Goal: Task Accomplishment & Management: Manage account settings

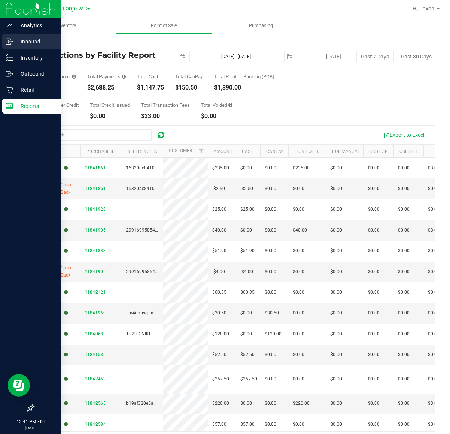
click at [37, 39] on p "Inbound" at bounding box center [35, 41] width 45 height 9
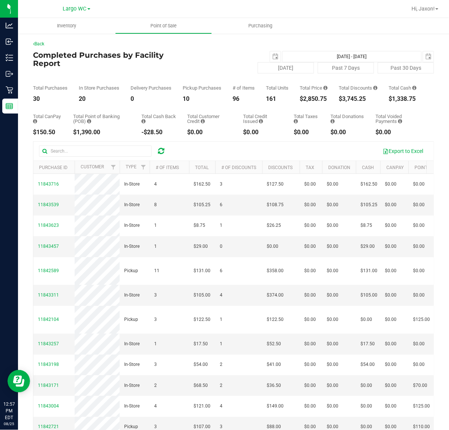
click at [249, 97] on div "# of Items 96" at bounding box center [243, 93] width 22 height 16
click at [317, 123] on div "Total CanPay $150.50 Total Point of Banking (POB) $1,390.00 Total Cash Back -$2…" at bounding box center [233, 118] width 401 height 33
click at [321, 102] on div "$2,850.75" at bounding box center [314, 99] width 28 height 6
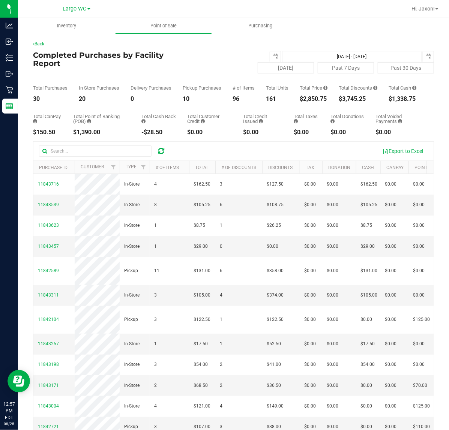
click at [321, 102] on div "$2,850.75" at bounding box center [314, 99] width 28 height 6
click at [346, 102] on div "$3,745.25" at bounding box center [358, 99] width 39 height 6
click at [354, 102] on div "$3,745.25" at bounding box center [358, 99] width 39 height 6
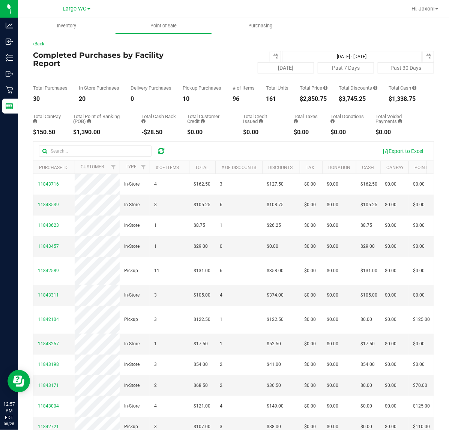
click at [354, 102] on div "$3,745.25" at bounding box center [358, 99] width 39 height 6
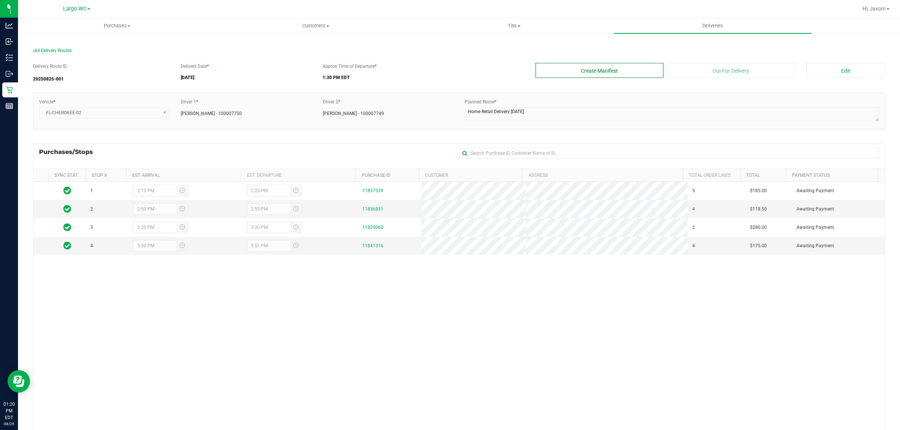
click at [587, 67] on button "Create Manifest" at bounding box center [599, 70] width 128 height 15
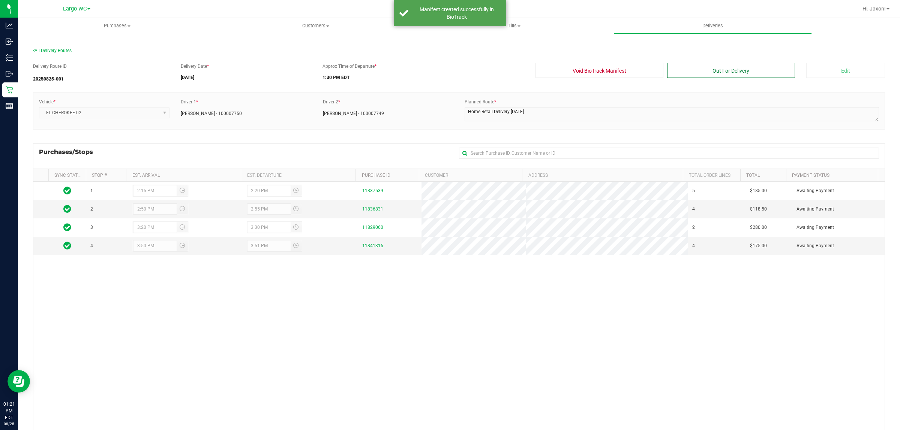
click at [765, 73] on button "Out For Delivery" at bounding box center [731, 70] width 128 height 15
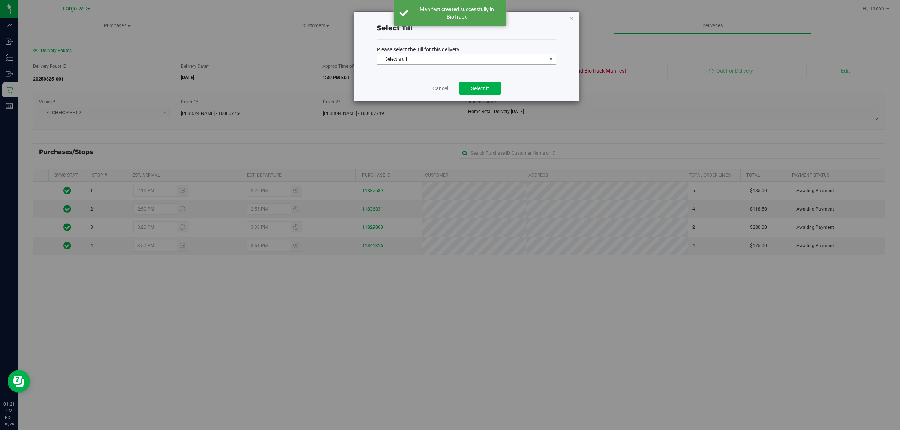
click at [474, 60] on span "Select a till" at bounding box center [461, 59] width 169 height 10
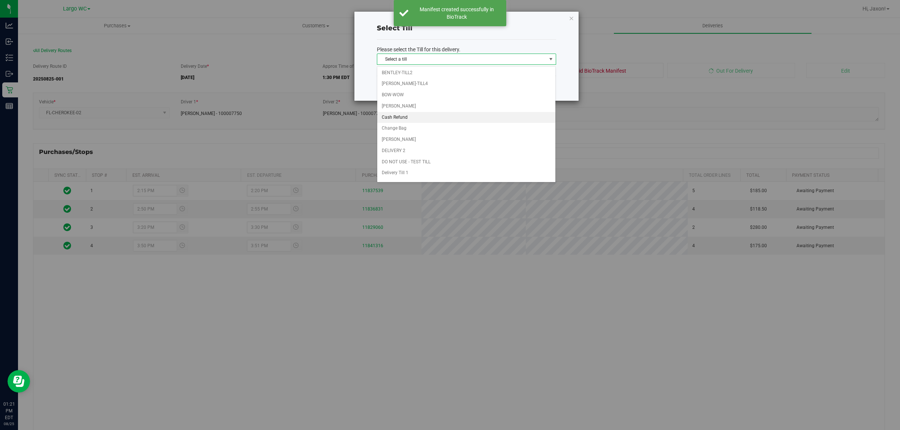
scroll to position [47, 0]
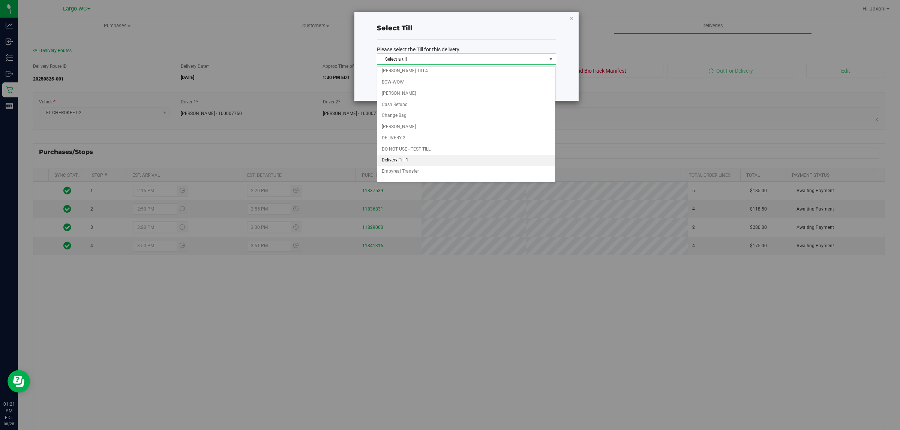
click at [416, 163] on li "Delivery Till 1" at bounding box center [466, 160] width 178 height 11
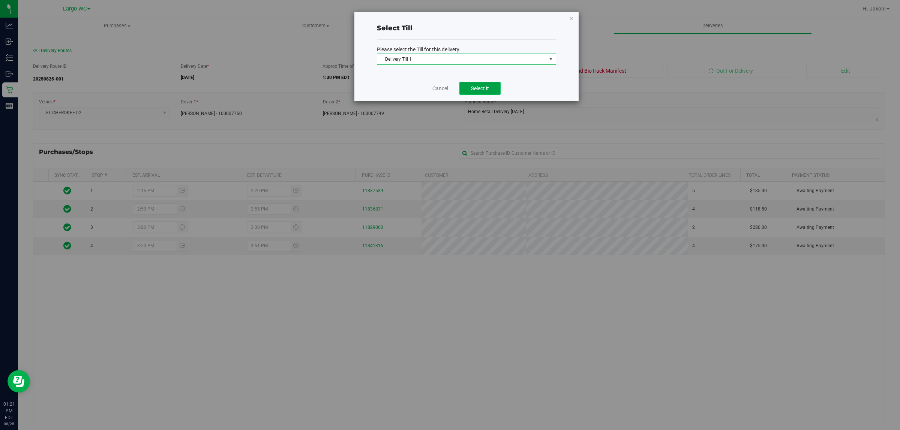
click at [478, 82] on button "Select it" at bounding box center [479, 88] width 41 height 13
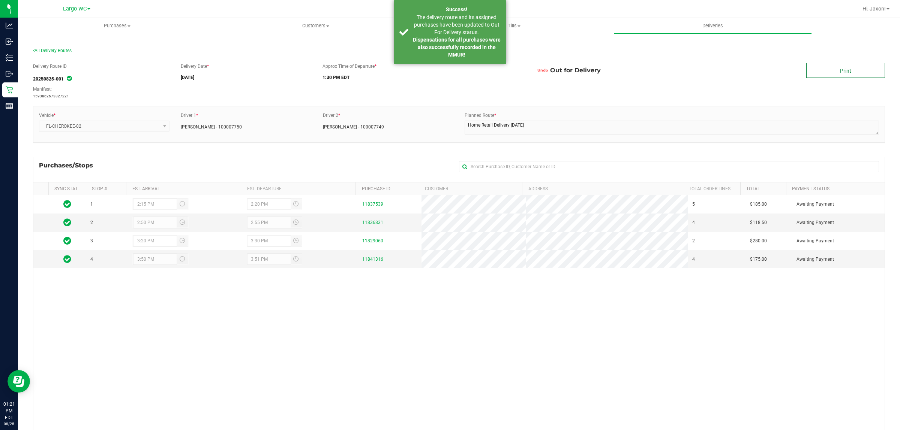
click at [854, 74] on link "Print" at bounding box center [845, 70] width 79 height 15
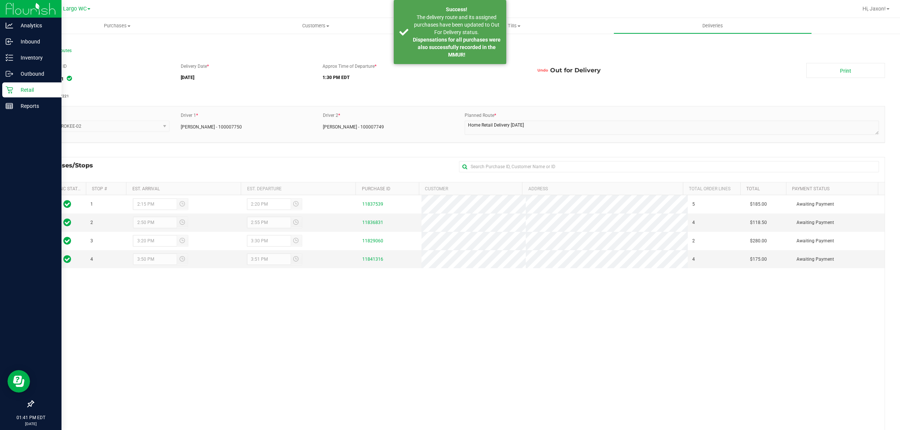
click at [2, 87] on div "Retail" at bounding box center [31, 89] width 59 height 15
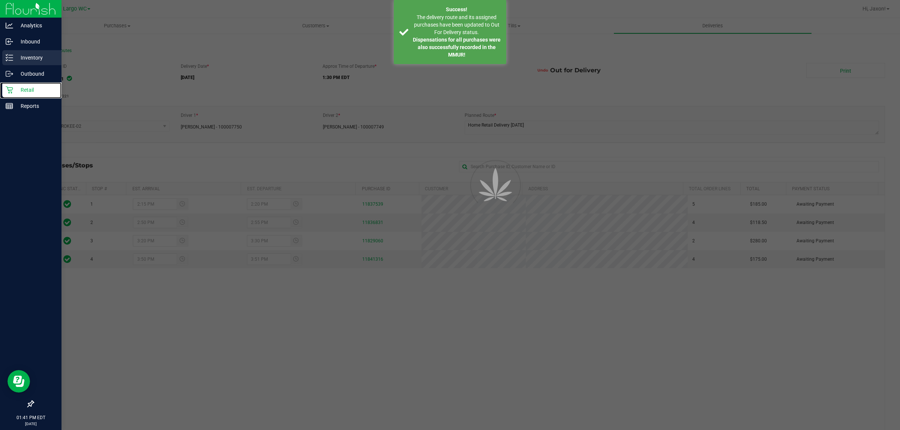
click at [26, 57] on p "Inventory" at bounding box center [35, 57] width 45 height 9
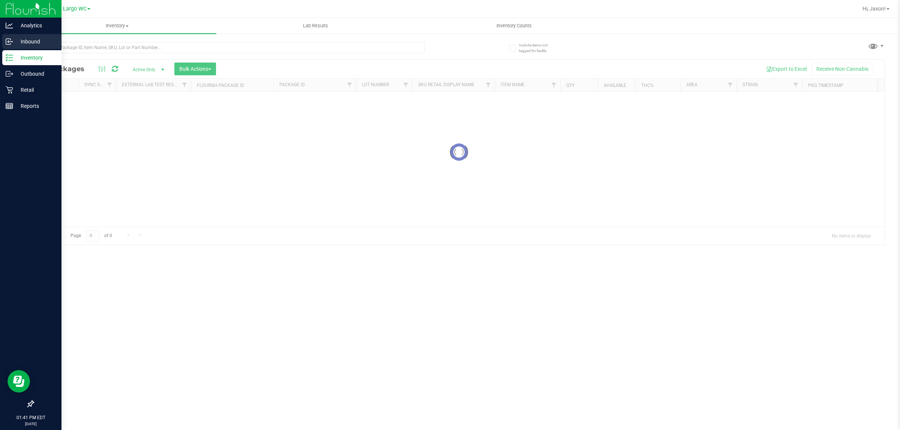
click at [10, 39] on icon at bounding box center [9, 41] width 7 height 7
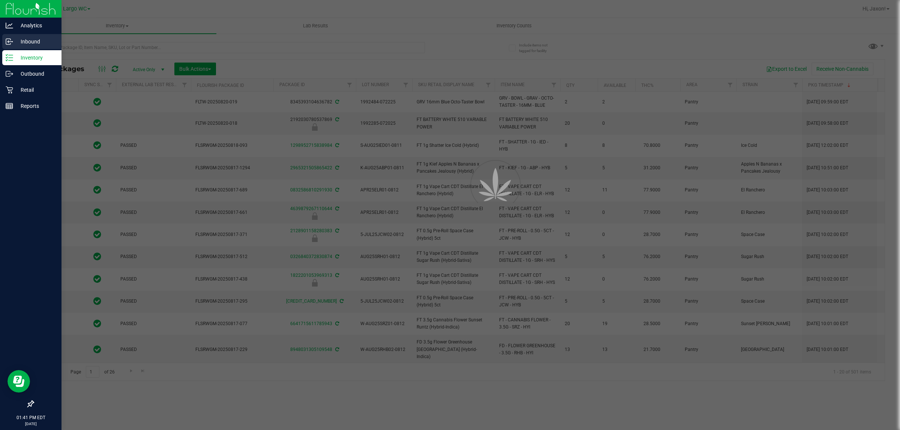
click at [23, 45] on p "Inbound" at bounding box center [35, 41] width 45 height 9
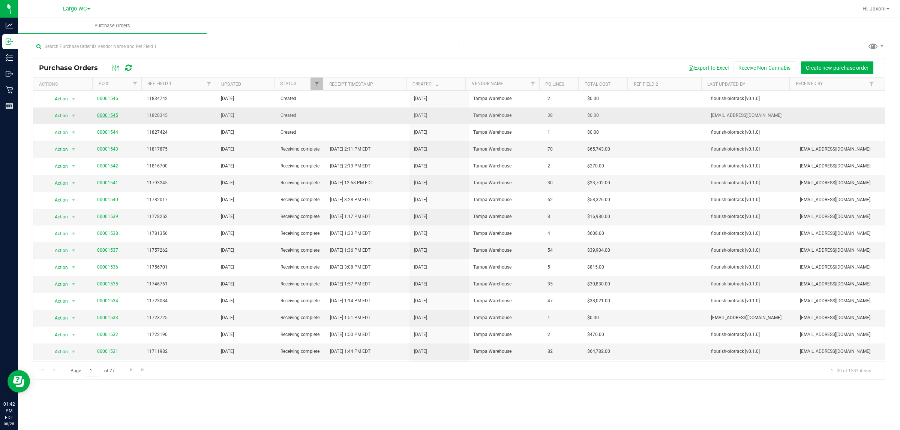
click at [110, 117] on link "00001545" at bounding box center [107, 115] width 21 height 5
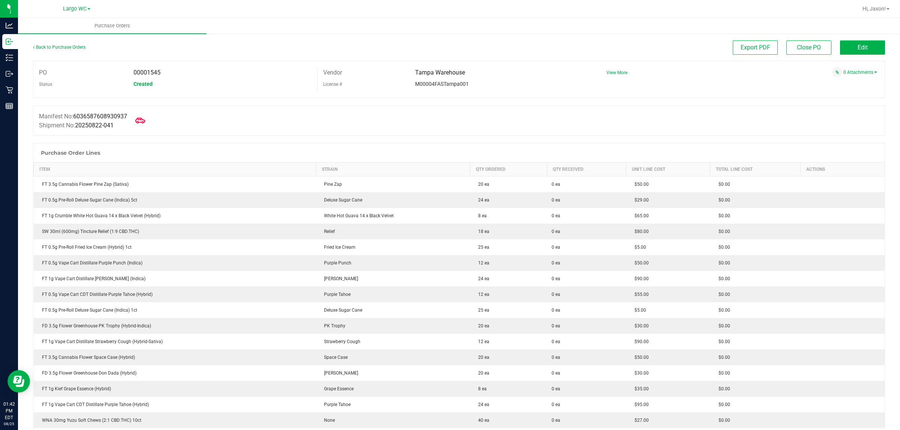
click at [142, 119] on icon at bounding box center [140, 121] width 10 height 6
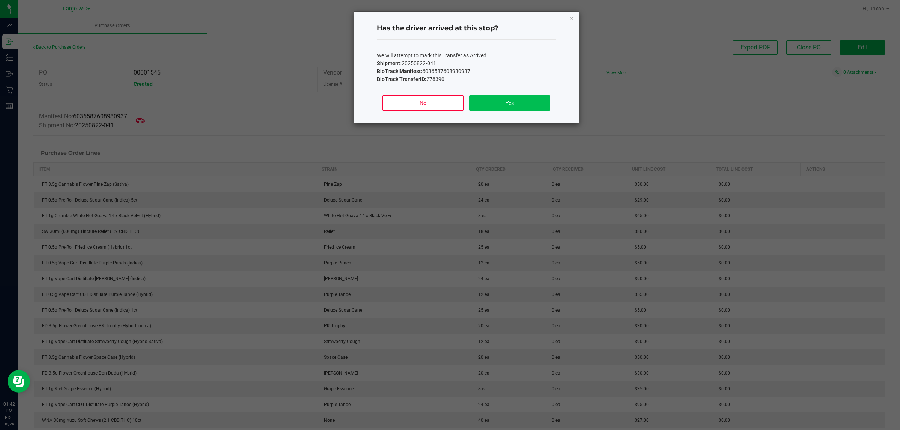
click at [499, 97] on button "Yes" at bounding box center [509, 103] width 81 height 16
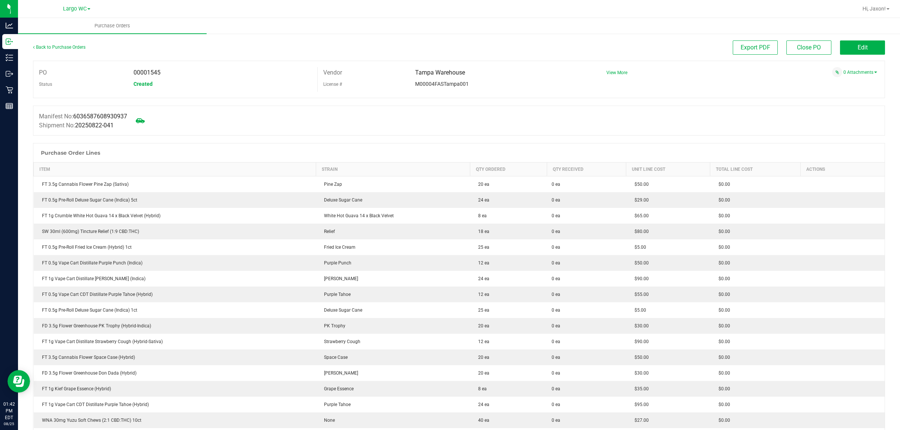
click at [859, 42] on button "Edit" at bounding box center [862, 47] width 45 height 14
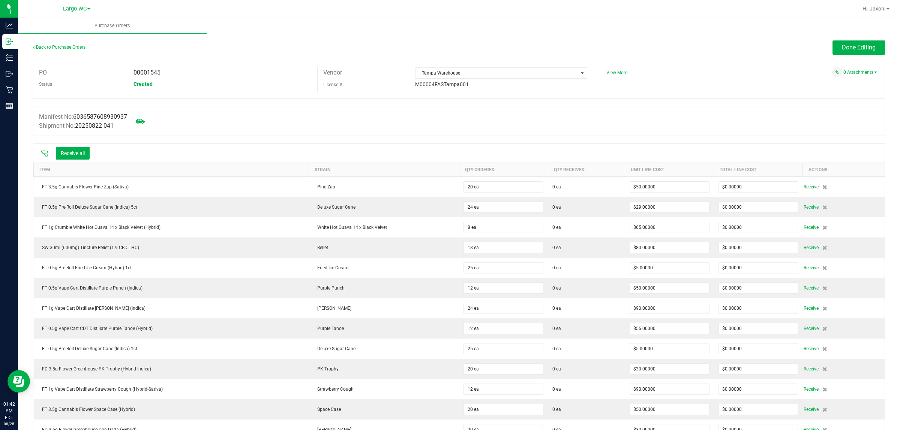
click at [46, 156] on icon at bounding box center [44, 153] width 7 height 7
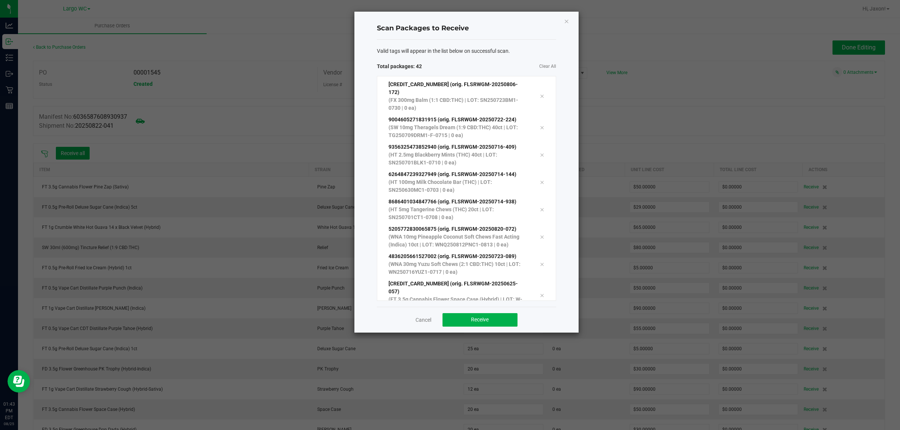
scroll to position [944, 0]
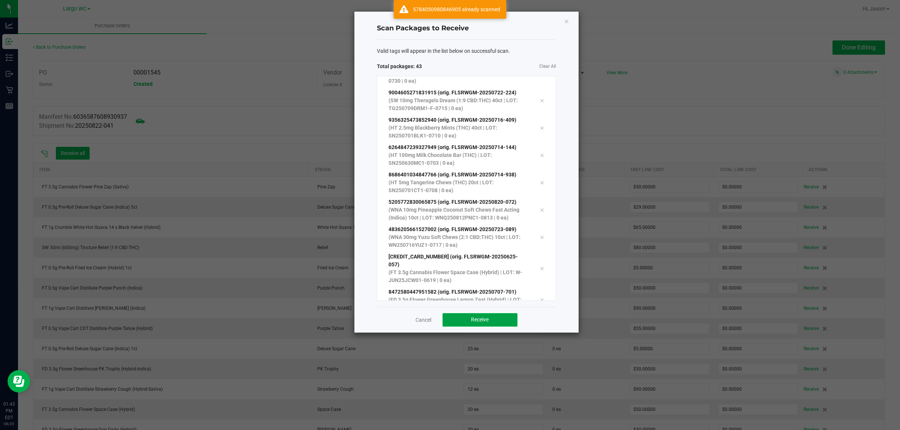
click at [488, 326] on button "Receive" at bounding box center [479, 319] width 75 height 13
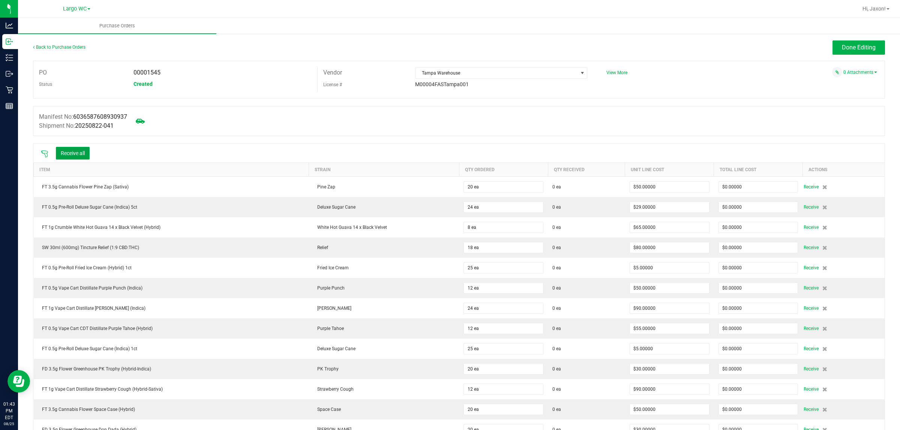
click at [61, 153] on button "Receive all" at bounding box center [73, 153] width 34 height 13
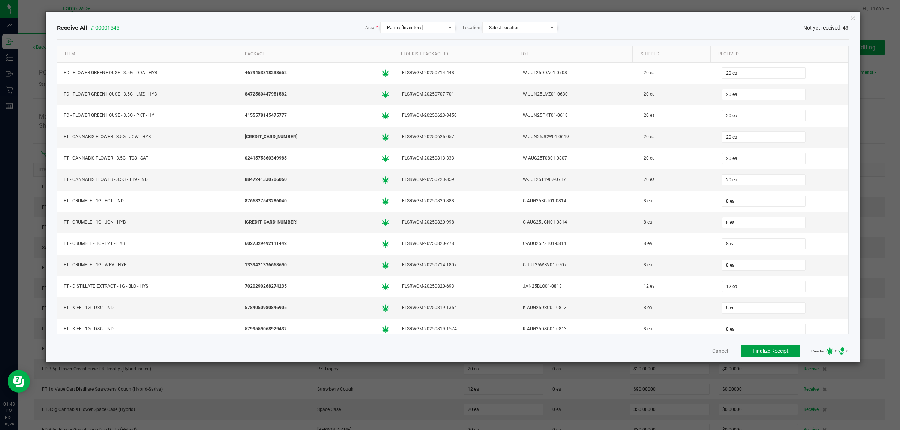
click at [765, 351] on span "Finalize Receipt" at bounding box center [771, 351] width 36 height 6
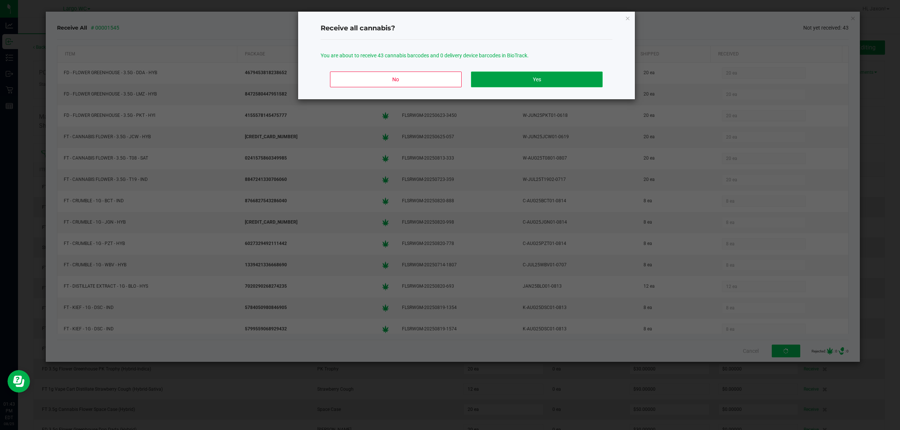
click at [579, 87] on button "Yes" at bounding box center [536, 80] width 131 height 16
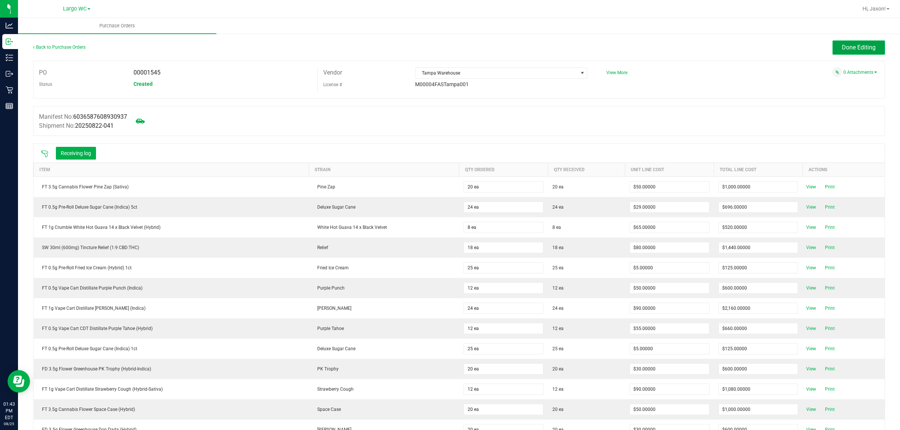
click at [854, 48] on span "Done Editing" at bounding box center [859, 47] width 34 height 7
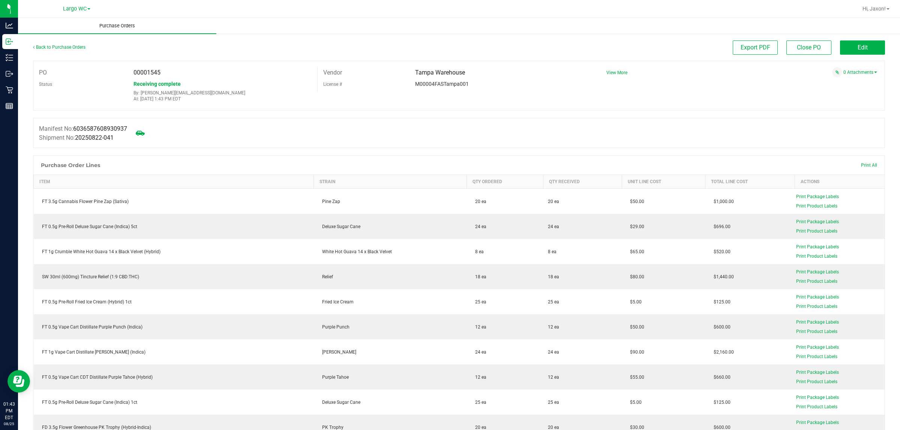
click at [118, 25] on span "Purchase Orders" at bounding box center [117, 25] width 56 height 7
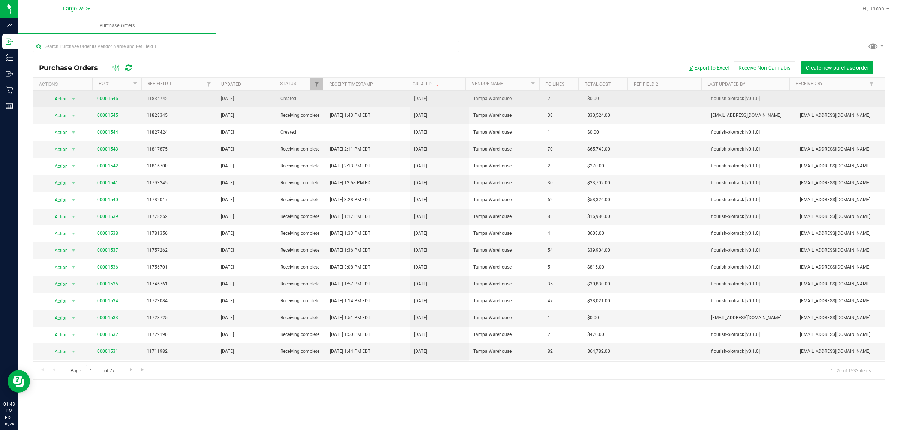
click at [112, 101] on link "00001546" at bounding box center [107, 98] width 21 height 5
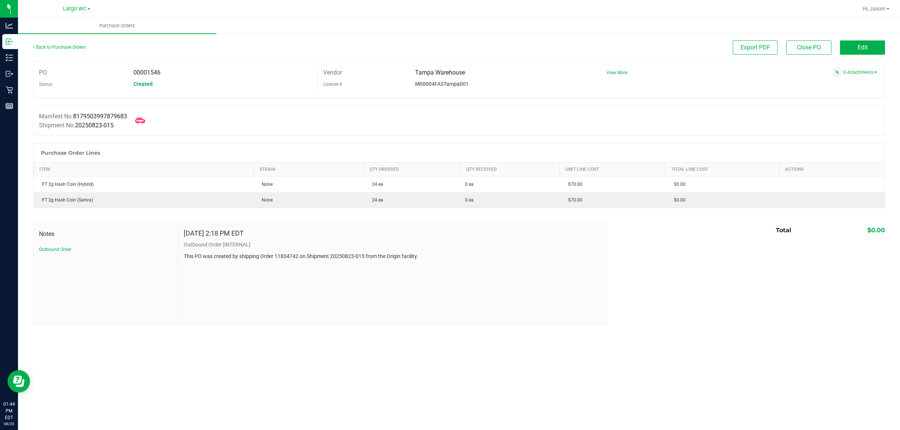
click at [143, 122] on icon at bounding box center [140, 121] width 10 height 10
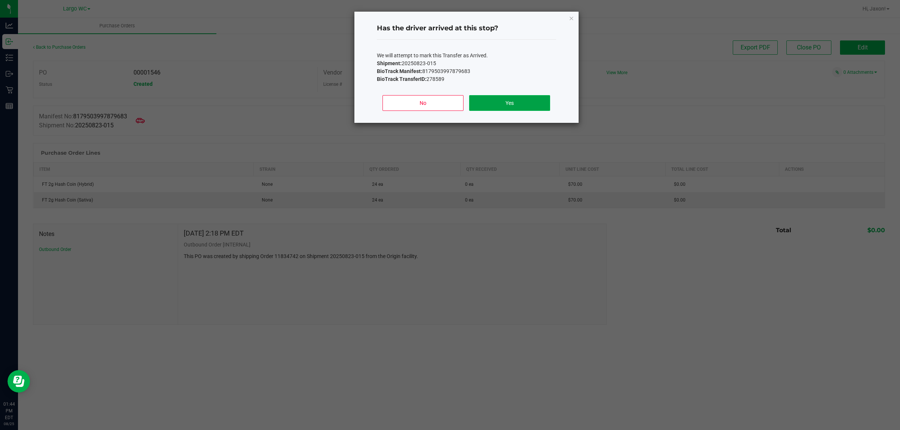
click at [492, 98] on button "Yes" at bounding box center [509, 103] width 81 height 16
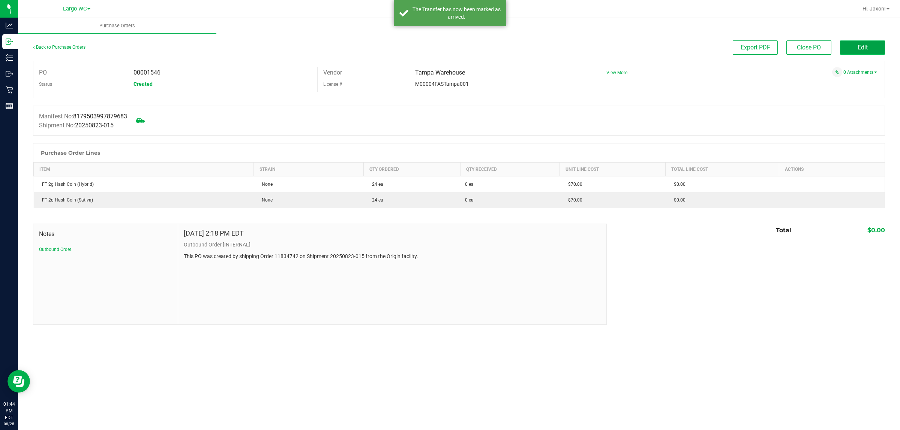
click at [857, 48] on button "Edit" at bounding box center [862, 47] width 45 height 14
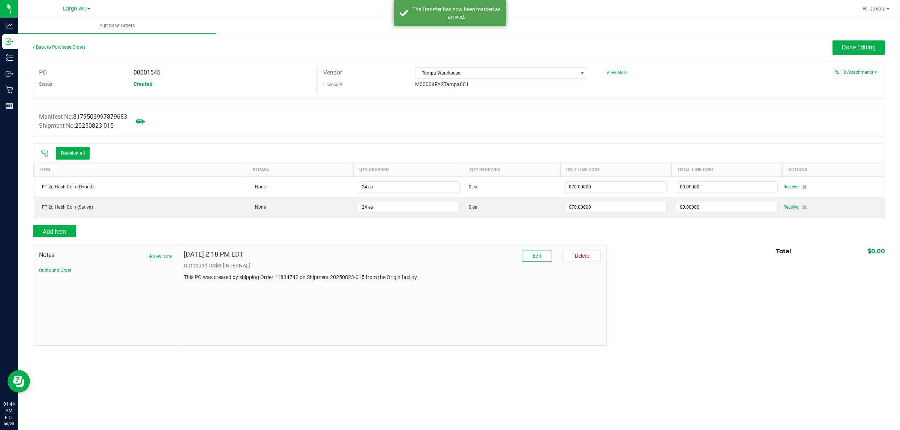
click at [42, 152] on icon at bounding box center [44, 153] width 7 height 7
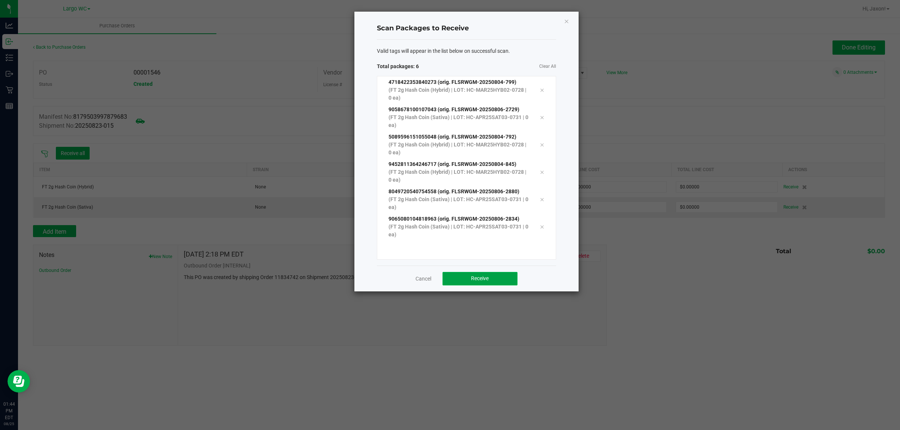
click at [459, 280] on button "Receive" at bounding box center [479, 278] width 75 height 13
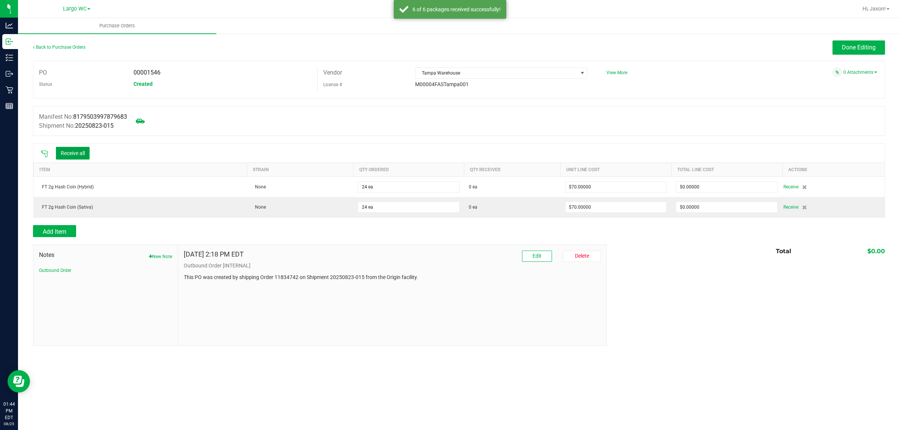
click at [80, 149] on button "Receive all" at bounding box center [73, 153] width 34 height 13
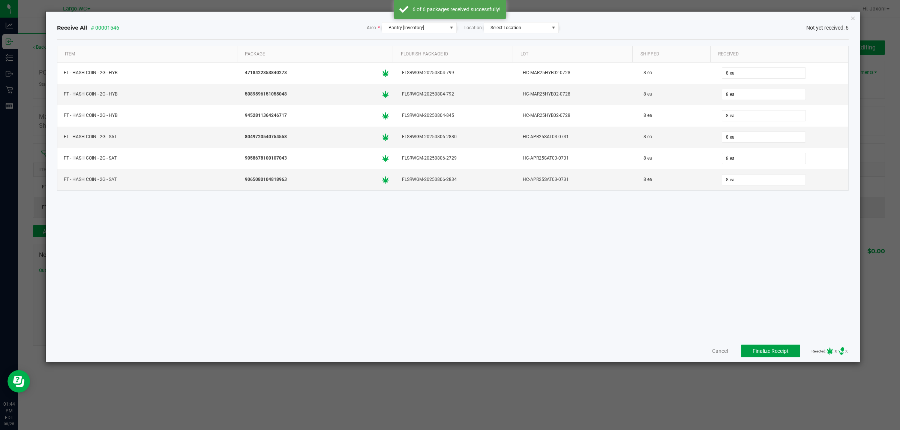
click at [778, 354] on span "Finalize Receipt" at bounding box center [771, 351] width 36 height 6
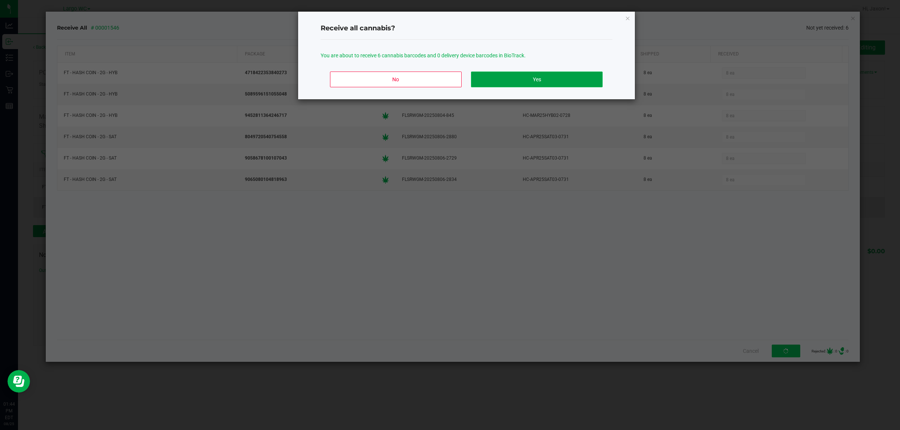
click at [591, 83] on button "Yes" at bounding box center [536, 80] width 131 height 16
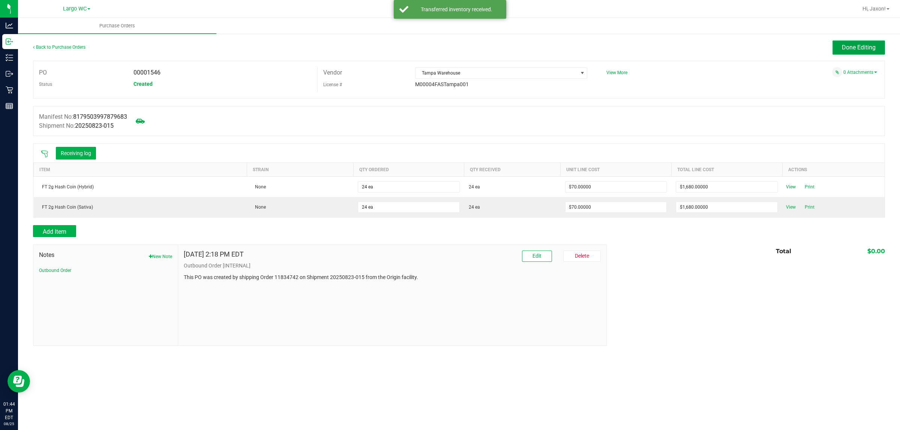
click at [841, 50] on button "Done Editing" at bounding box center [858, 47] width 52 height 14
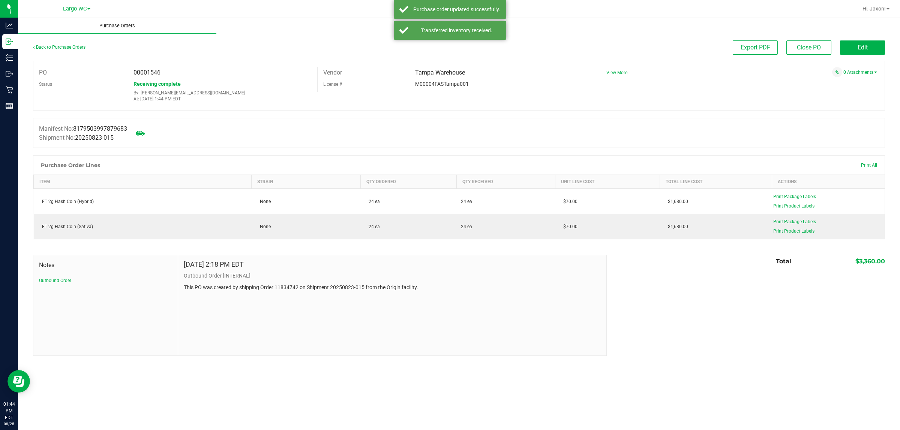
click at [117, 25] on span "Purchase Orders" at bounding box center [117, 25] width 56 height 7
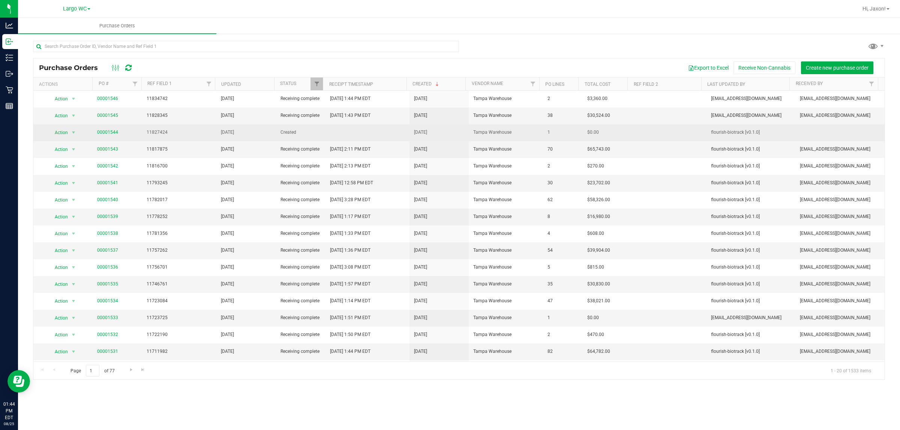
click at [104, 130] on span "00001544" at bounding box center [107, 132] width 21 height 7
click at [104, 133] on link "00001544" at bounding box center [107, 132] width 21 height 5
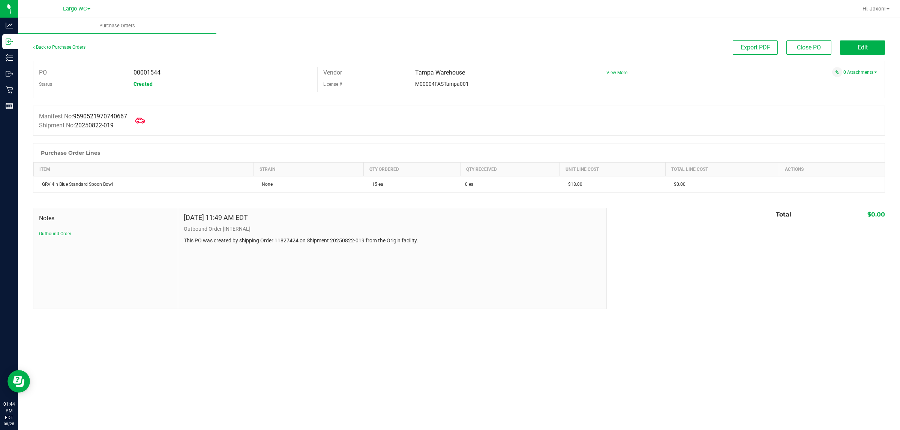
click at [148, 120] on span at bounding box center [140, 120] width 16 height 16
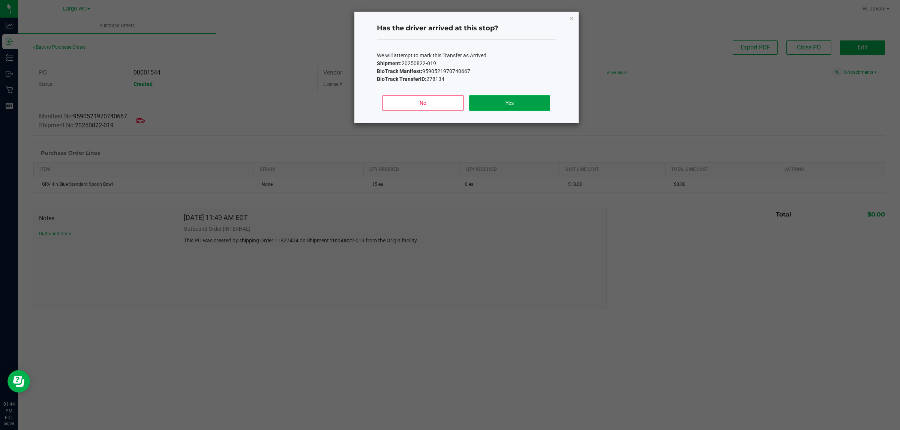
drag, startPoint x: 509, startPoint y: 106, endPoint x: 517, endPoint y: 101, distance: 9.3
click at [509, 106] on button "Yes" at bounding box center [509, 103] width 81 height 16
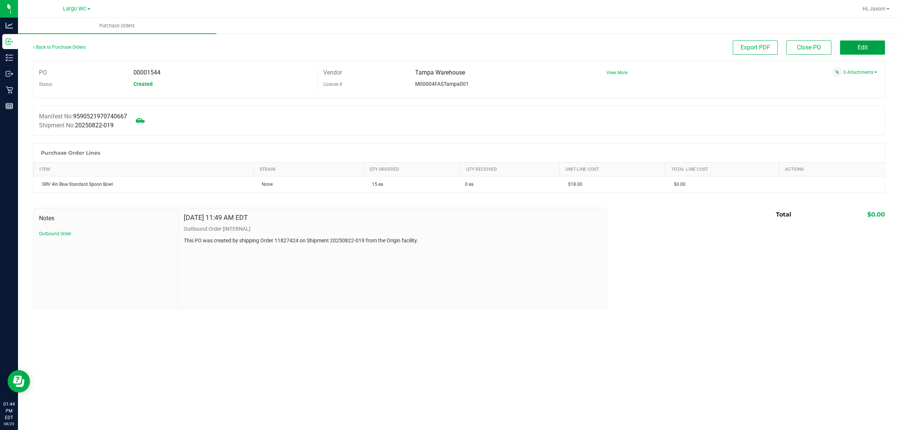
click at [876, 53] on button "Edit" at bounding box center [862, 47] width 45 height 14
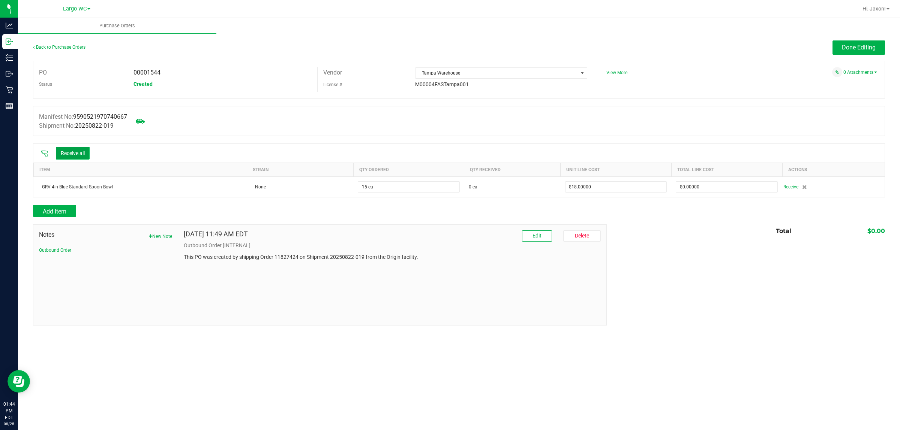
click at [70, 150] on button "Receive all" at bounding box center [73, 153] width 34 height 13
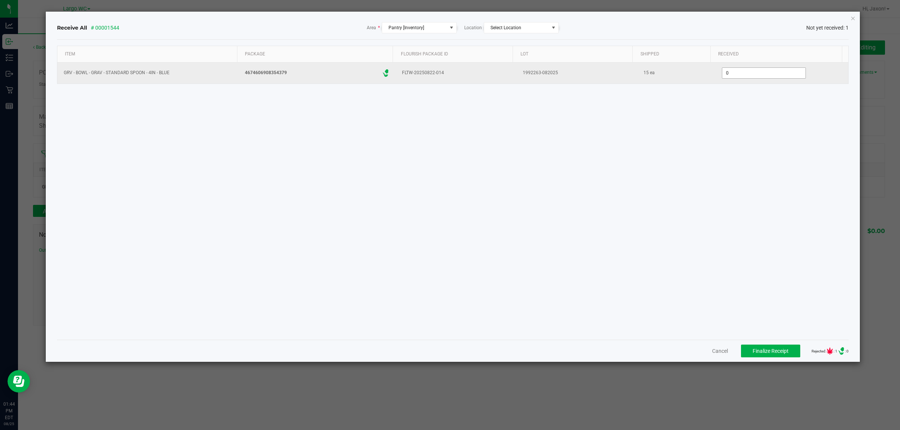
click at [734, 72] on input "0" at bounding box center [763, 73] width 83 height 10
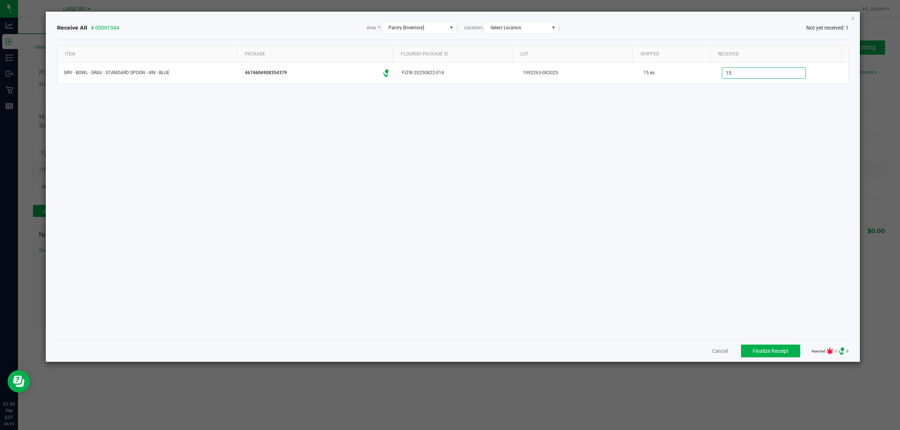
type input "15 ea"
click at [574, 276] on div "Item Package Flourish Package ID Lot Shipped Received GRV - BOWL - GRAV - STAND…" at bounding box center [453, 190] width 792 height 288
click at [760, 355] on button "Finalize Receipt" at bounding box center [770, 351] width 59 height 13
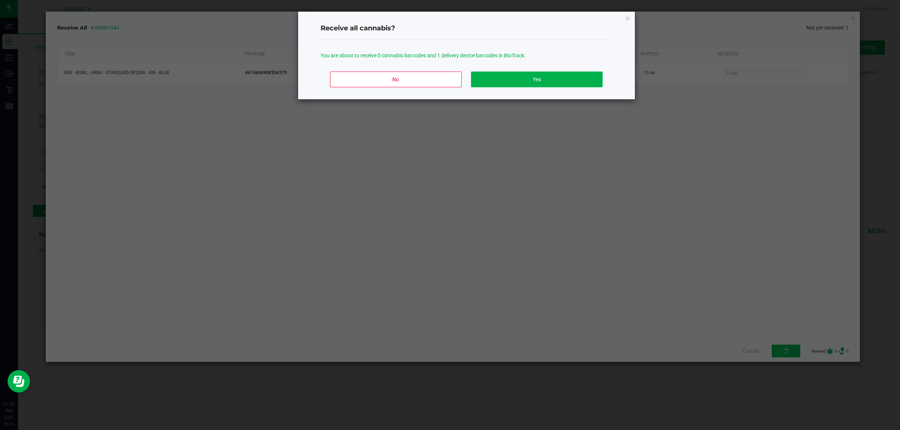
click at [523, 89] on div "No Yes" at bounding box center [467, 83] width 292 height 34
click at [523, 79] on button "Yes" at bounding box center [536, 80] width 131 height 16
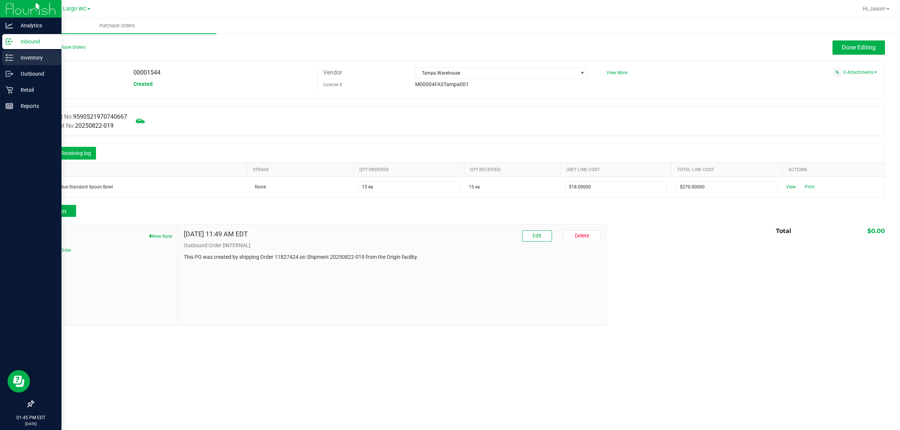
click at [24, 57] on p "Inventory" at bounding box center [35, 57] width 45 height 9
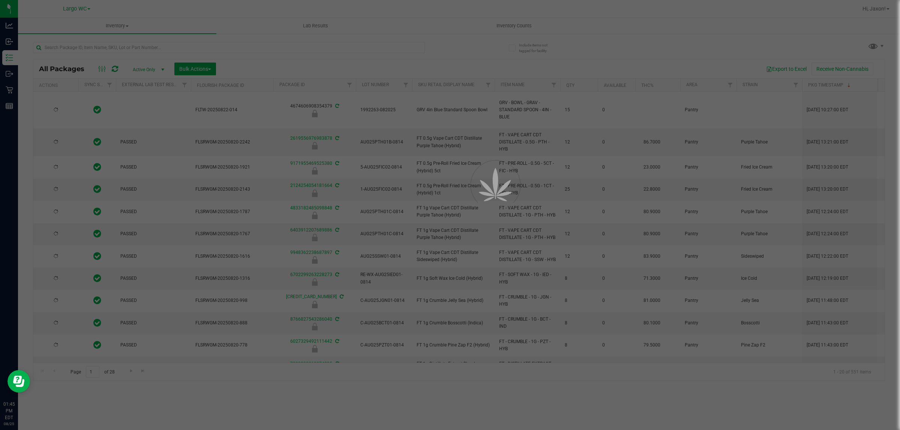
type input "2026-08-12"
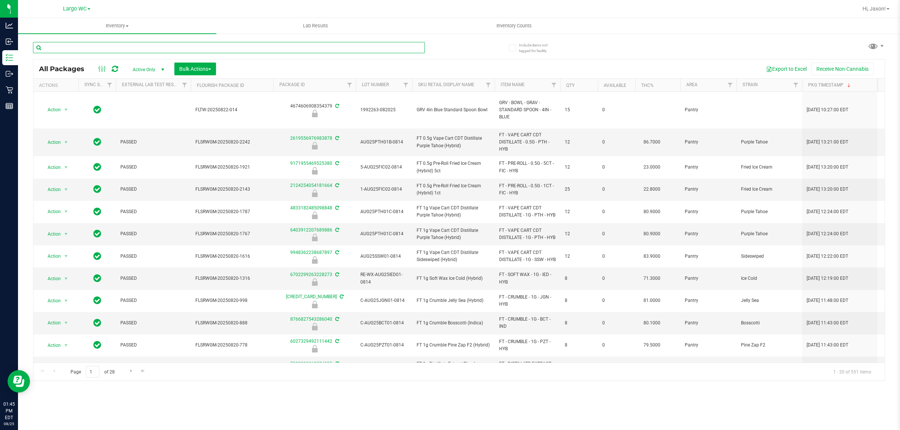
click at [94, 44] on input "text" at bounding box center [229, 47] width 392 height 11
type input "9065080104818963"
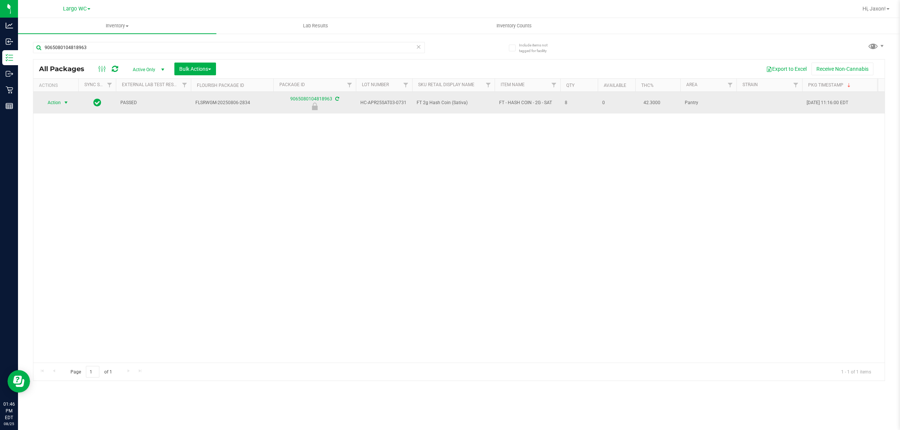
click at [66, 104] on span "select" at bounding box center [66, 103] width 6 height 6
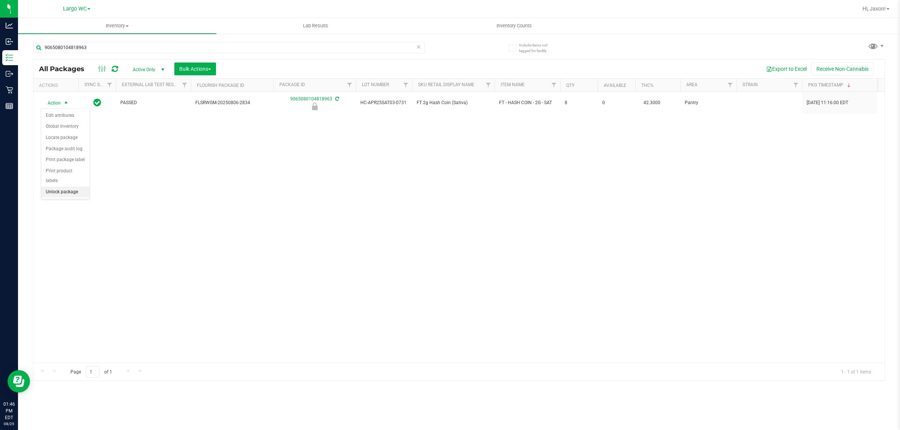
click at [70, 187] on li "Unlock package" at bounding box center [65, 192] width 48 height 11
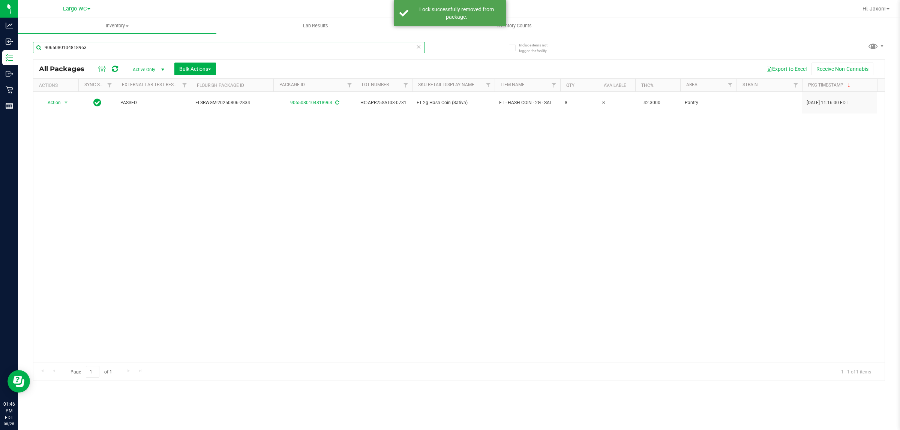
click at [67, 48] on input "9065080104818963" at bounding box center [229, 47] width 392 height 11
click at [62, 46] on input "9065080104818963" at bounding box center [229, 47] width 392 height 11
type input "5089596151055048"
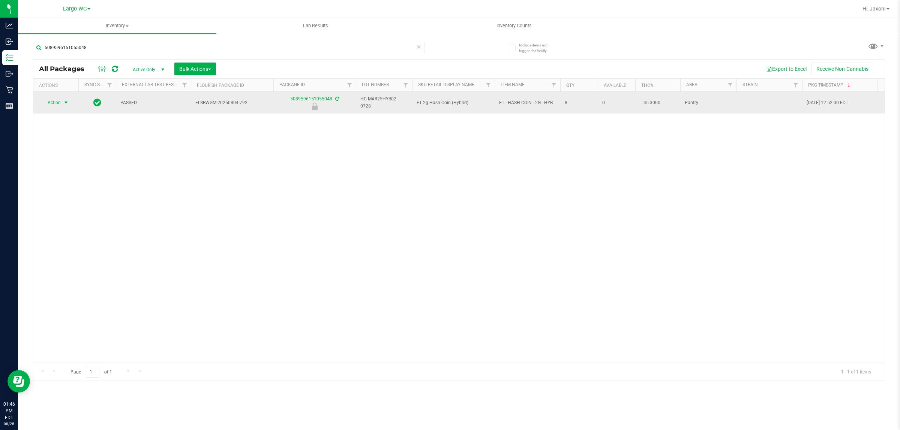
click at [64, 103] on span "select" at bounding box center [66, 103] width 6 height 6
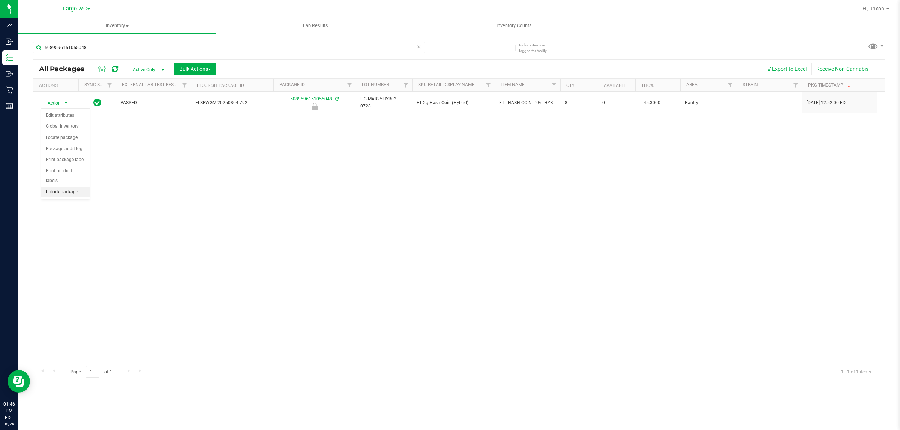
click at [57, 187] on li "Unlock package" at bounding box center [65, 192] width 48 height 11
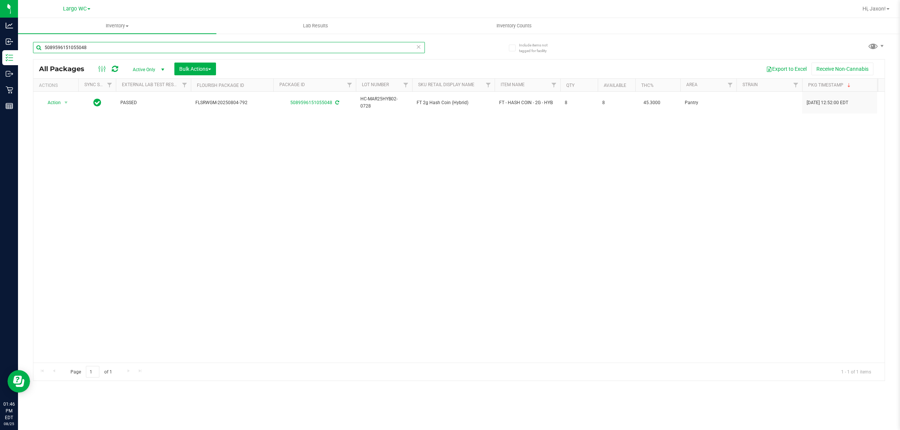
click at [145, 46] on input "5089596151055048" at bounding box center [229, 47] width 392 height 11
type input "0241575860349985"
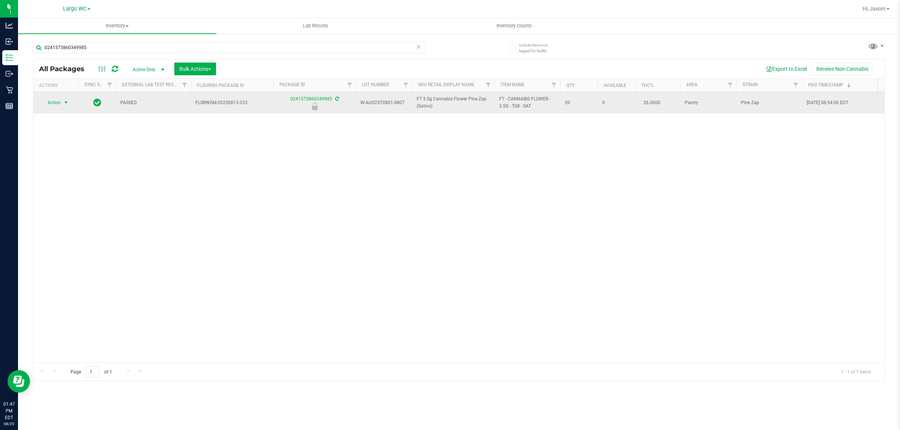
click at [63, 103] on span "select" at bounding box center [66, 103] width 6 height 6
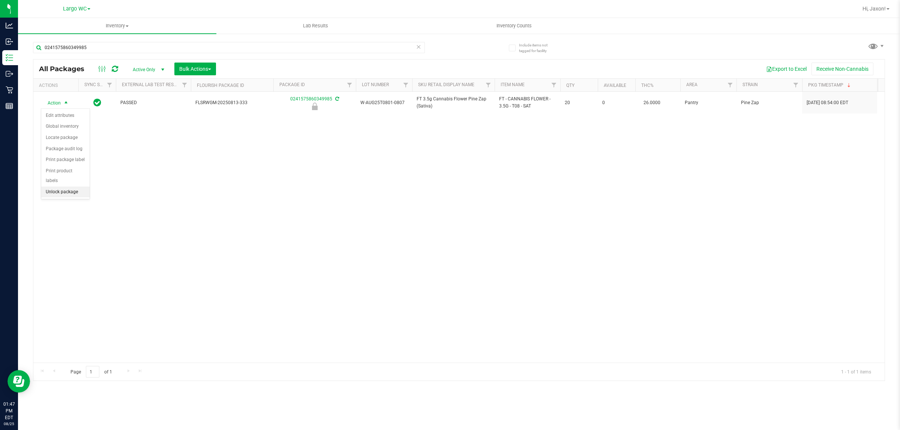
click at [56, 187] on li "Unlock package" at bounding box center [65, 192] width 48 height 11
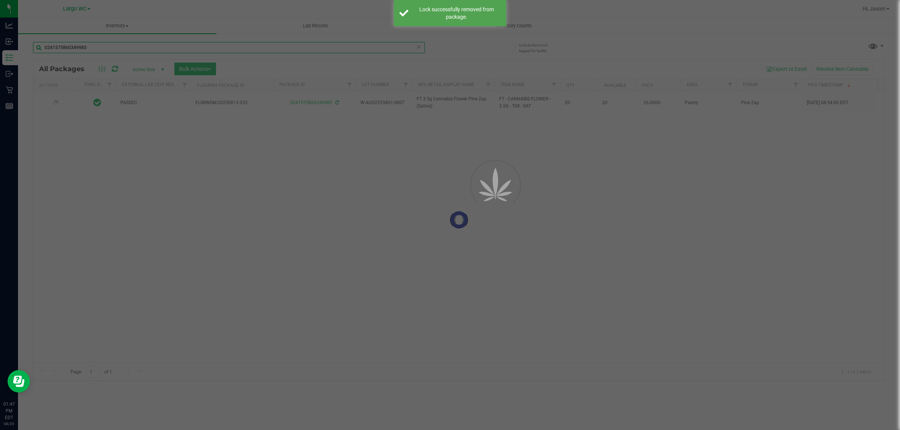
click at [106, 49] on input "0241575860349985" at bounding box center [229, 47] width 392 height 11
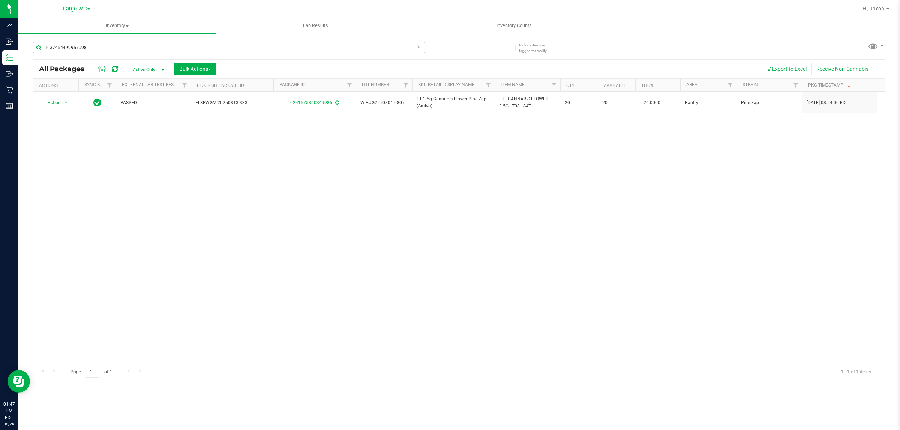
type input "1637464499957098"
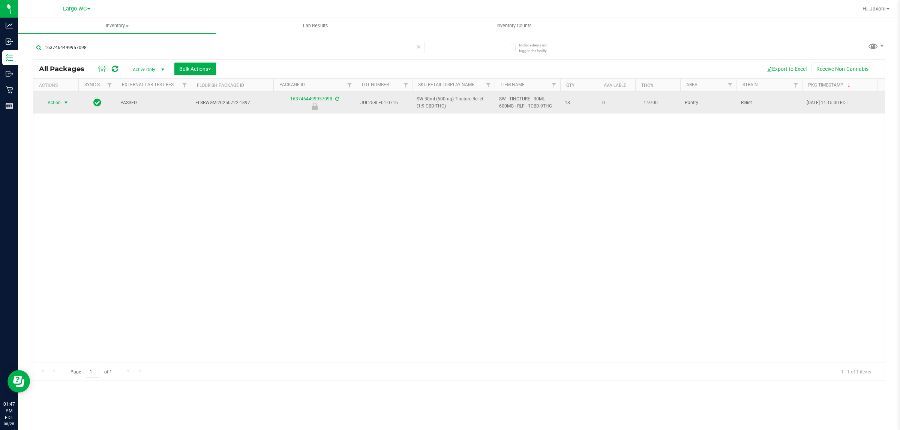
click at [65, 103] on span "select" at bounding box center [66, 103] width 6 height 6
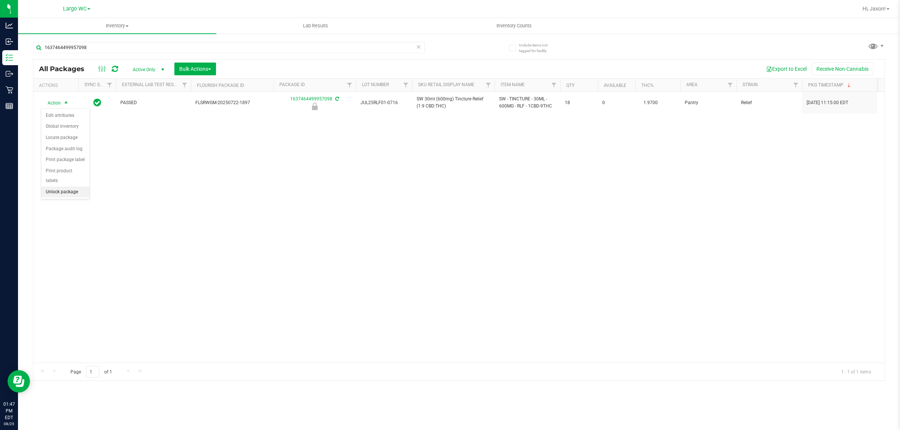
click at [59, 187] on li "Unlock package" at bounding box center [65, 192] width 48 height 11
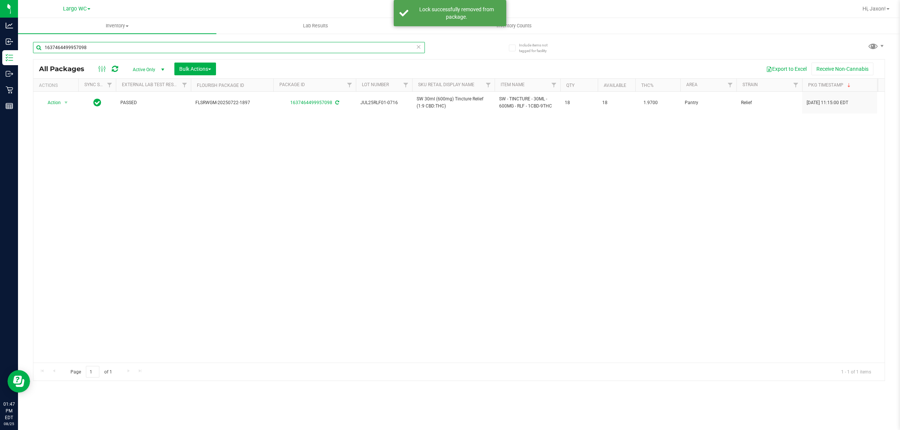
click at [98, 45] on input "1637464499957098" at bounding box center [229, 47] width 392 height 11
type input "8414790223198615"
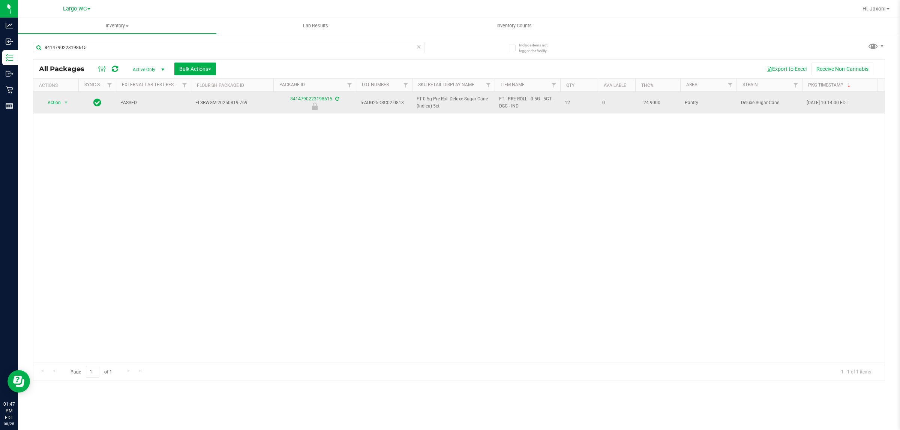
click at [49, 100] on span "Action" at bounding box center [51, 102] width 20 height 10
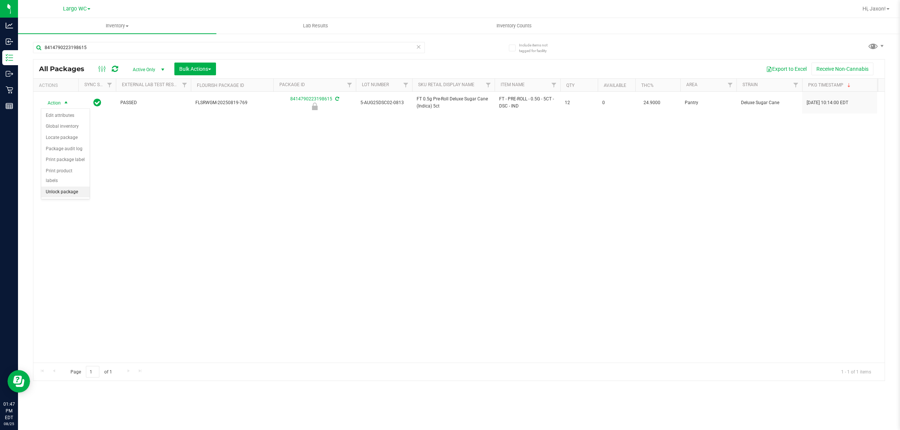
click at [61, 187] on li "Unlock package" at bounding box center [65, 192] width 48 height 11
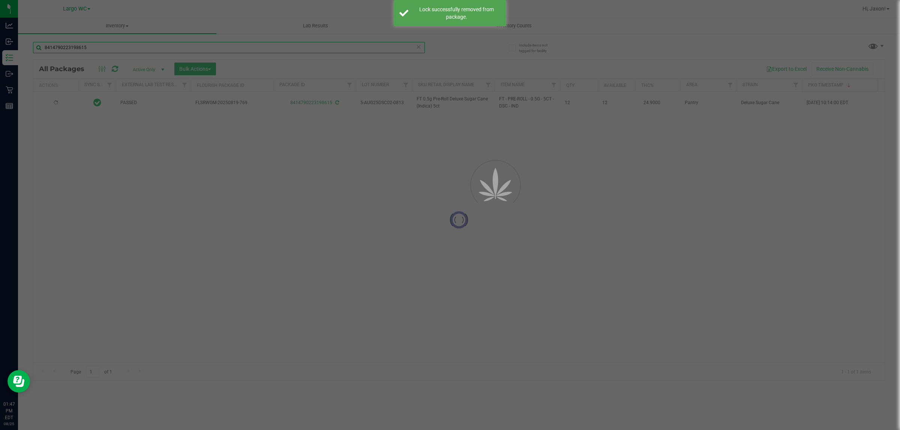
click at [109, 48] on input "8414790223198615" at bounding box center [229, 47] width 392 height 11
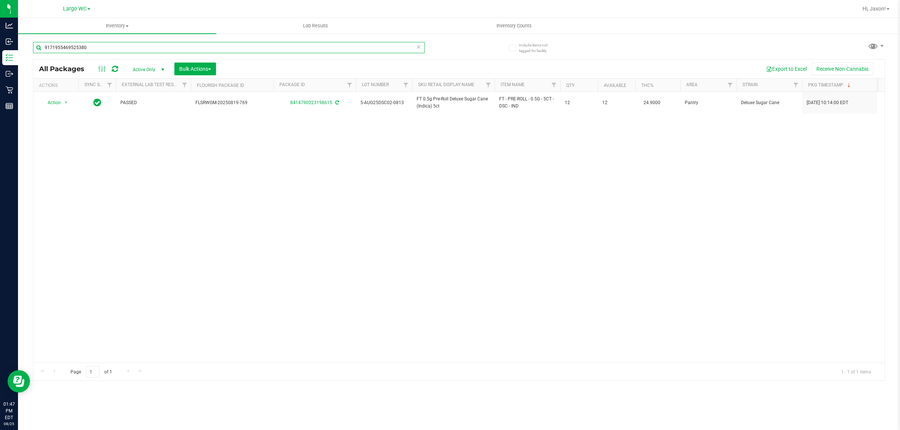
type input "9171955469525380"
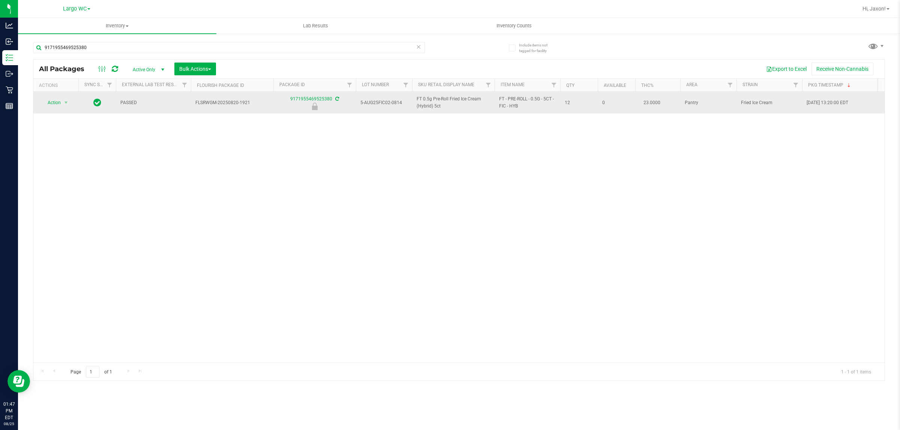
click at [54, 103] on span "Action" at bounding box center [51, 102] width 20 height 10
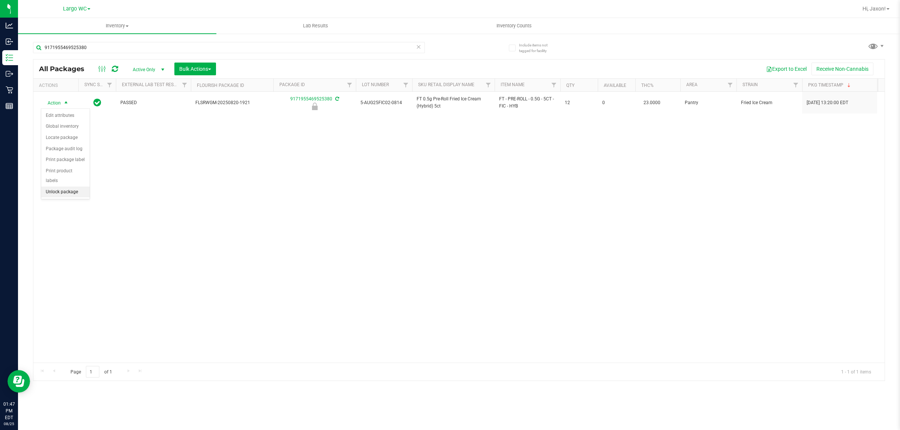
click at [68, 187] on li "Unlock package" at bounding box center [65, 192] width 48 height 11
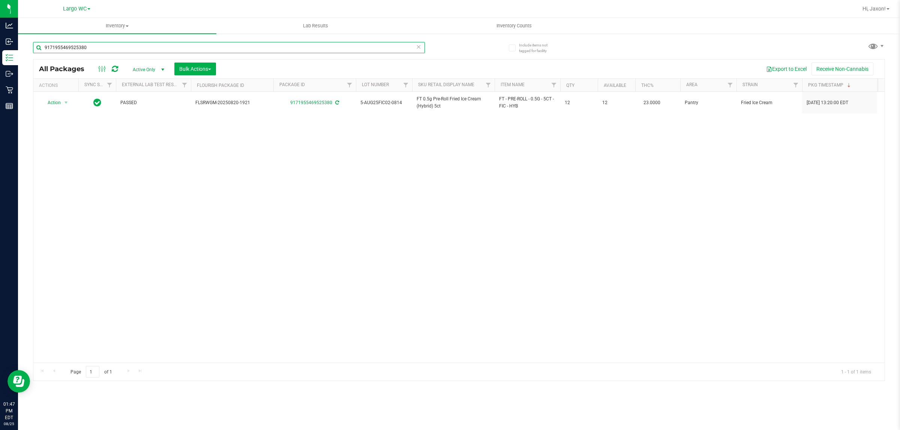
click at [73, 48] on input "9171955469525380" at bounding box center [229, 47] width 392 height 11
type input "2124254054181664"
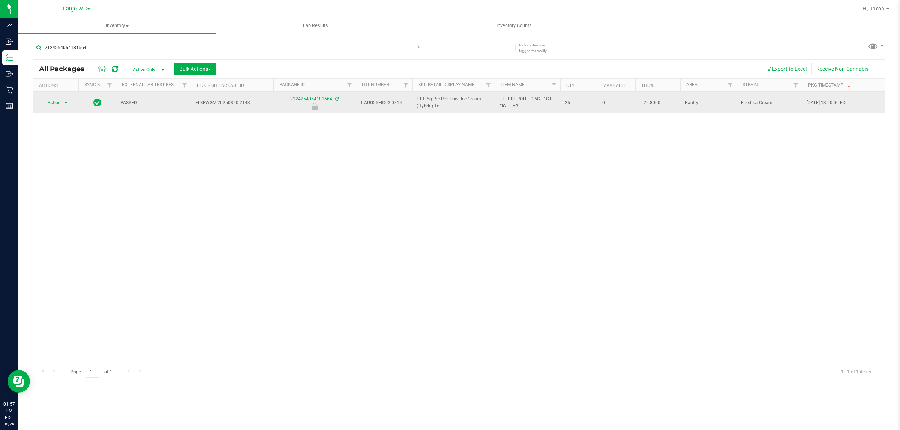
click at [64, 103] on span "select" at bounding box center [66, 103] width 6 height 6
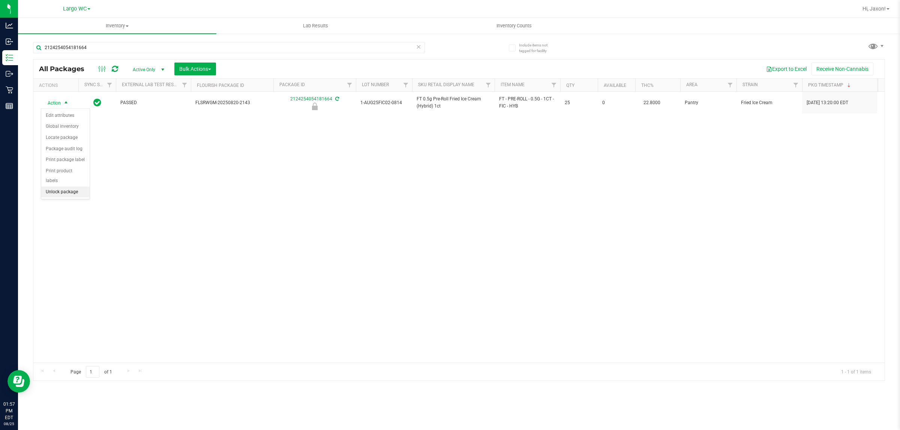
click at [55, 187] on li "Unlock package" at bounding box center [65, 192] width 48 height 11
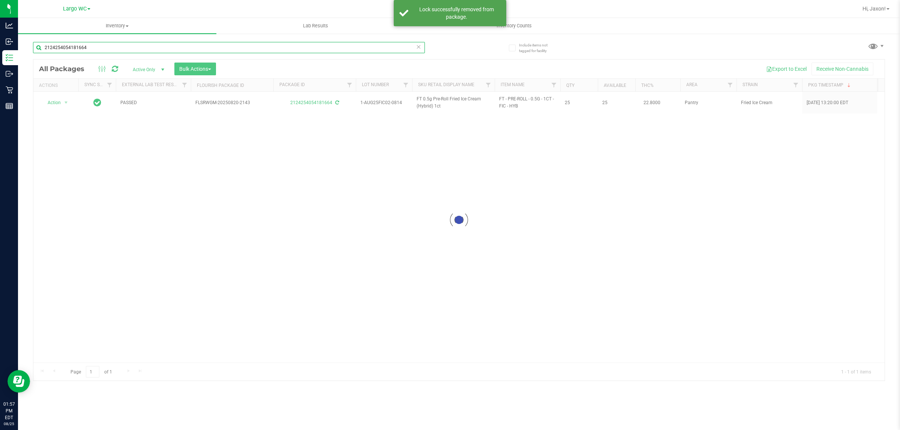
click at [105, 45] on input "2124254054181664" at bounding box center [229, 47] width 392 height 11
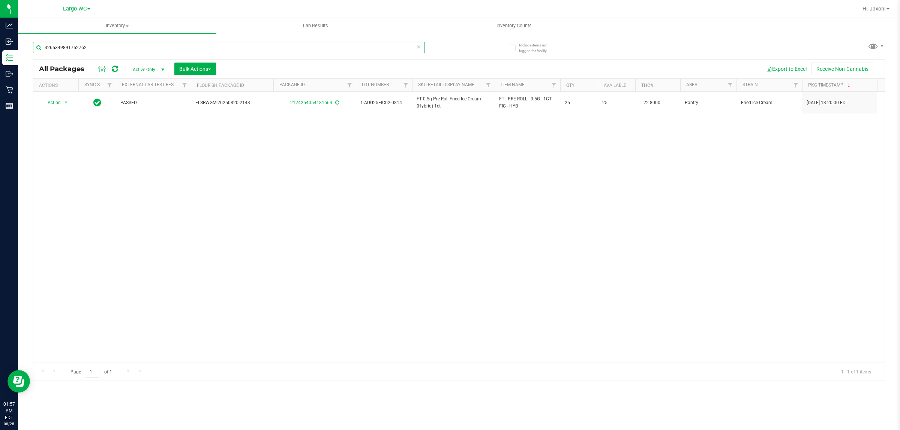
type input "3265349891752762"
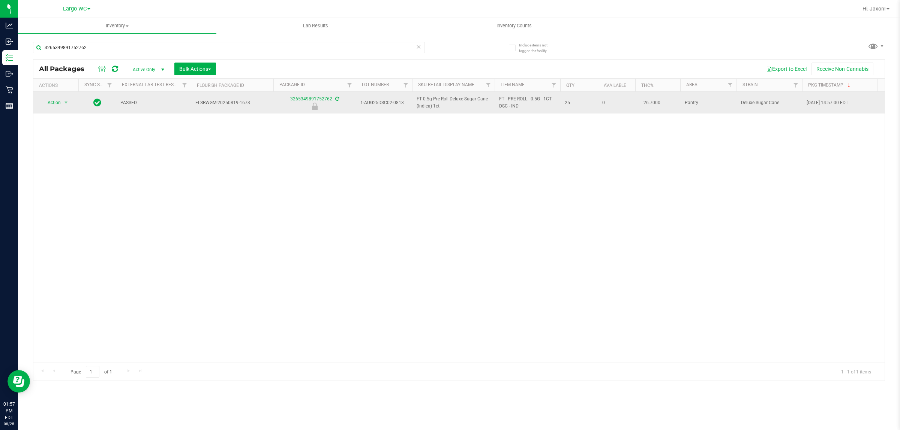
click at [54, 103] on span "Action" at bounding box center [51, 102] width 20 height 10
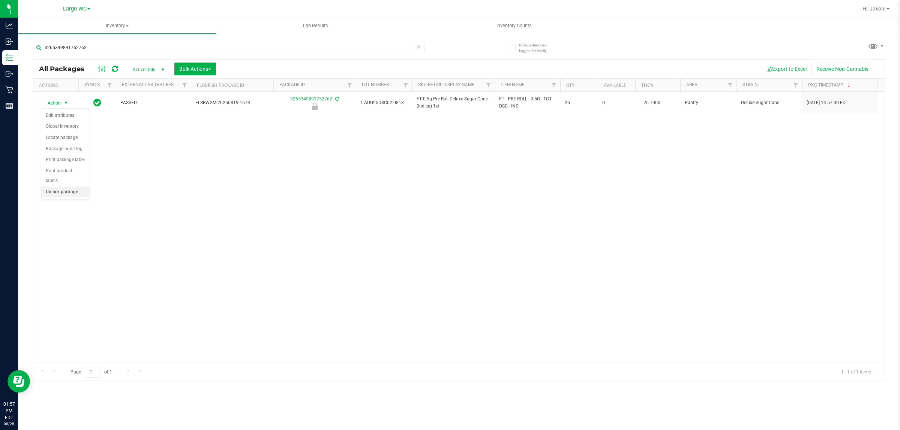
click at [57, 187] on li "Unlock package" at bounding box center [65, 192] width 48 height 11
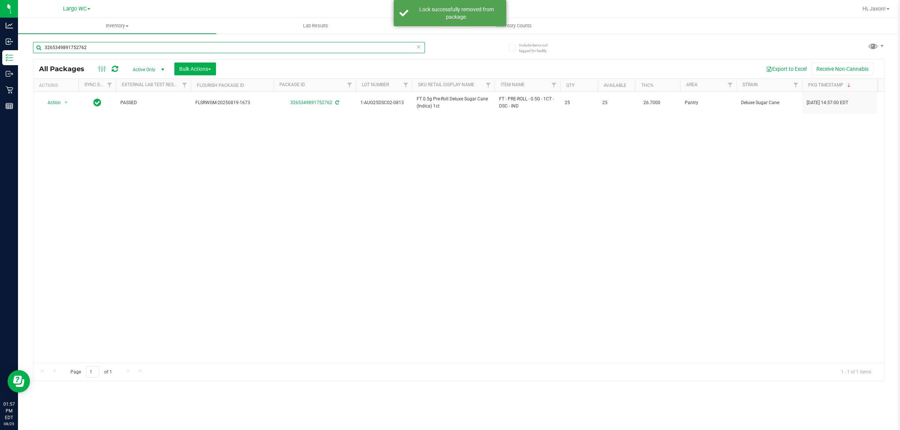
click at [105, 48] on input "3265349891752762" at bounding box center [229, 47] width 392 height 11
type input "6027329492111442"
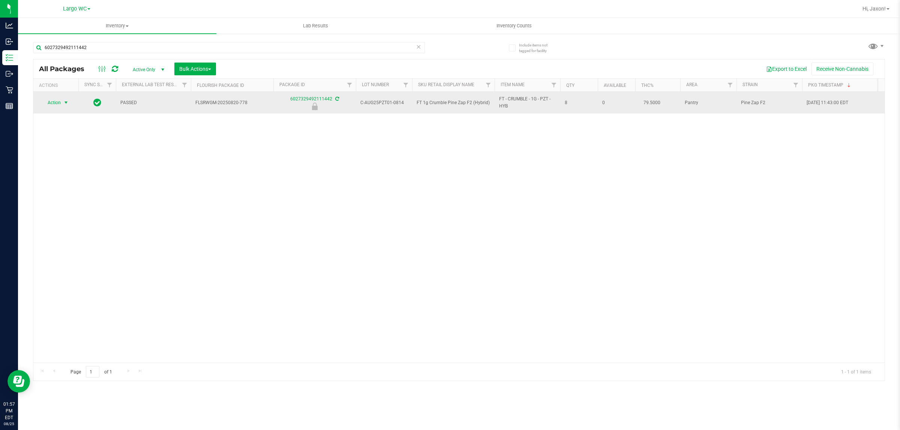
click at [64, 103] on span "select" at bounding box center [66, 103] width 6 height 6
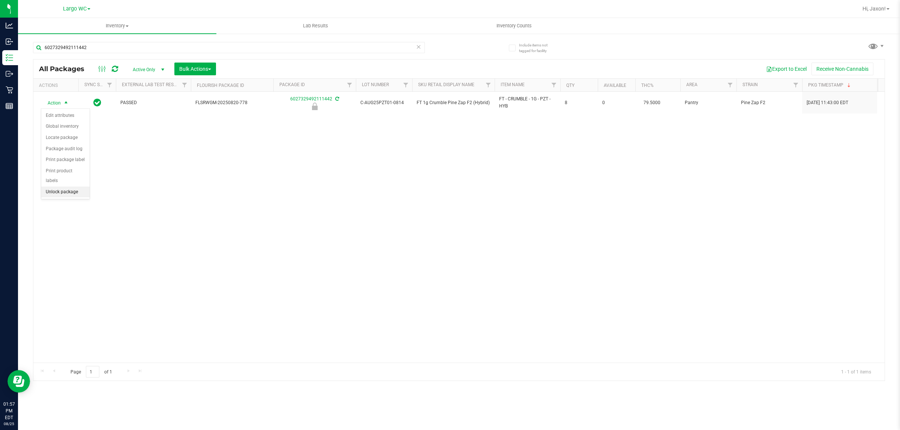
click at [58, 187] on li "Unlock package" at bounding box center [65, 192] width 48 height 11
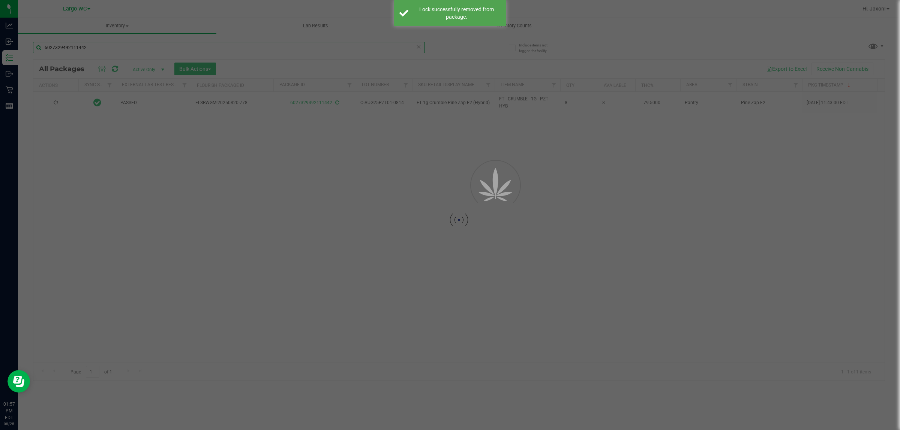
click at [105, 47] on input "6027329492111442" at bounding box center [229, 47] width 392 height 11
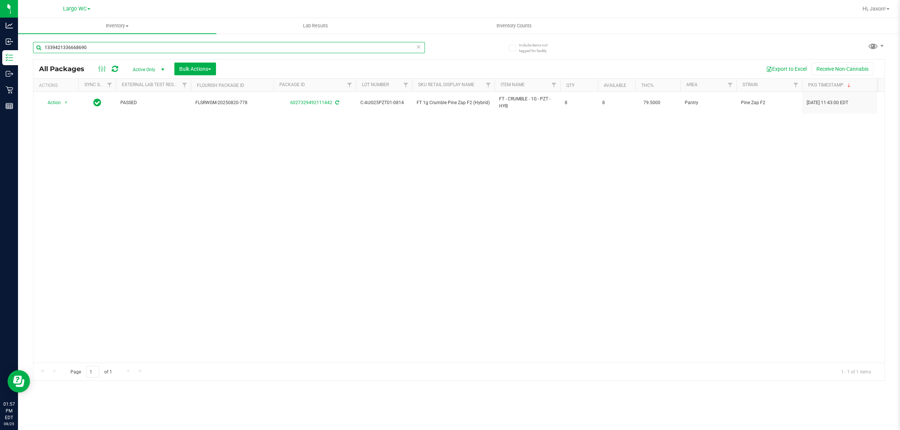
type input "1339421336668690"
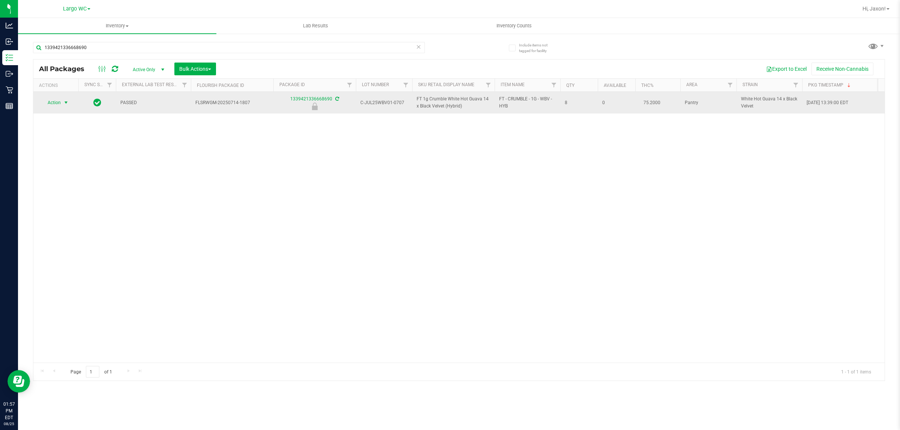
click at [64, 105] on span "select" at bounding box center [66, 103] width 6 height 6
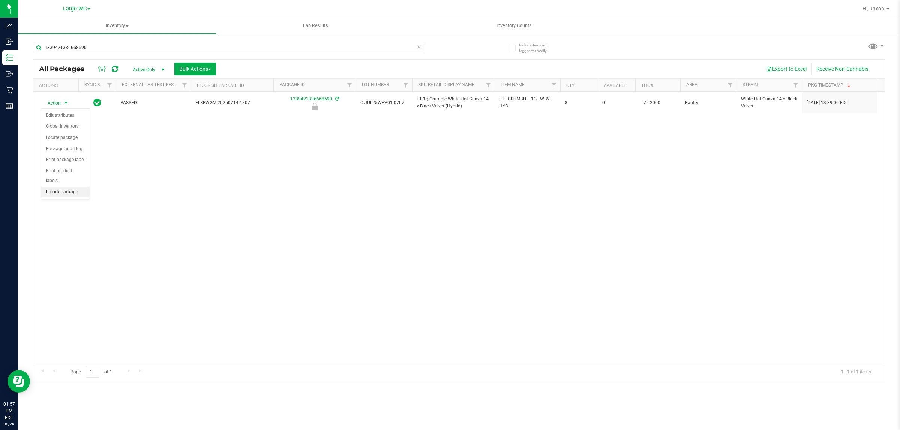
click at [57, 187] on li "Unlock package" at bounding box center [65, 192] width 48 height 11
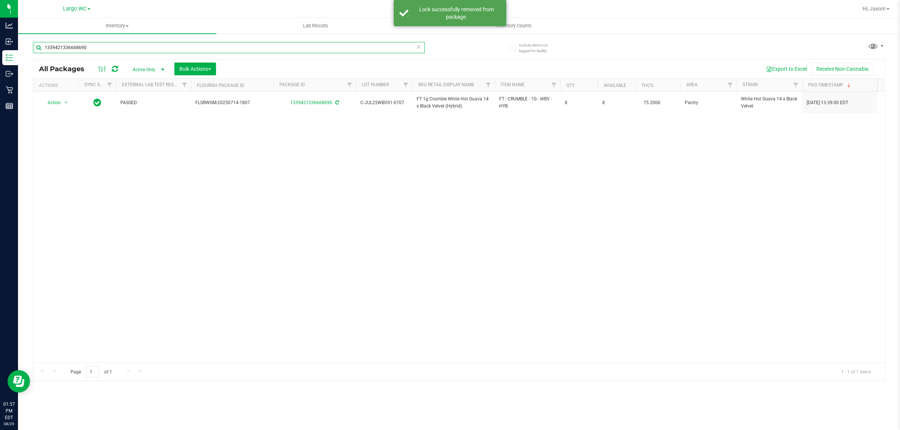
click at [107, 46] on input "1339421336668690" at bounding box center [229, 47] width 392 height 11
type input "6075060930077921"
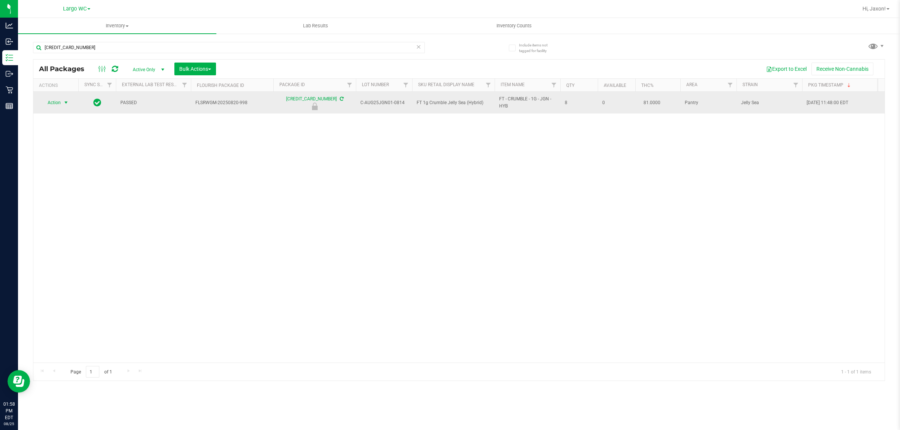
click at [69, 102] on span "select" at bounding box center [66, 103] width 6 height 6
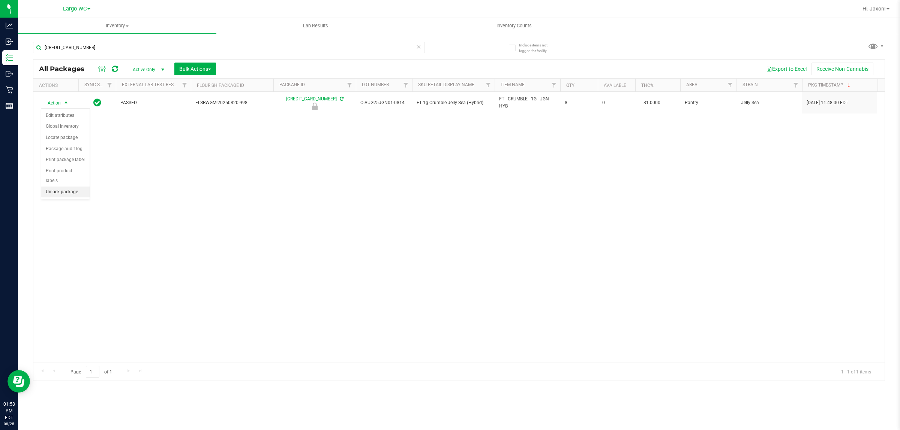
click at [62, 187] on li "Unlock package" at bounding box center [65, 192] width 48 height 11
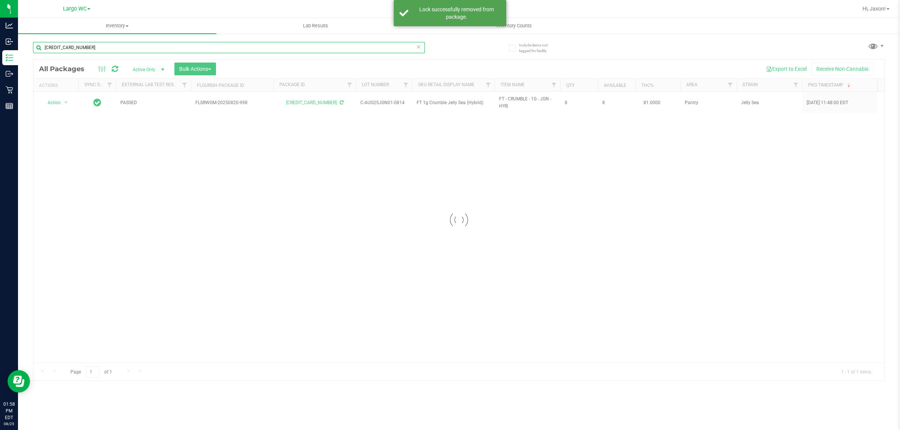
click at [100, 45] on input "6075060930077921" at bounding box center [229, 47] width 392 height 11
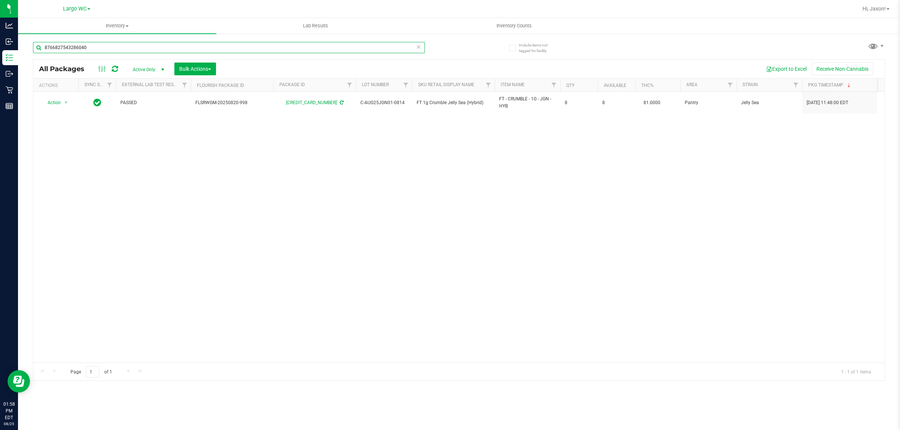
type input "8766827543286040"
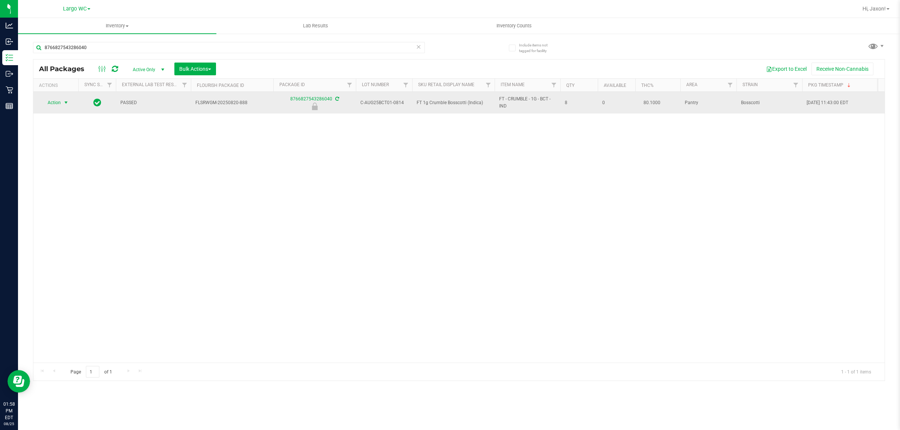
click at [63, 103] on span "select" at bounding box center [66, 103] width 6 height 6
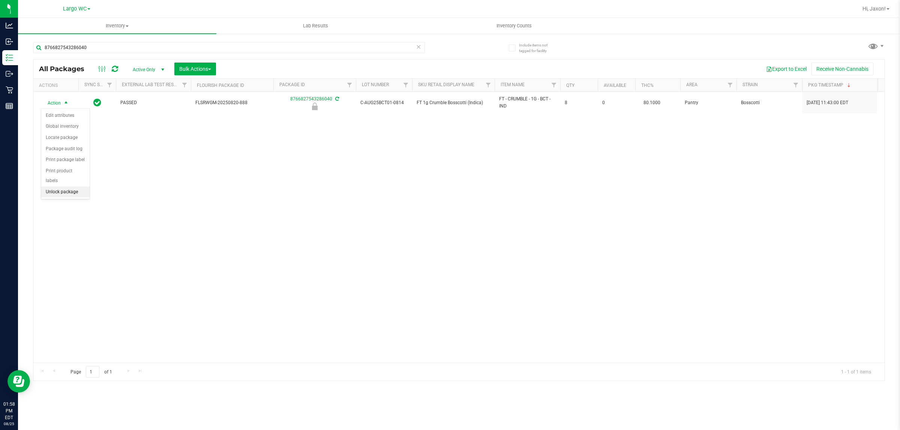
click at [51, 187] on li "Unlock package" at bounding box center [65, 192] width 48 height 11
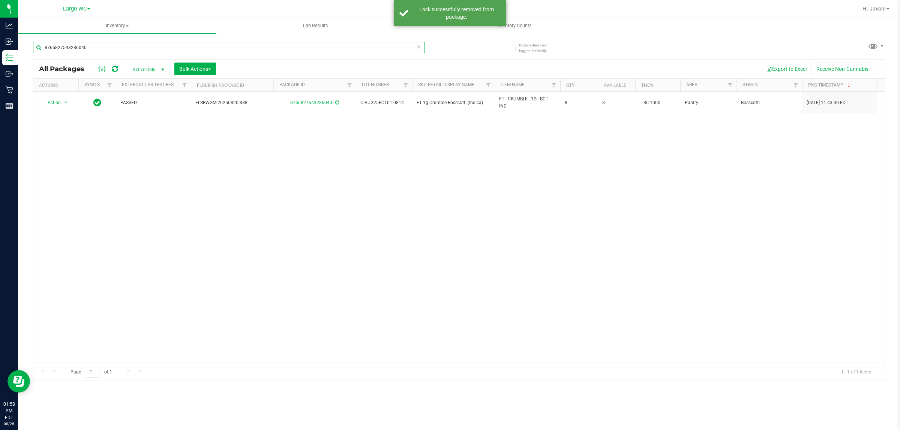
click at [100, 46] on input "8766827543286040" at bounding box center [229, 47] width 392 height 11
type input "4772120063440592"
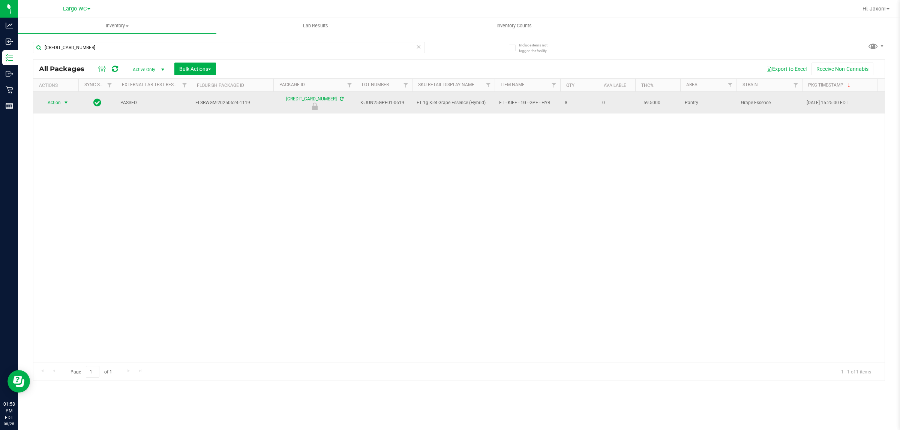
click at [64, 103] on span "select" at bounding box center [66, 103] width 6 height 6
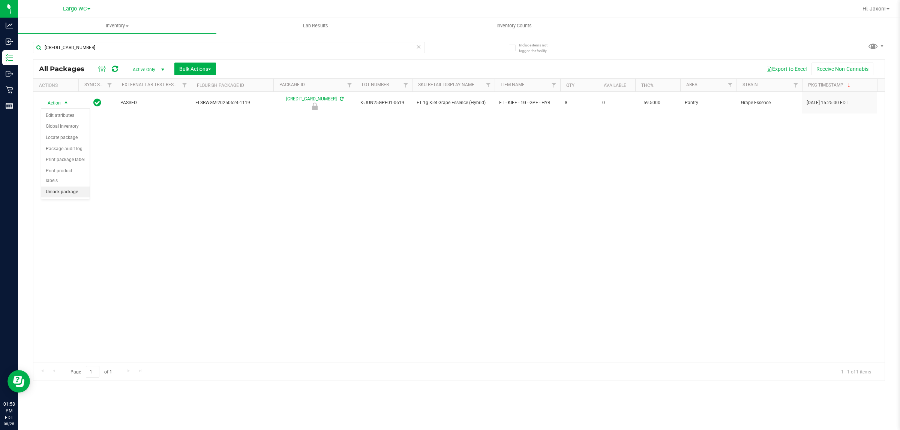
click at [61, 187] on li "Unlock package" at bounding box center [65, 192] width 48 height 11
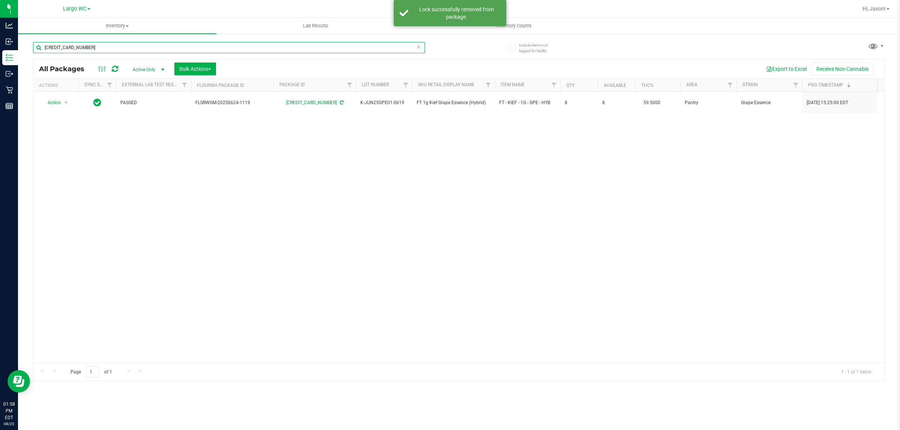
click at [130, 46] on input "4772120063440592" at bounding box center [229, 47] width 392 height 11
type input "7155263733344573"
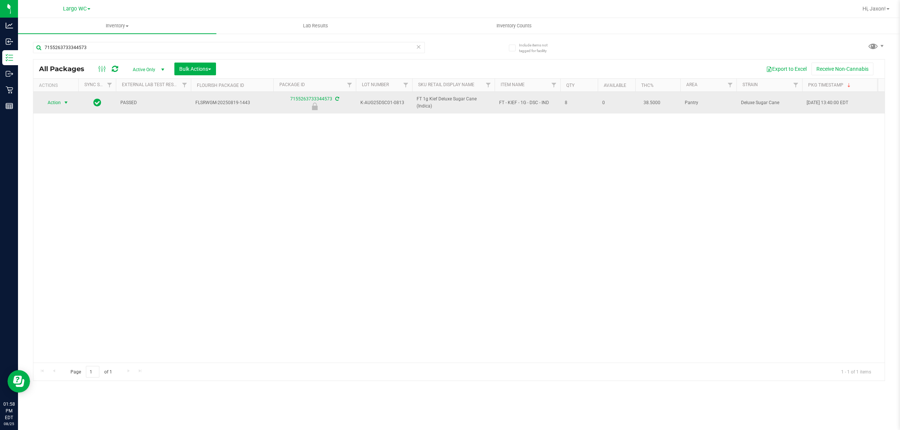
click at [66, 101] on span "select" at bounding box center [66, 103] width 6 height 6
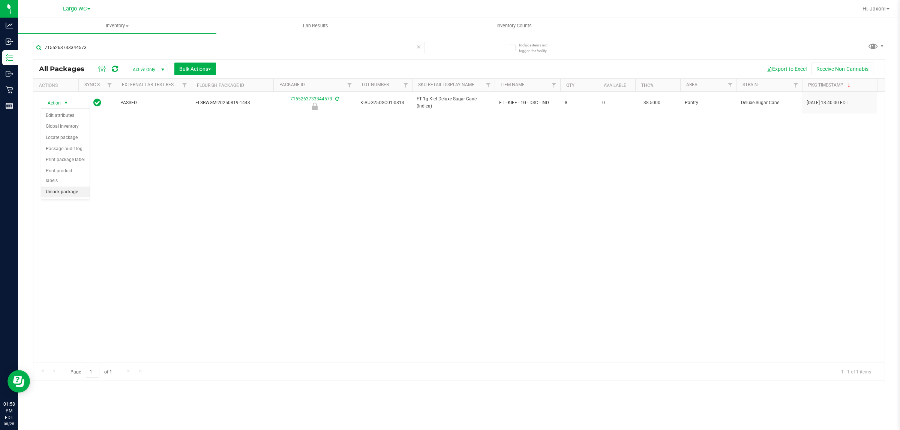
click at [68, 187] on li "Unlock package" at bounding box center [65, 192] width 48 height 11
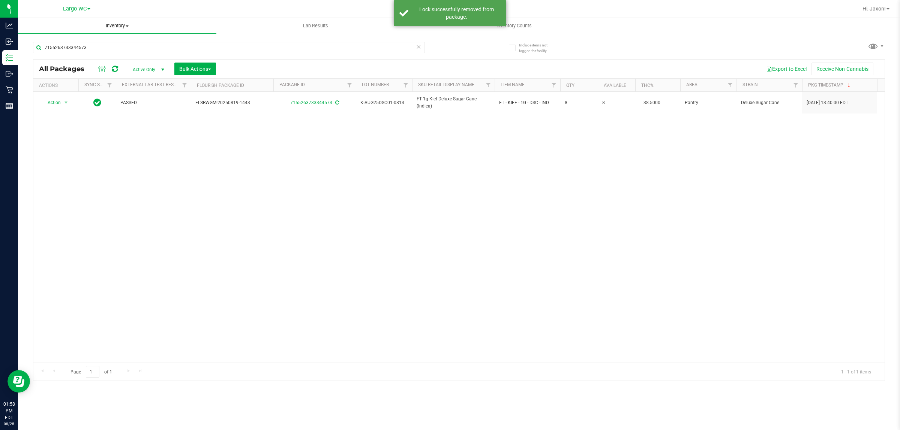
click at [108, 32] on uib-tab-heading "Inventory All packages All inventory Waste log Create inventory" at bounding box center [117, 26] width 198 height 16
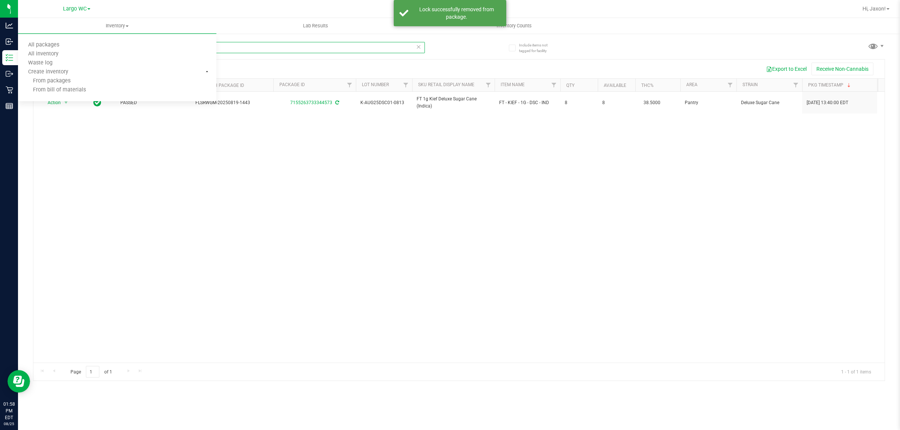
click at [257, 47] on input "7155263733344573" at bounding box center [229, 47] width 392 height 11
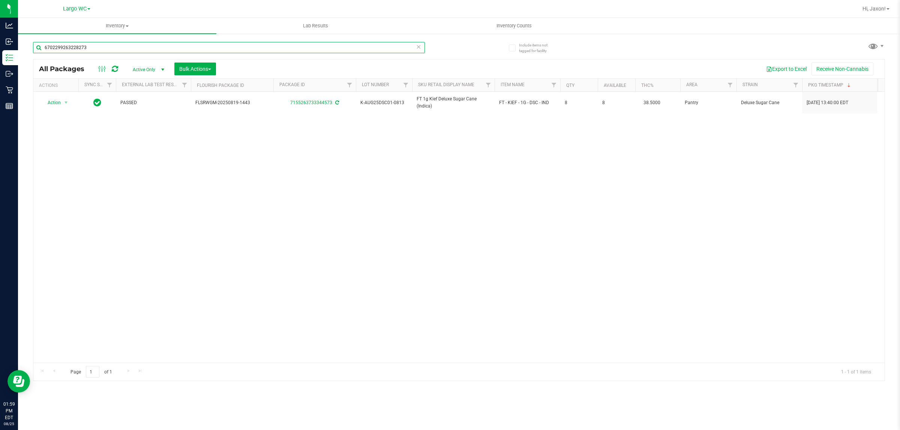
type input "6702299263228273"
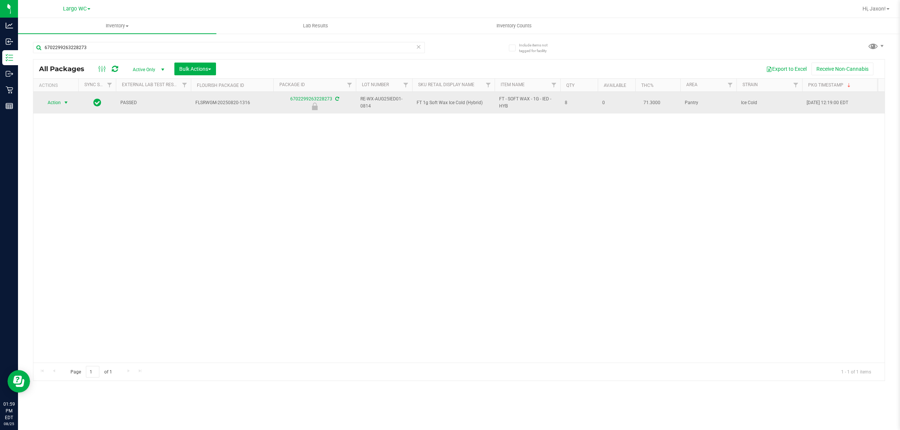
click at [64, 103] on span "select" at bounding box center [66, 103] width 6 height 6
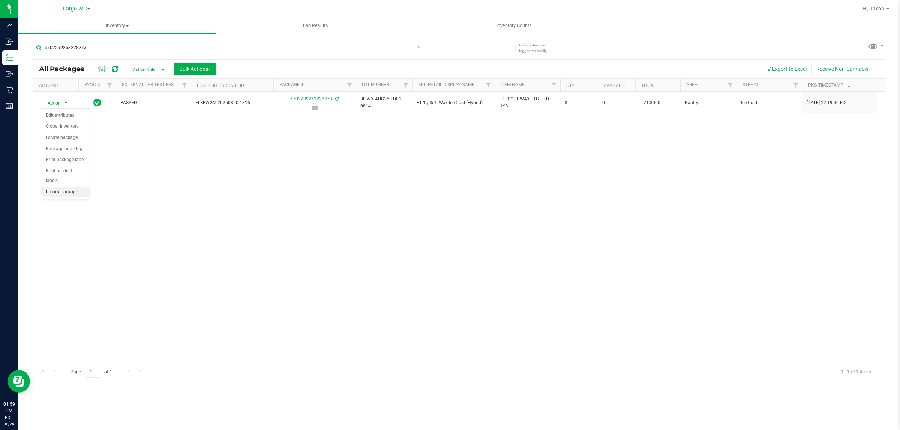
click at [51, 187] on li "Unlock package" at bounding box center [65, 192] width 48 height 11
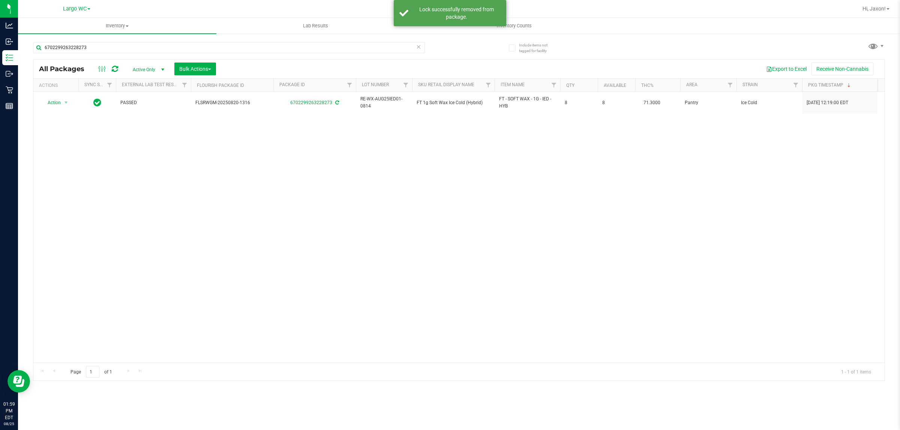
click at [114, 61] on div "All Packages Active Only Active Only Lab Samples Locked All External Internal B…" at bounding box center [458, 69] width 851 height 19
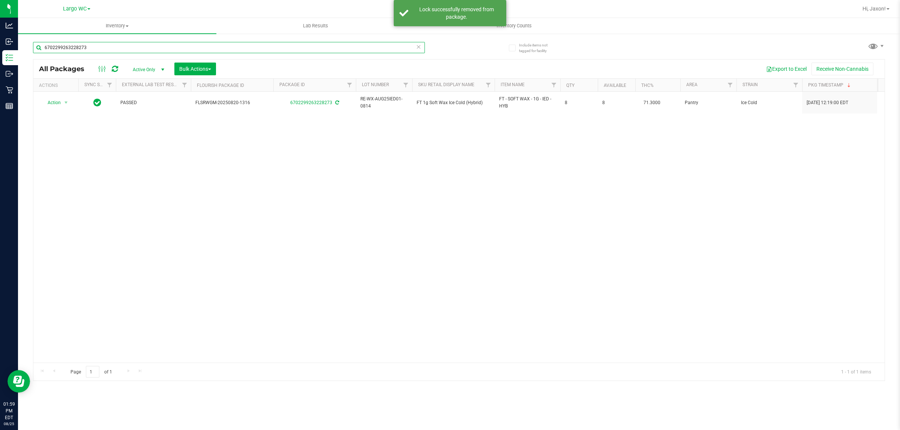
click at [102, 46] on input "6702299263228273" at bounding box center [229, 47] width 392 height 11
type input "7006438734680953"
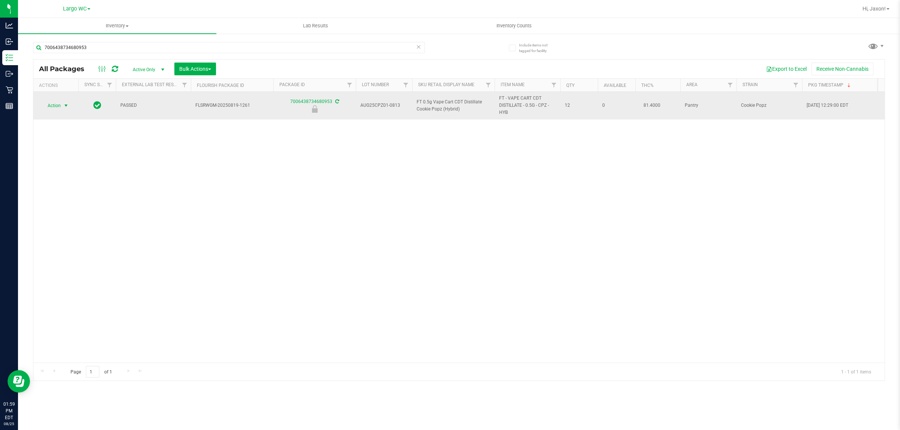
click at [66, 106] on span "select" at bounding box center [66, 106] width 6 height 6
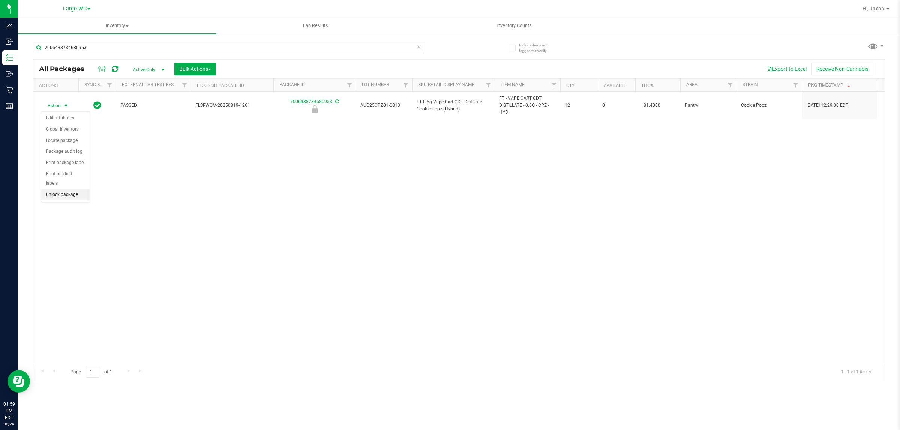
click at [67, 190] on li "Unlock package" at bounding box center [65, 194] width 48 height 11
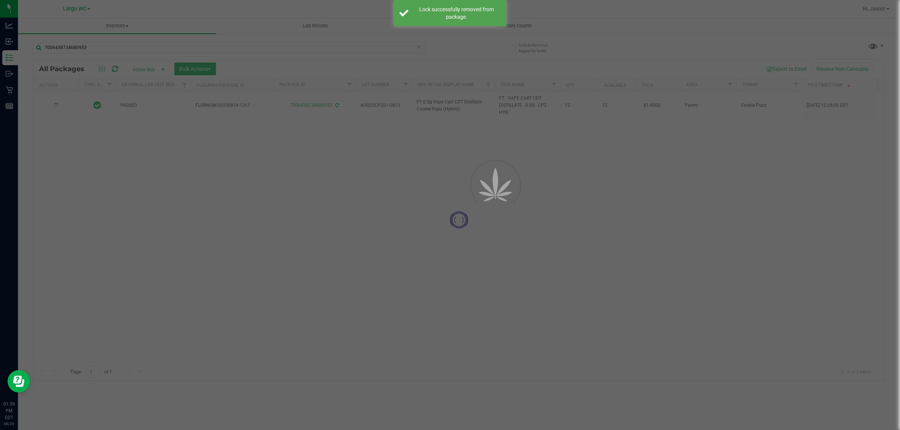
click at [106, 50] on div at bounding box center [450, 215] width 900 height 430
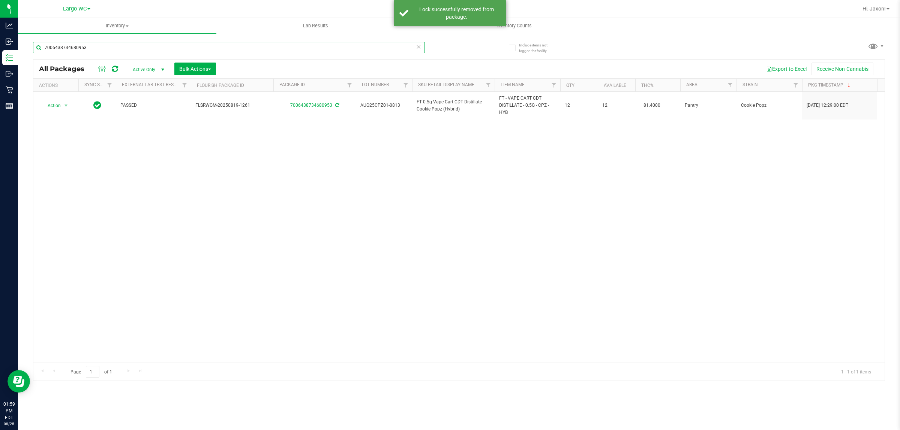
click at [108, 47] on input "7006438734680953" at bounding box center [229, 47] width 392 height 11
type input "2619556976983878"
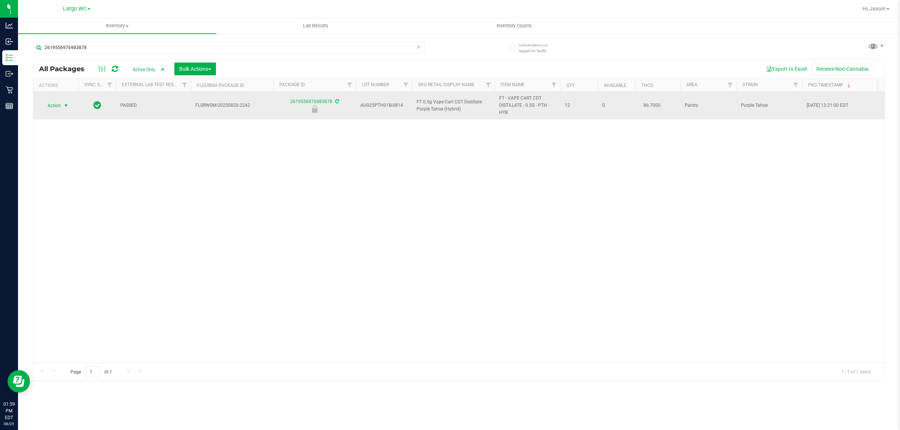
click at [68, 103] on span "select" at bounding box center [66, 106] width 6 height 6
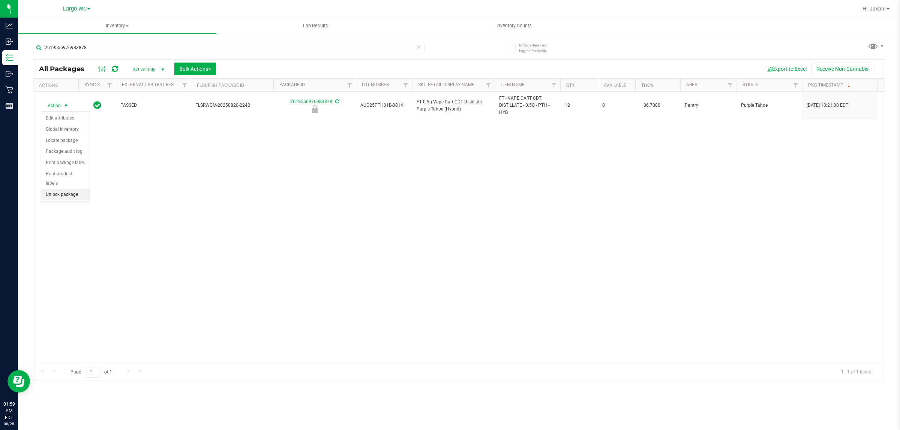
click at [61, 189] on li "Unlock package" at bounding box center [65, 194] width 48 height 11
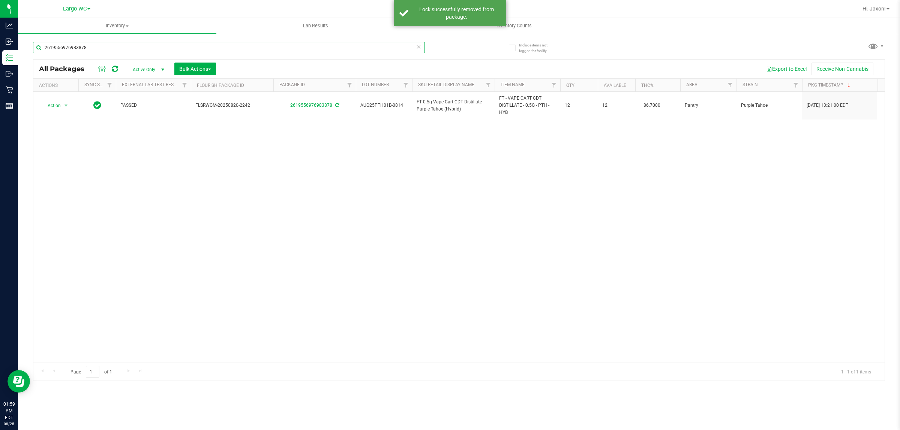
click at [102, 47] on input "2619556976983878" at bounding box center [229, 47] width 392 height 11
type input "9948362238687897"
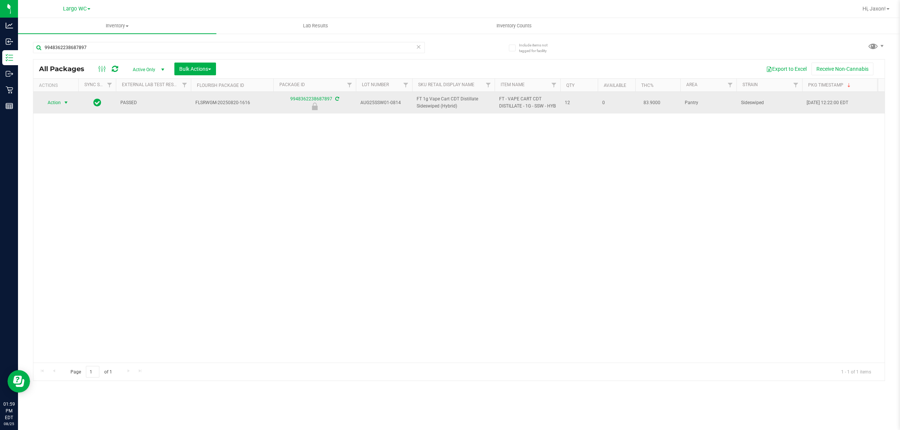
click at [64, 106] on span "select" at bounding box center [66, 103] width 6 height 6
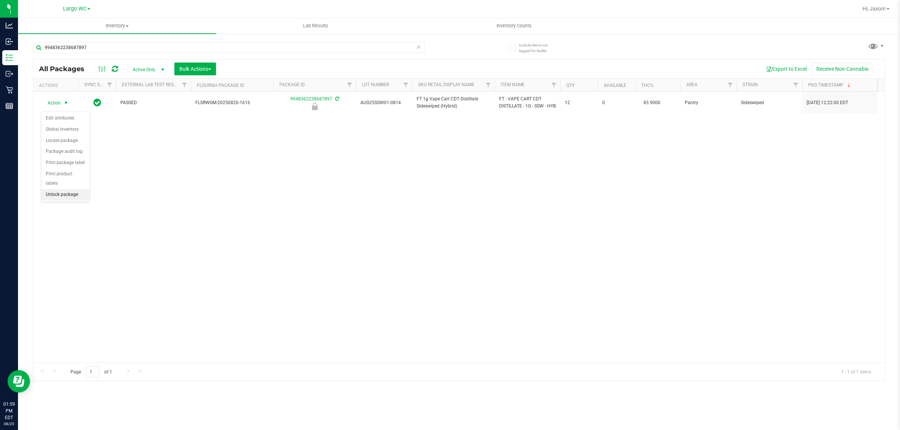
click at [59, 190] on li "Unlock package" at bounding box center [65, 194] width 48 height 11
click at [517, 216] on div "Action Action Adjust qty Create package Edit attributes Global inventory Locate…" at bounding box center [458, 227] width 851 height 271
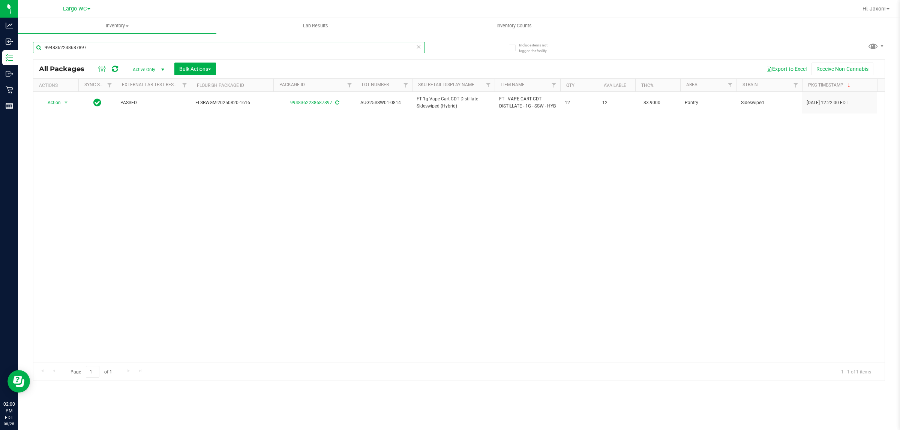
click at [349, 47] on input "9948362238687897" at bounding box center [229, 47] width 392 height 11
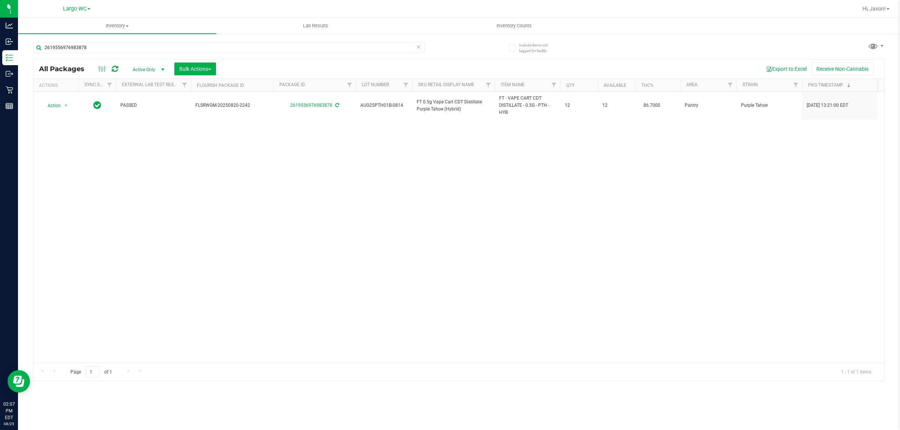
click at [516, 280] on div "Action Action Adjust qty Create package Edit attributes Global inventory Locate…" at bounding box center [458, 227] width 851 height 271
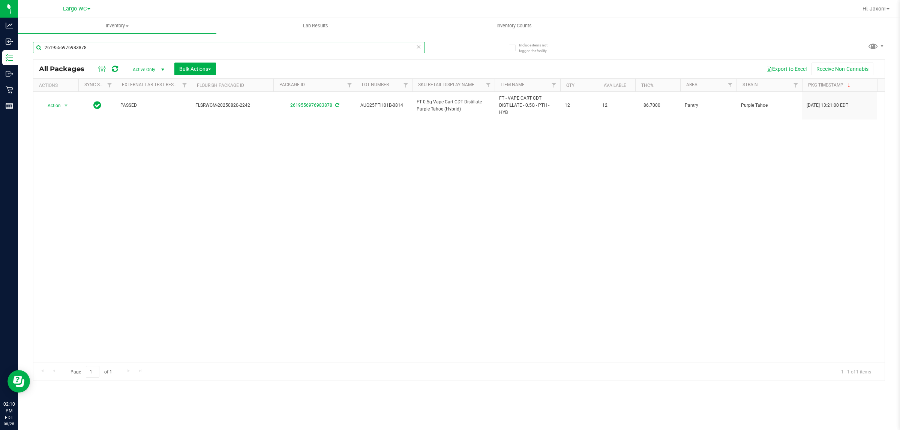
click at [252, 48] on input "2619556976983878" at bounding box center [229, 47] width 392 height 11
type input "2"
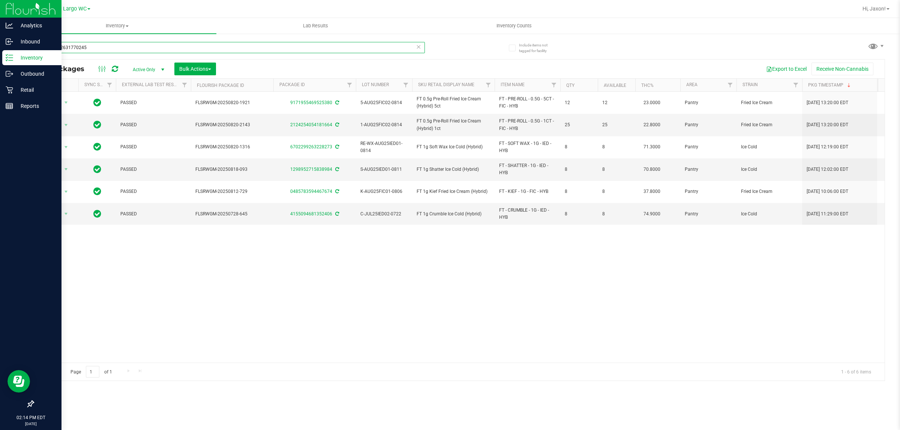
type input "9587362631770245"
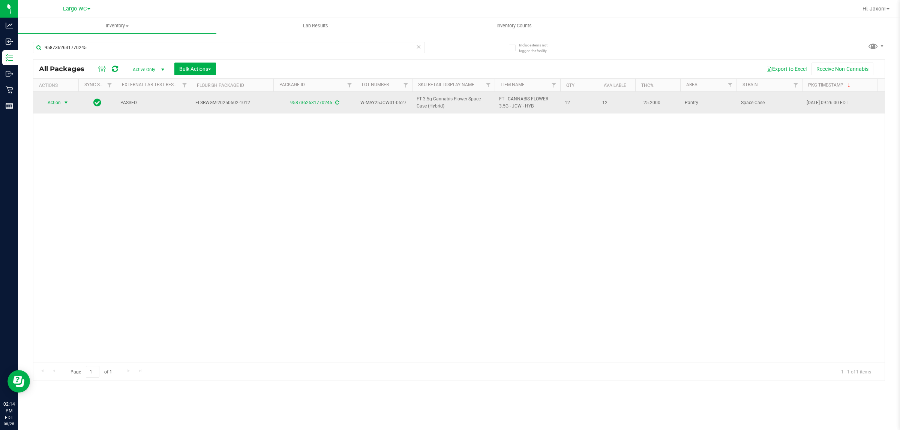
click at [66, 103] on span "select" at bounding box center [66, 103] width 6 height 6
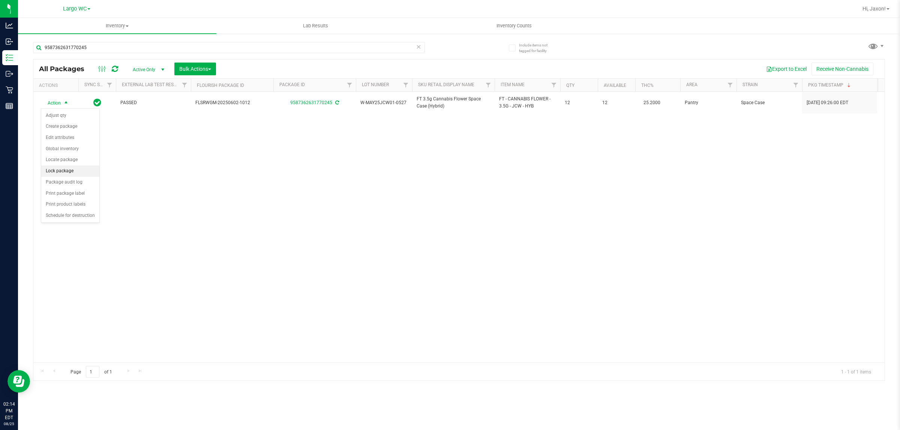
click at [64, 172] on li "Lock package" at bounding box center [70, 171] width 58 height 11
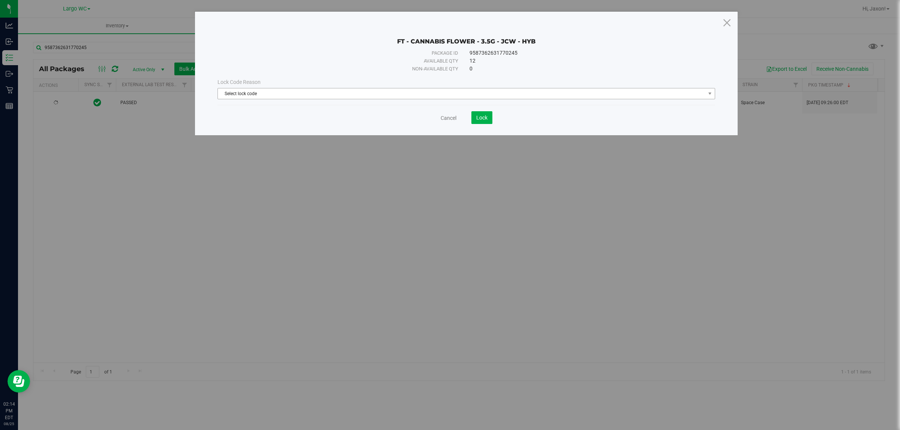
click at [358, 90] on span "Select lock code" at bounding box center [461, 93] width 487 height 10
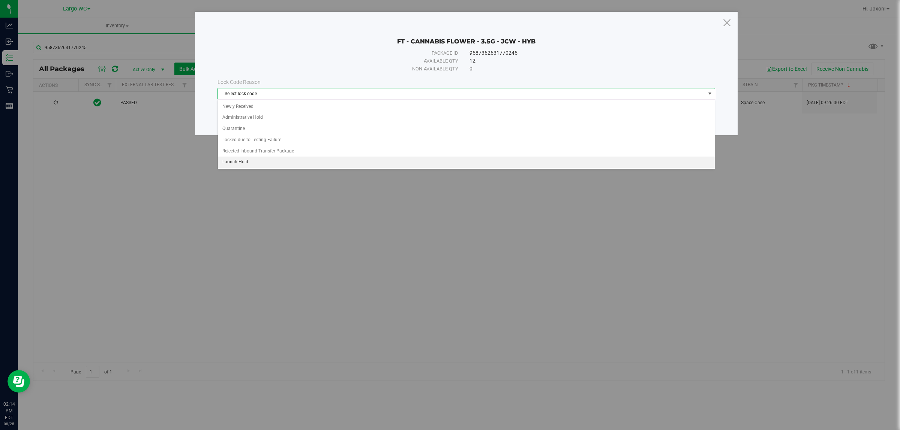
click at [246, 166] on li "Launch Hold" at bounding box center [466, 162] width 496 height 11
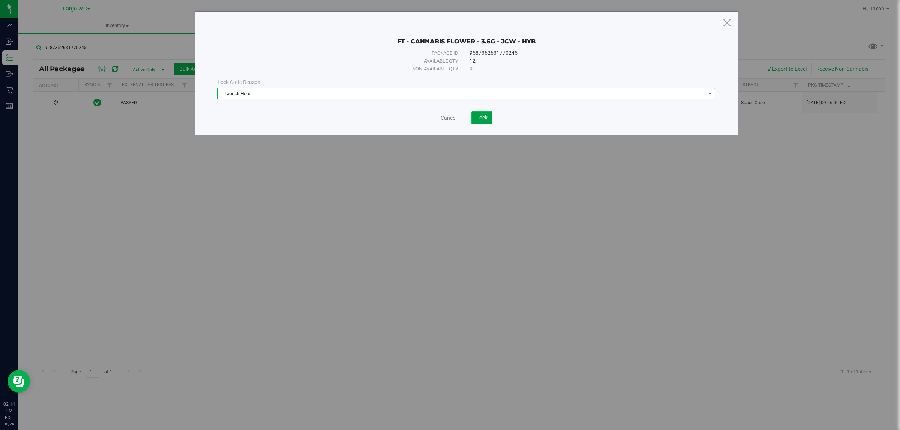
click at [482, 118] on span "Lock" at bounding box center [481, 118] width 11 height 6
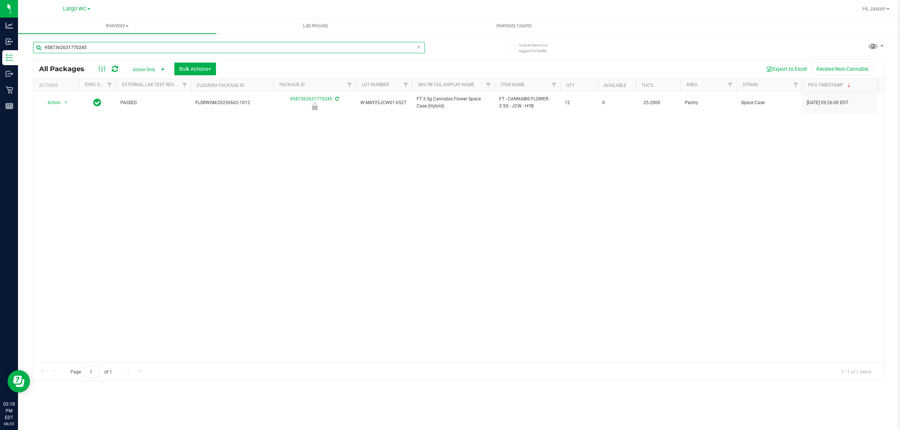
click at [121, 47] on input "9587362631770245" at bounding box center [229, 47] width 392 height 11
type input "3588273985980720"
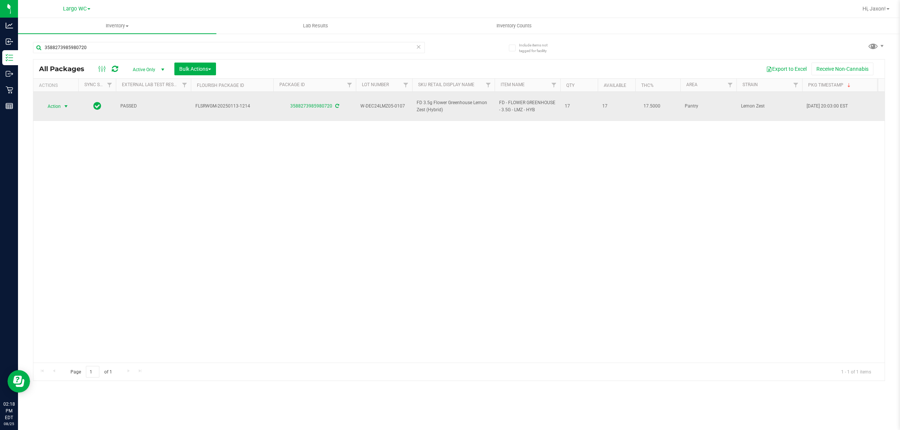
click at [64, 103] on span "select" at bounding box center [66, 106] width 6 height 6
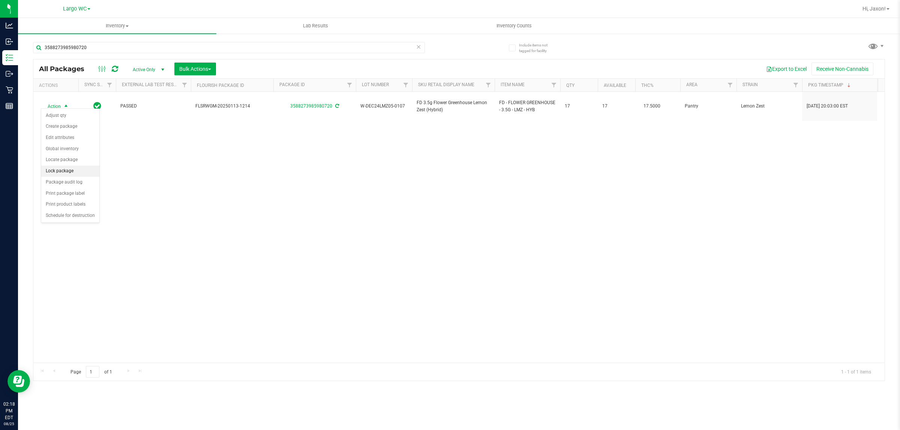
click at [67, 171] on li "Lock package" at bounding box center [70, 171] width 58 height 11
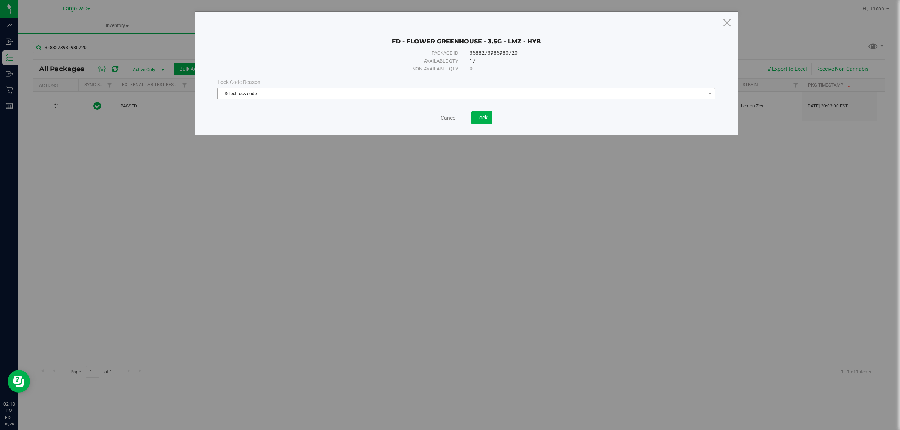
click at [292, 92] on span "Select lock code" at bounding box center [461, 93] width 487 height 10
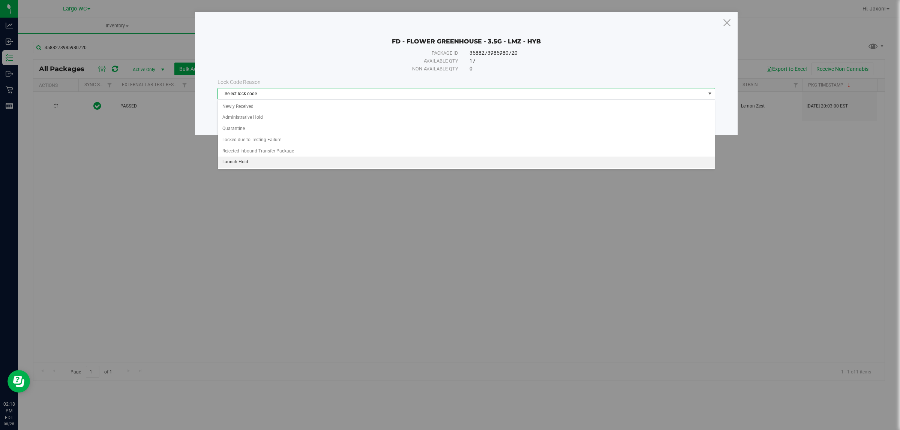
click at [274, 165] on li "Launch Hold" at bounding box center [466, 162] width 496 height 11
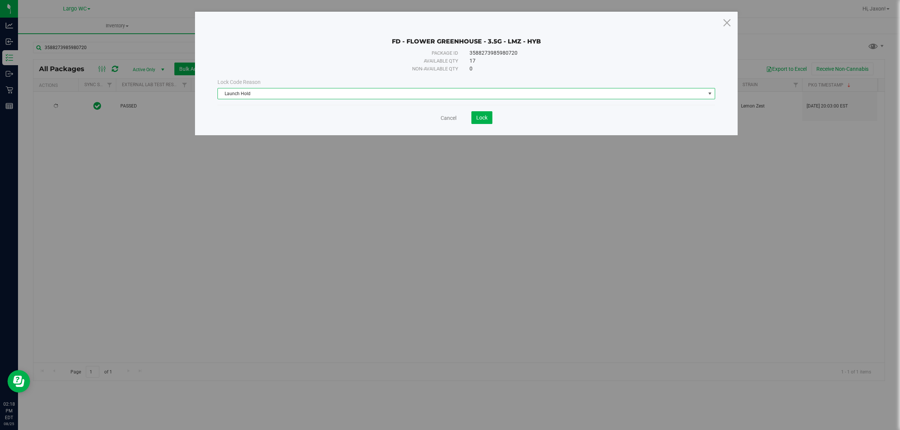
click at [318, 91] on span "Launch Hold" at bounding box center [461, 93] width 487 height 10
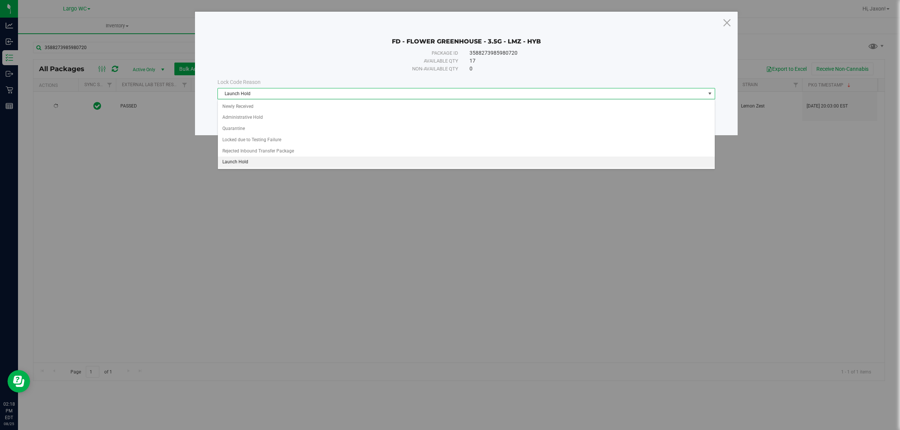
click at [281, 162] on li "Launch Hold" at bounding box center [466, 162] width 496 height 11
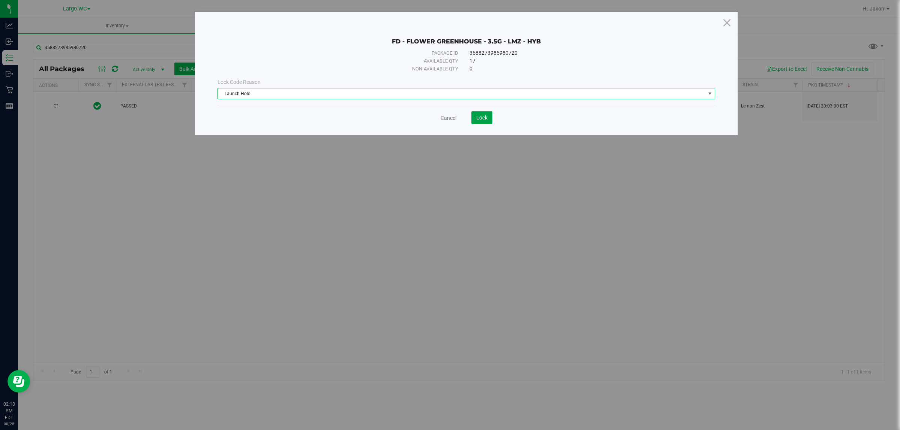
click at [474, 114] on button "Lock" at bounding box center [481, 117] width 21 height 13
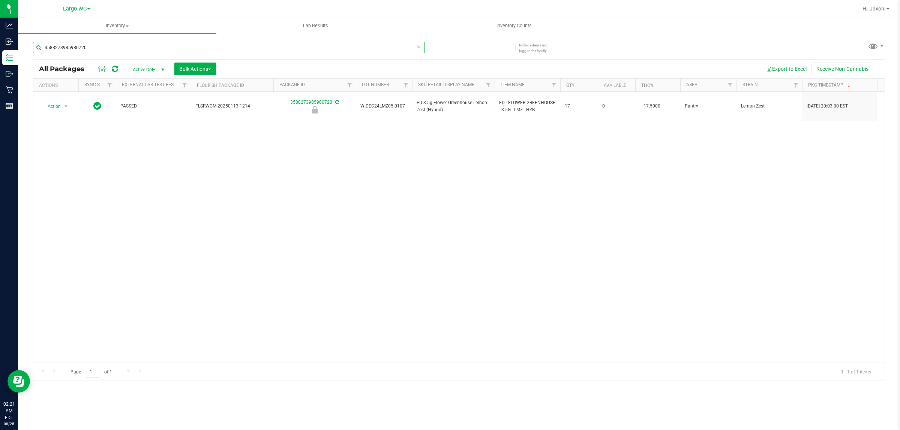
click at [102, 47] on input "3588273985980720" at bounding box center [229, 47] width 392 height 11
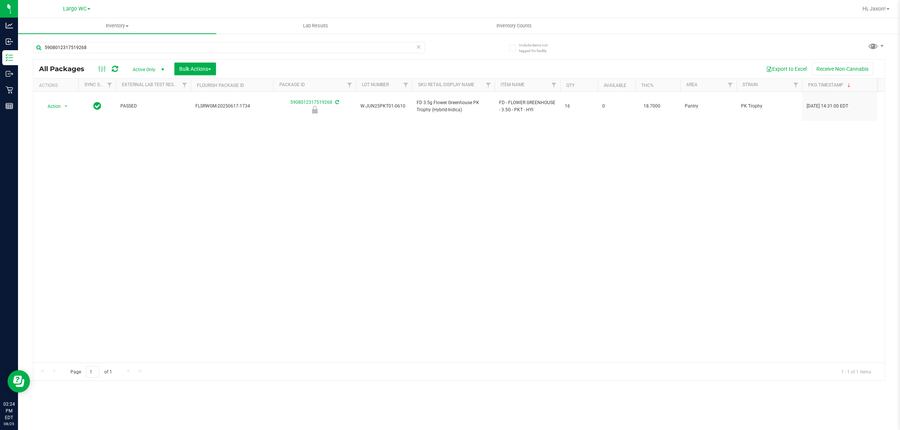
click at [617, 222] on div "Action Action Edit attributes Global inventory Locate package Package audit log…" at bounding box center [458, 227] width 851 height 271
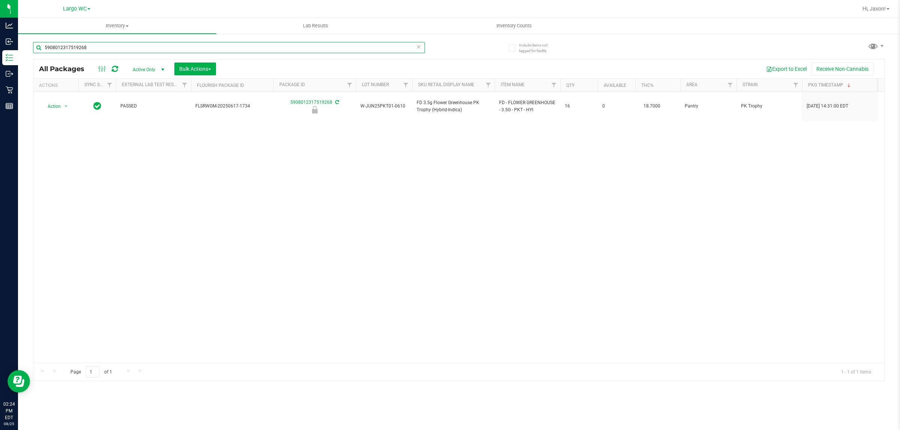
click at [199, 47] on input "5908012317519268" at bounding box center [229, 47] width 392 height 11
type input "4155578145475777"
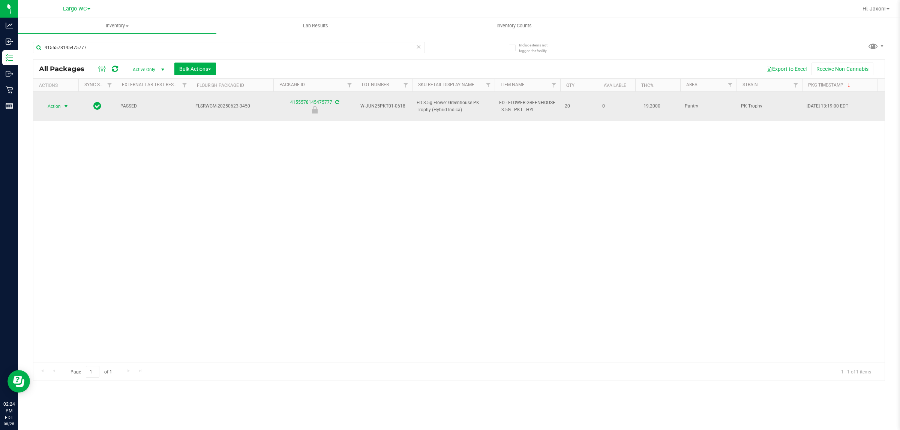
click at [63, 103] on span "select" at bounding box center [66, 106] width 6 height 6
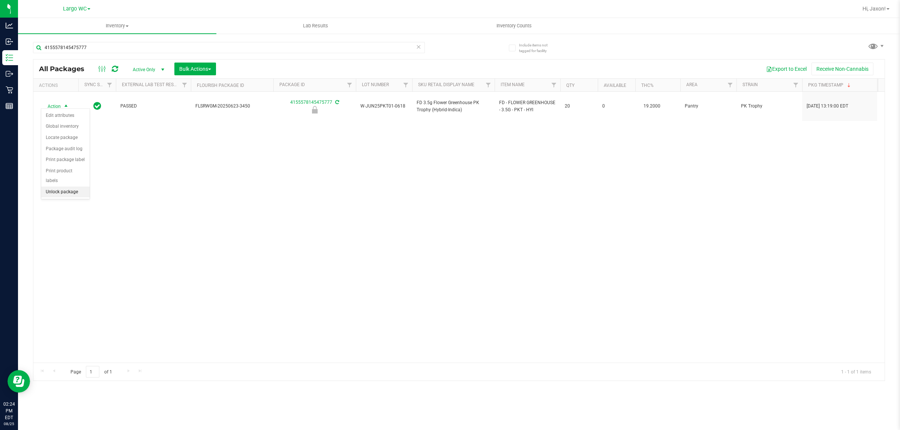
click at [57, 187] on li "Unlock package" at bounding box center [65, 192] width 48 height 11
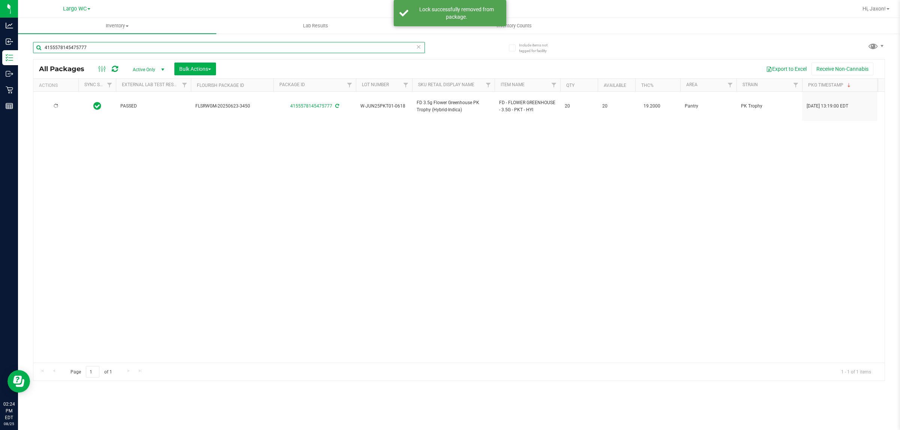
click at [243, 47] on input "4155578145475777" at bounding box center [229, 47] width 392 height 11
type input "8472580447951582"
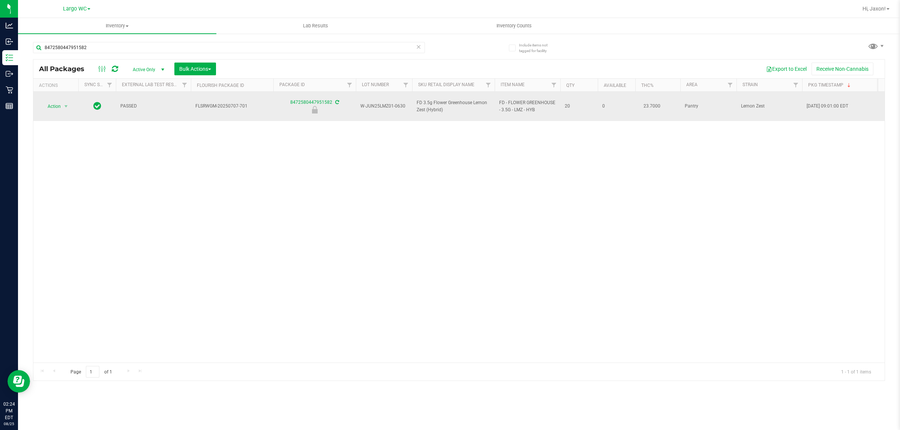
click at [54, 103] on span "Action" at bounding box center [51, 106] width 20 height 10
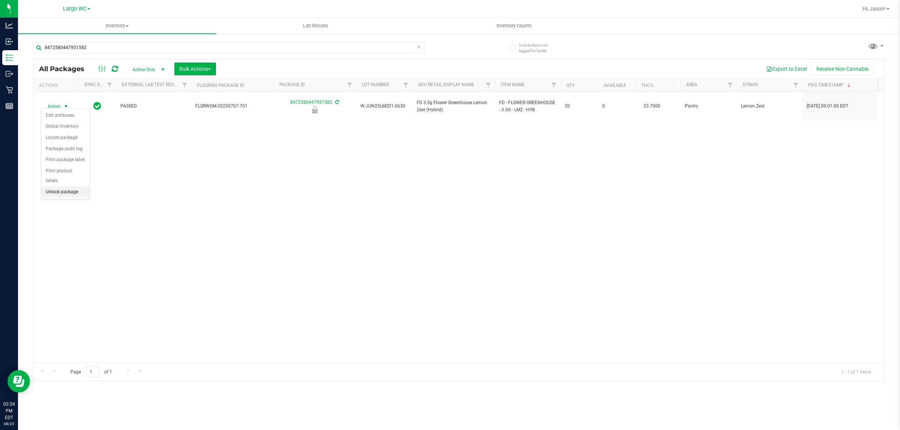
click at [62, 187] on li "Unlock package" at bounding box center [65, 192] width 48 height 11
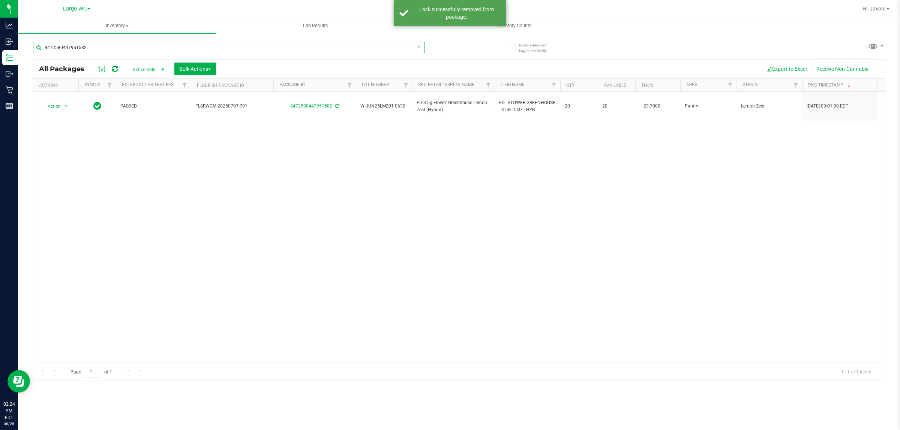
click at [98, 47] on input "8472580447951582" at bounding box center [229, 47] width 392 height 11
type input "4629886369554550"
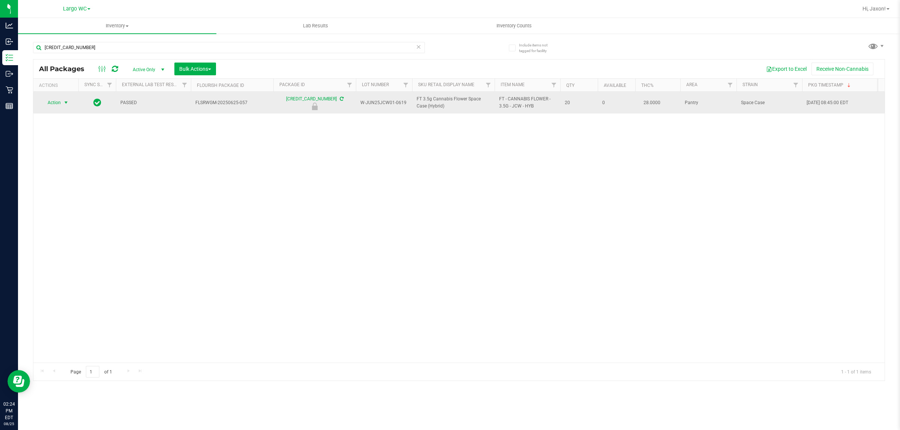
click at [64, 103] on span "select" at bounding box center [66, 103] width 6 height 6
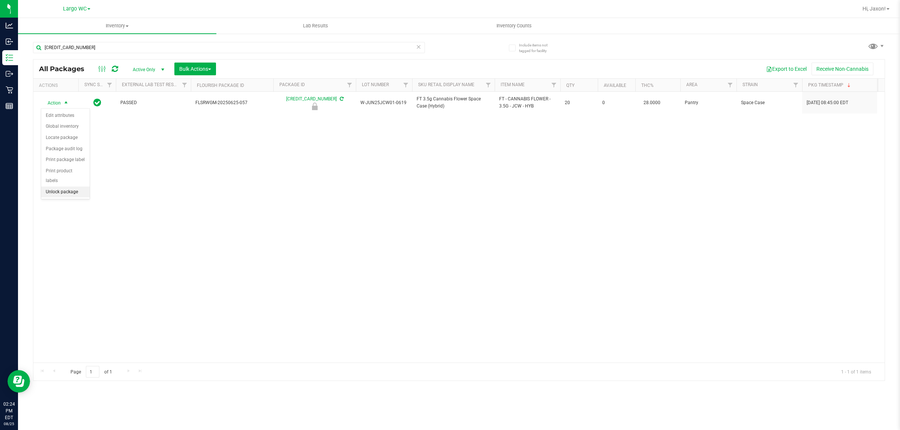
click at [54, 187] on li "Unlock package" at bounding box center [65, 192] width 48 height 11
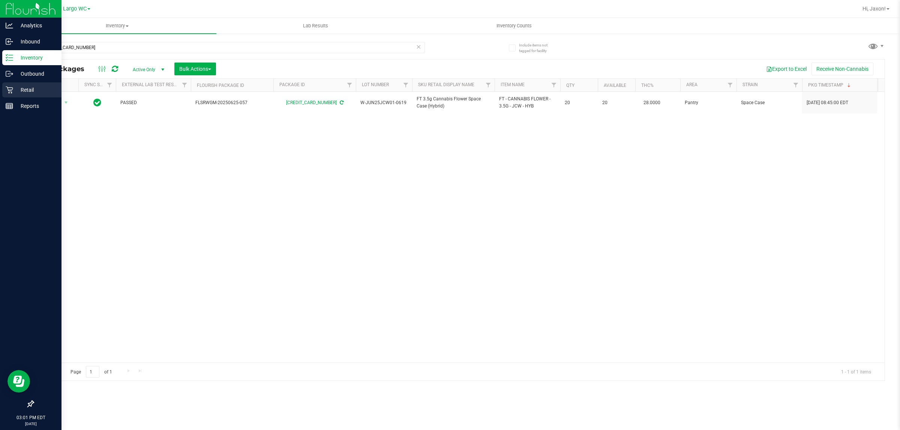
click at [28, 90] on p "Retail" at bounding box center [35, 89] width 45 height 9
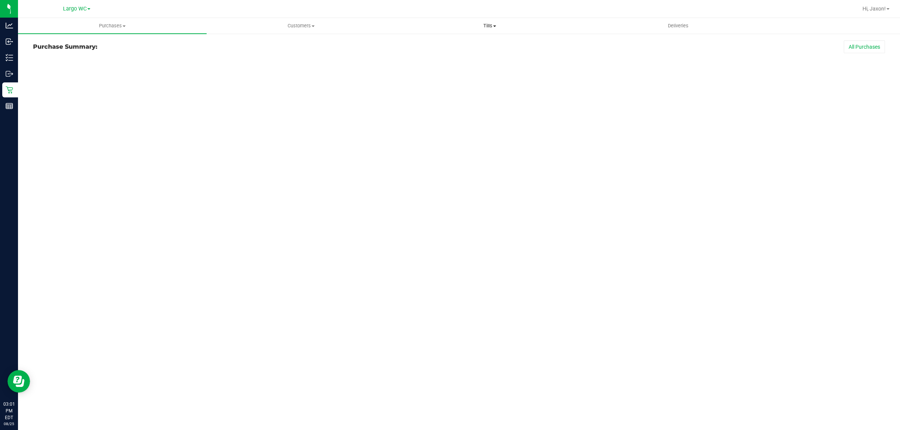
click at [489, 28] on span "Tills" at bounding box center [490, 25] width 188 height 7
click at [457, 43] on li "Manage tills" at bounding box center [489, 45] width 189 height 9
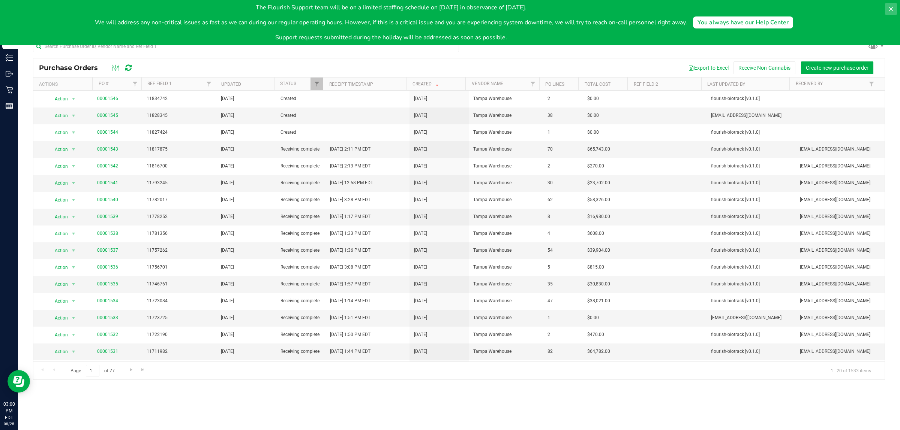
click at [885, 10] on button at bounding box center [891, 9] width 12 height 12
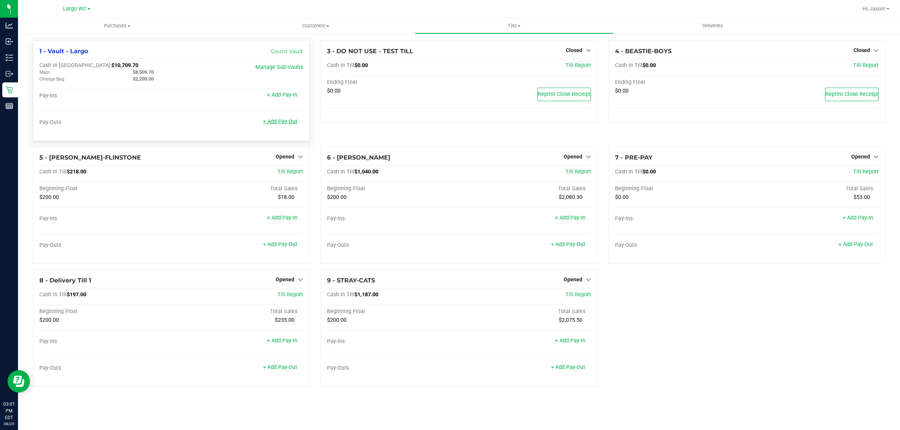
click at [286, 123] on link "+ Add Pay-Out" at bounding box center [280, 121] width 34 height 6
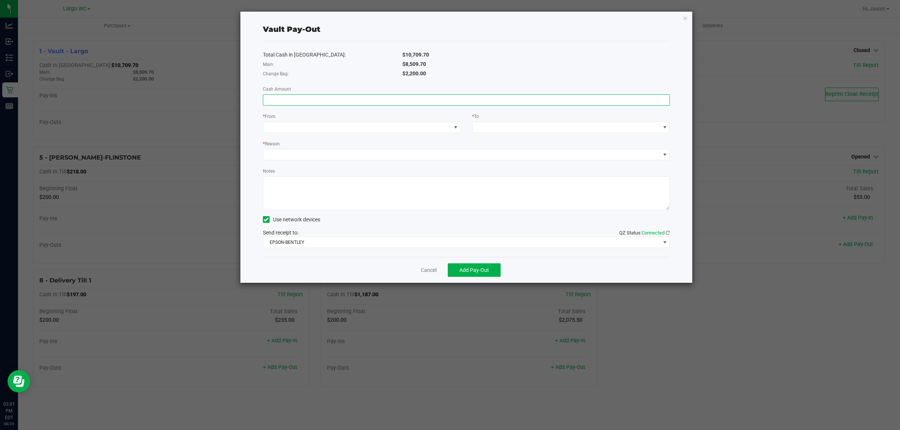
click at [455, 100] on input at bounding box center [466, 100] width 406 height 10
type input "$8,509.70"
click at [322, 130] on span at bounding box center [357, 127] width 188 height 10
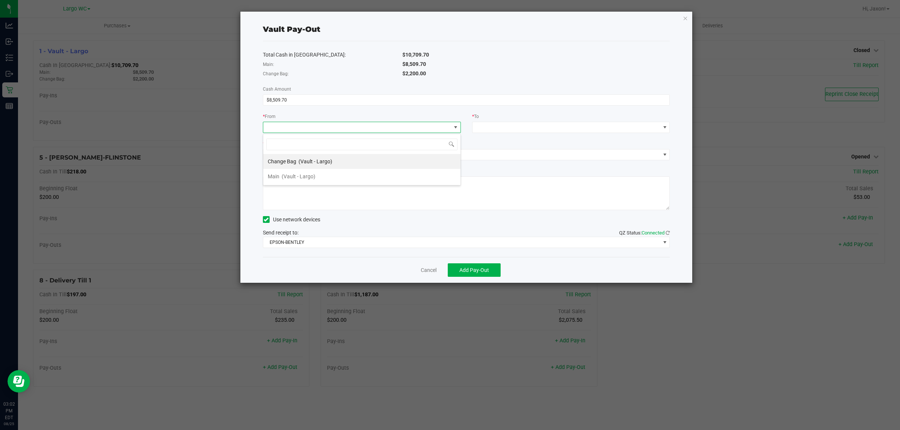
scroll to position [12, 198]
click at [305, 172] on div "Main (Vault - Largo)" at bounding box center [292, 176] width 48 height 13
click at [498, 130] on span at bounding box center [566, 127] width 188 height 10
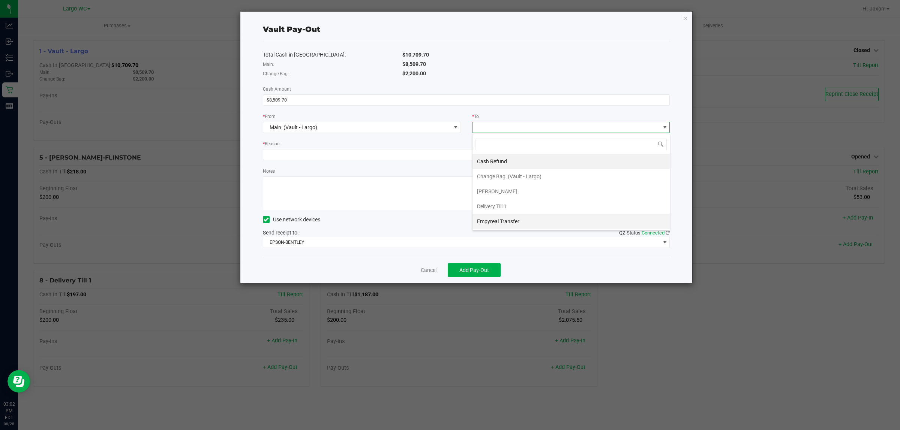
click at [510, 219] on span "Empyreal Transfer" at bounding box center [498, 222] width 42 height 6
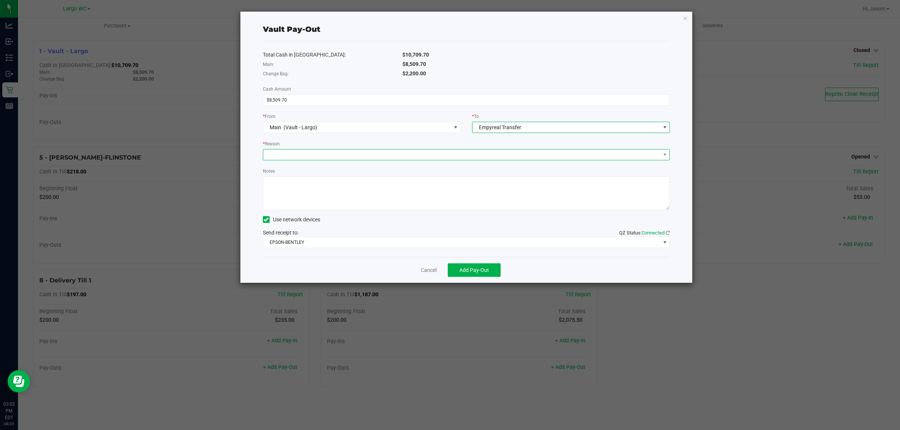
click at [329, 158] on span at bounding box center [461, 155] width 397 height 10
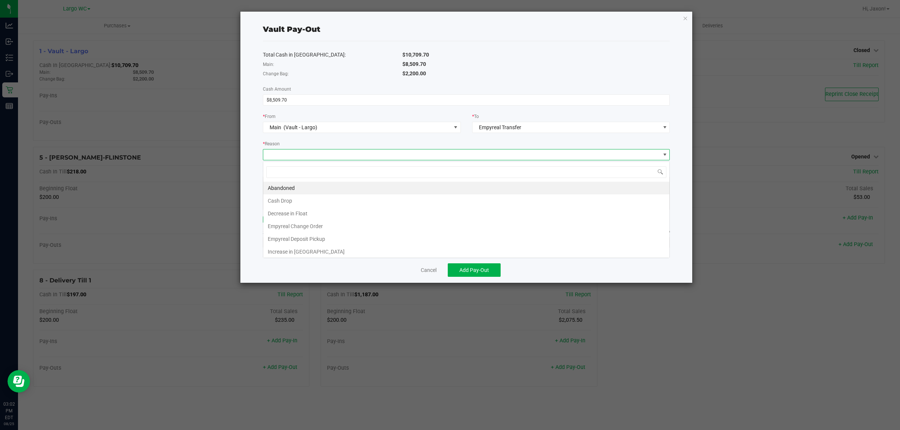
scroll to position [12, 407]
click at [333, 231] on li "Empyreal Change Order" at bounding box center [466, 226] width 406 height 13
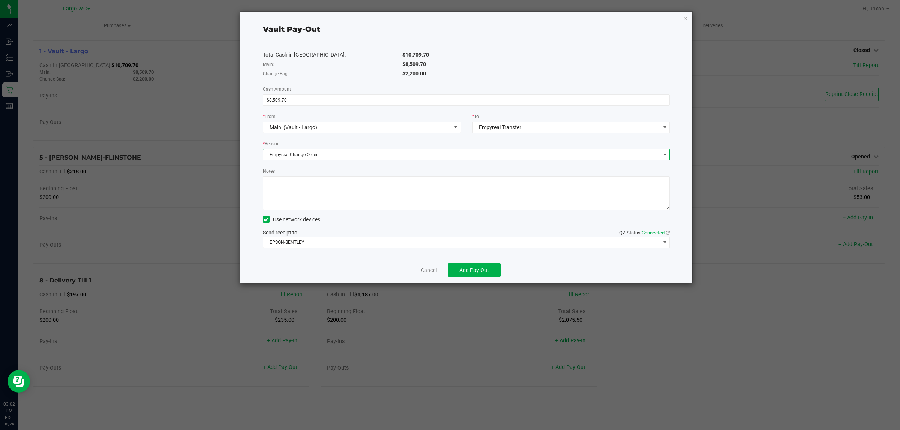
click at [325, 152] on span "Empyreal Change Order" at bounding box center [461, 155] width 397 height 10
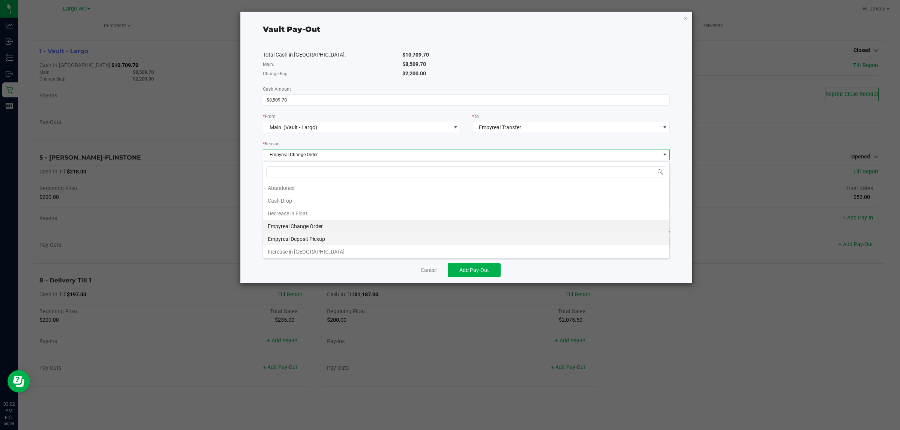
click at [328, 233] on li "Empyreal Deposit Pickup" at bounding box center [466, 239] width 406 height 13
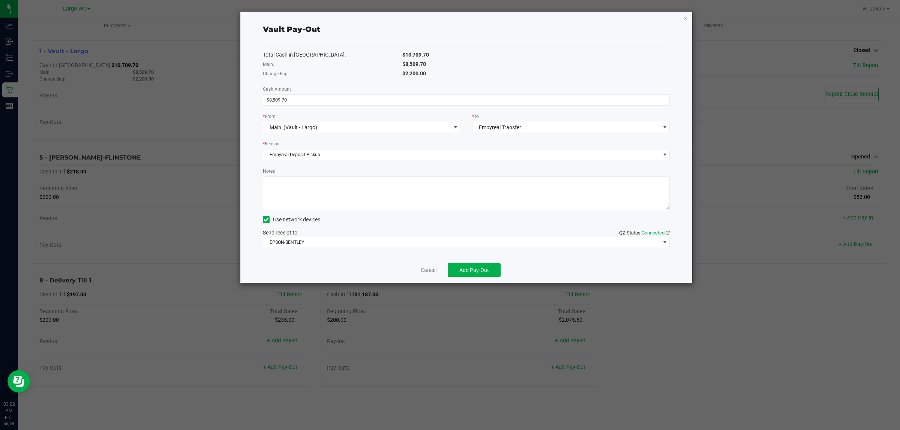
click at [308, 181] on textarea "Notes" at bounding box center [466, 194] width 407 height 34
click at [330, 188] on textarea "Notes" at bounding box center [466, 194] width 407 height 34
drag, startPoint x: 330, startPoint y: 180, endPoint x: 317, endPoint y: 187, distance: 15.1
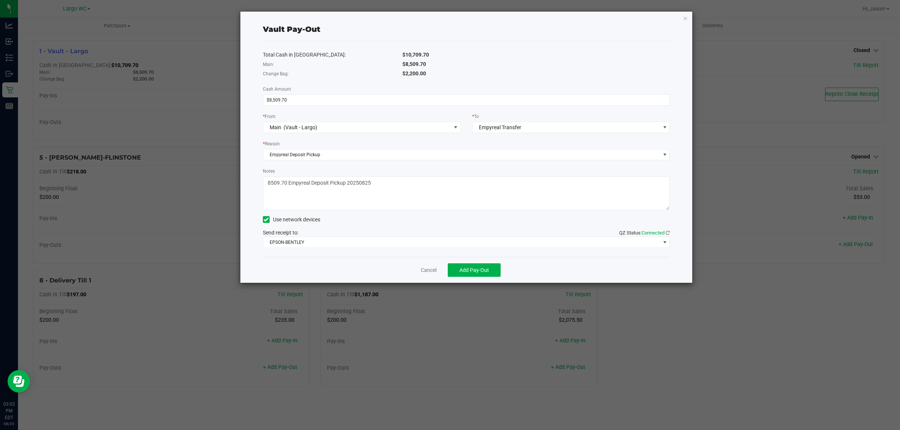
click at [317, 187] on textarea "Notes" at bounding box center [466, 194] width 407 height 34
type textarea "8509.70 Empyreal Deposit Pickup 20250825"
click at [336, 244] on span "EPSON-BENTLEY" at bounding box center [461, 242] width 397 height 10
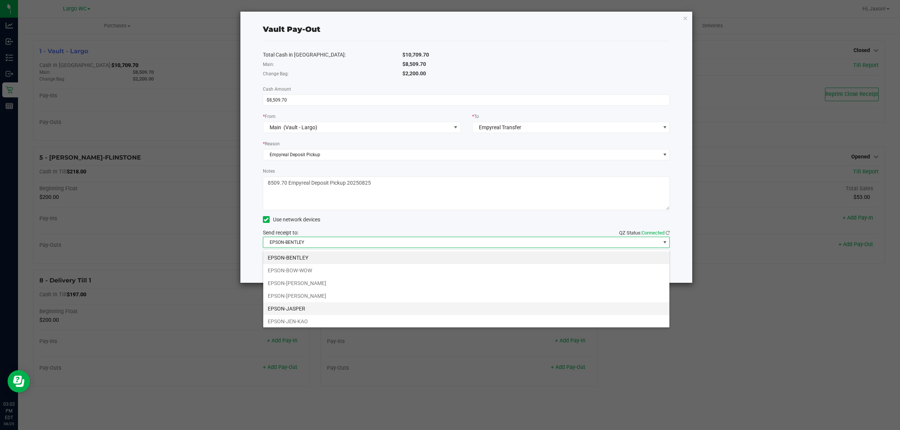
click at [312, 307] on li "EPSON-JASPER" at bounding box center [466, 309] width 406 height 13
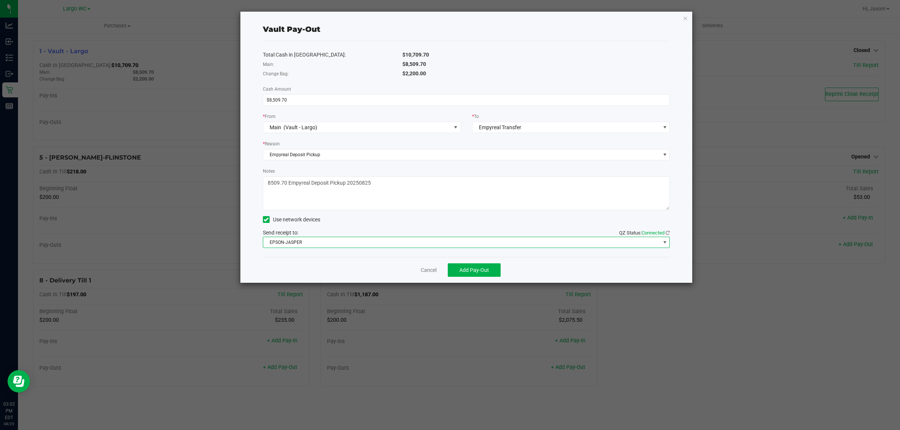
click at [438, 190] on textarea "Notes" at bounding box center [466, 194] width 407 height 34
click at [481, 270] on span "Add Pay-Out" at bounding box center [474, 270] width 30 height 6
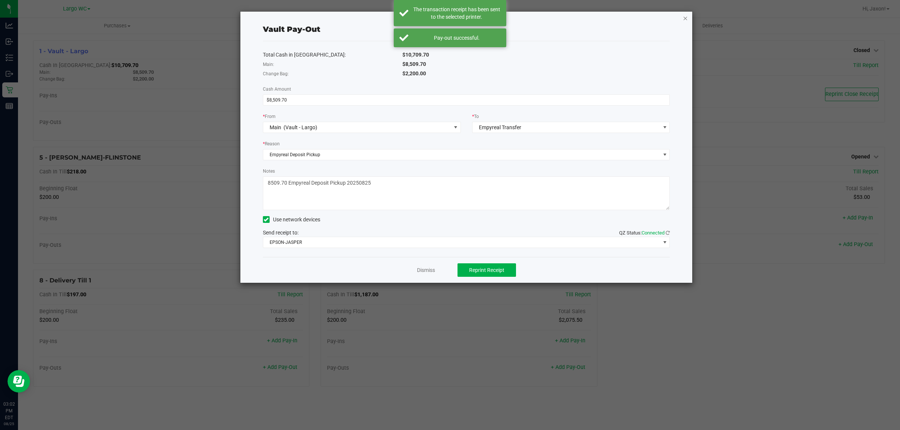
click at [683, 15] on icon "button" at bounding box center [685, 17] width 5 height 9
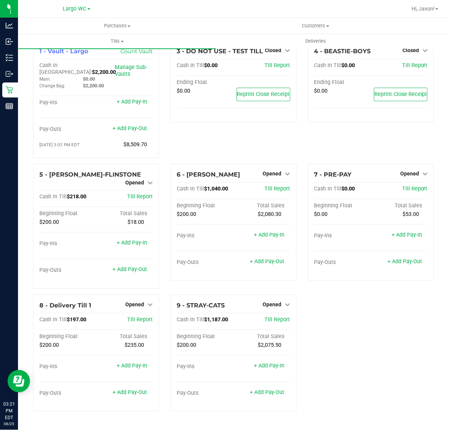
click at [345, 317] on div "1 - Vault - Largo Count Vault Cash In Vault: $2,200.00 Main: $0.00 Change Bag: …" at bounding box center [233, 228] width 412 height 377
click at [415, 343] on div "1 - Vault - Largo Count Vault Cash In Vault: $2,200.00 Main: $0.00 Change Bag: …" at bounding box center [233, 228] width 412 height 377
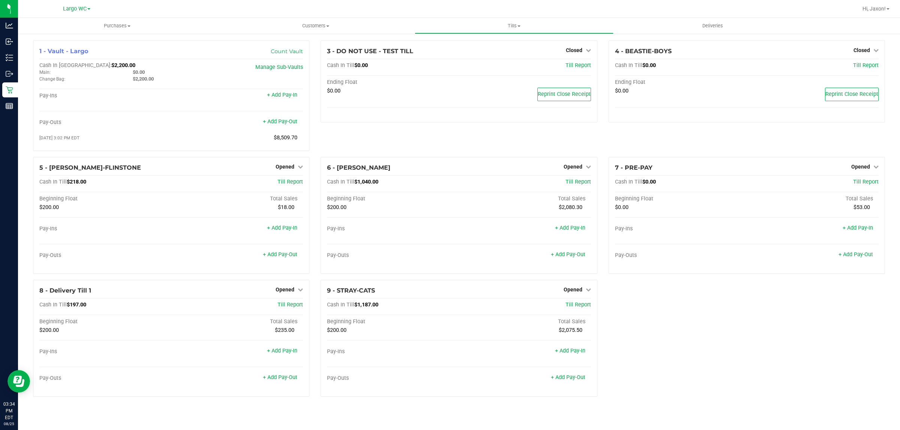
click at [729, 321] on div "1 - Vault - Largo Count Vault Cash In Vault: $2,200.00 Main: $0.00 Change Bag: …" at bounding box center [458, 221] width 863 height 363
click at [286, 287] on div "Opened" at bounding box center [289, 289] width 27 height 9
click at [291, 293] on span "Opened" at bounding box center [285, 290] width 19 height 6
click at [288, 310] on div "Close Till" at bounding box center [285, 305] width 55 height 9
click at [285, 308] on link "Close Till" at bounding box center [286, 305] width 20 height 6
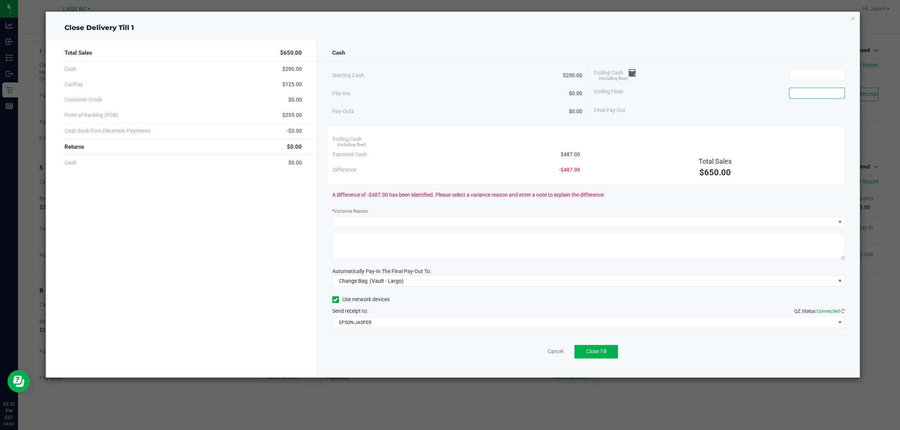
click at [804, 92] on input at bounding box center [816, 93] width 55 height 10
type input "$200.00"
click at [798, 75] on input at bounding box center [816, 74] width 55 height 10
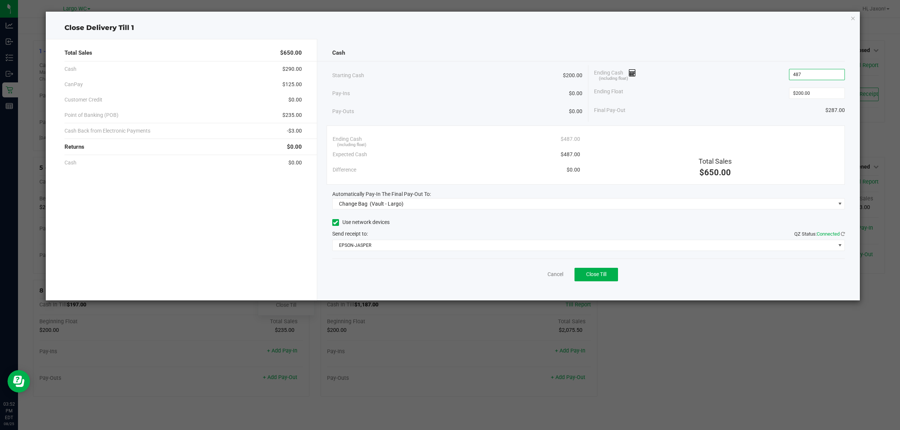
type input "$487.00"
click at [703, 47] on div "Cash" at bounding box center [588, 53] width 513 height 16
click at [456, 206] on span "Change Bag (Vault - Largo)" at bounding box center [584, 204] width 503 height 10
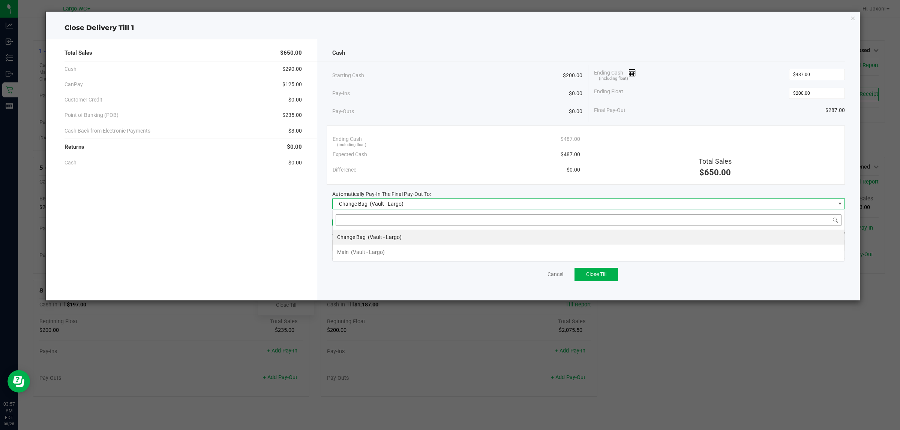
scroll to position [12, 513]
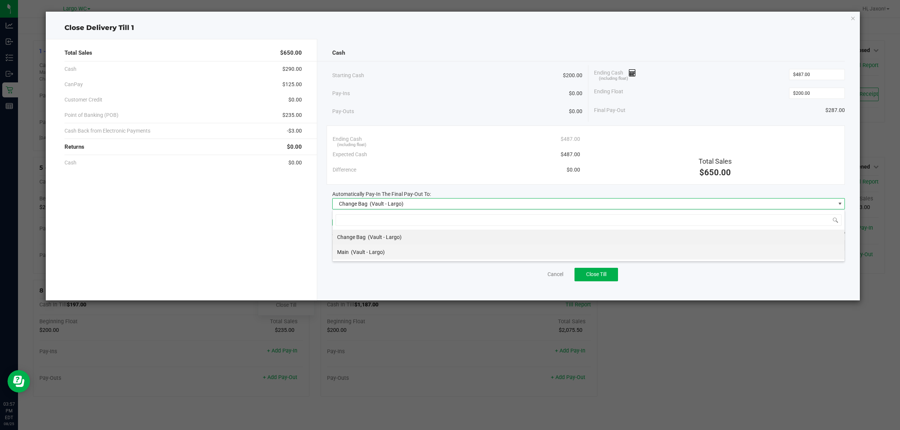
click at [430, 252] on li "Main (Vault - Largo)" at bounding box center [589, 252] width 512 height 15
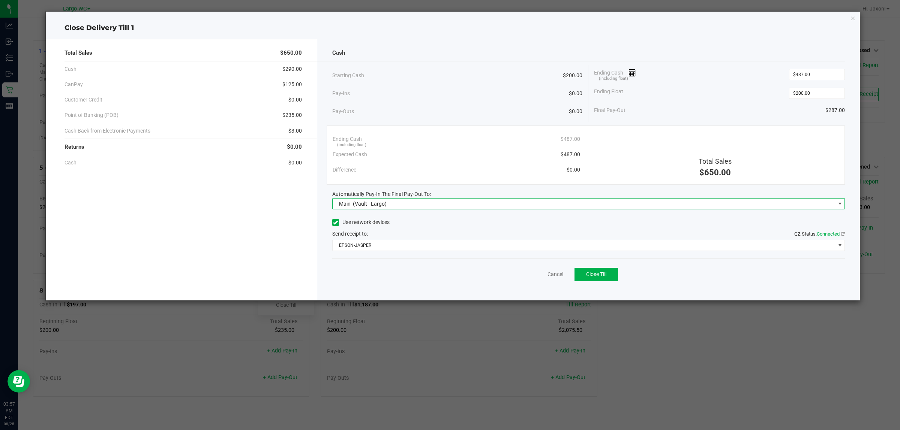
click at [409, 238] on div "Send receipt to: QZ Status: Connected" at bounding box center [588, 234] width 513 height 8
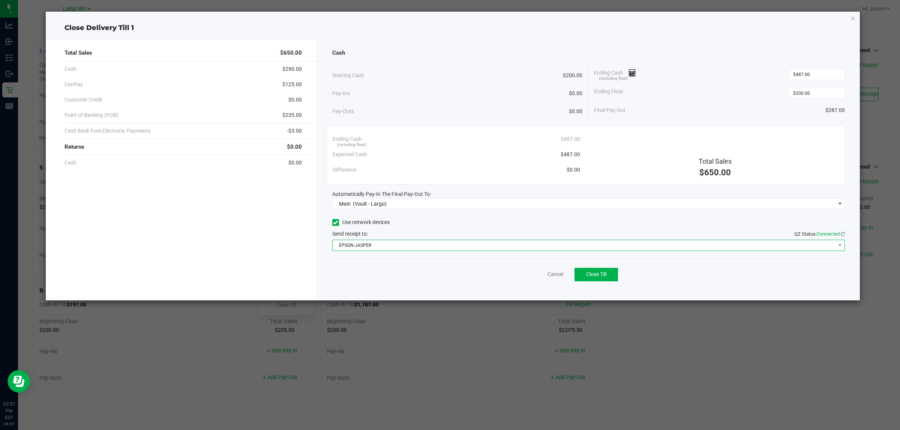
click at [414, 250] on span "EPSON-JASPER" at bounding box center [584, 245] width 503 height 10
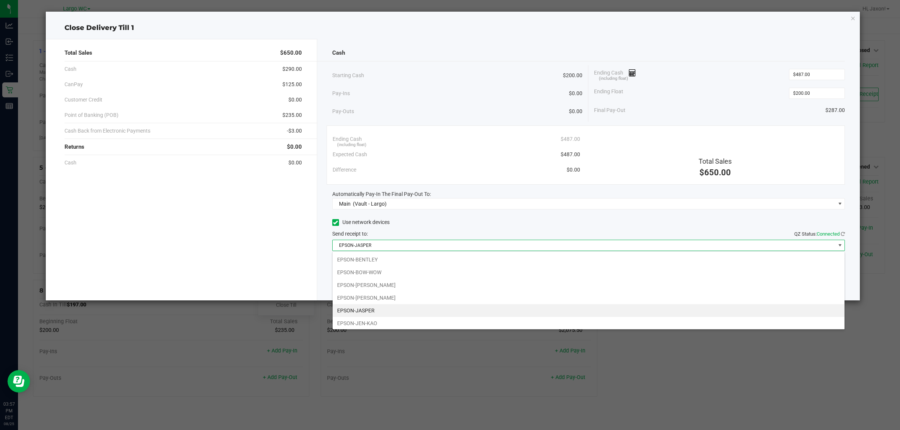
click at [431, 311] on li "EPSON-JASPER" at bounding box center [589, 310] width 512 height 13
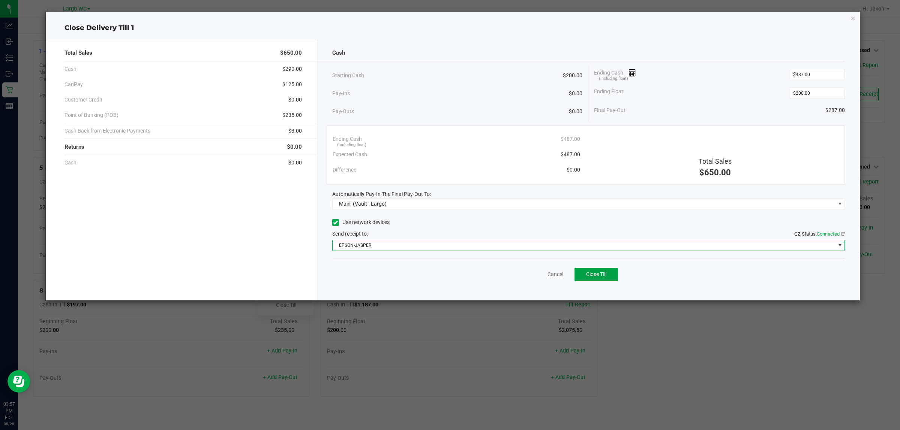
click at [604, 277] on span "Close Till" at bounding box center [596, 274] width 20 height 6
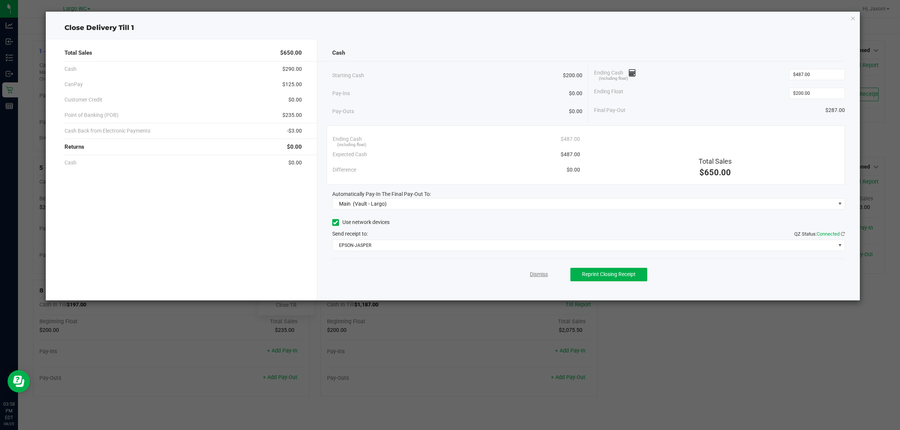
click at [539, 277] on link "Dismiss" at bounding box center [539, 275] width 18 height 8
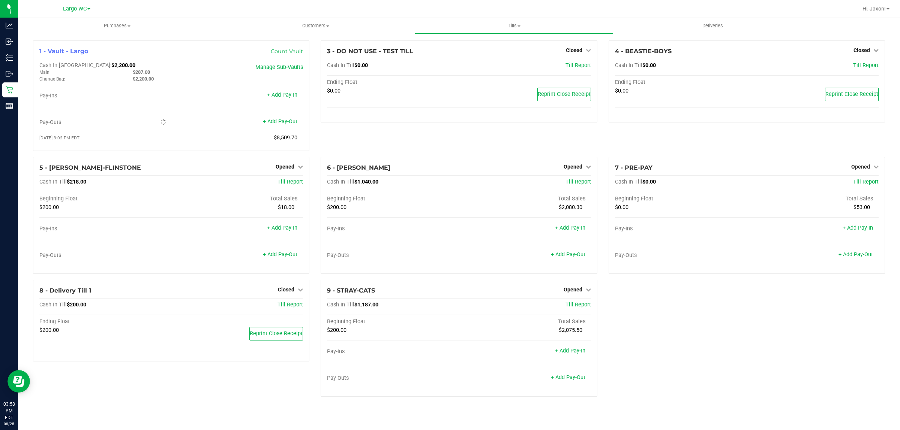
click at [763, 346] on div "1 - Vault - Largo Count Vault Cash In Vault: $2,200.00 Main: $287.00 Change Bag…" at bounding box center [458, 221] width 863 height 363
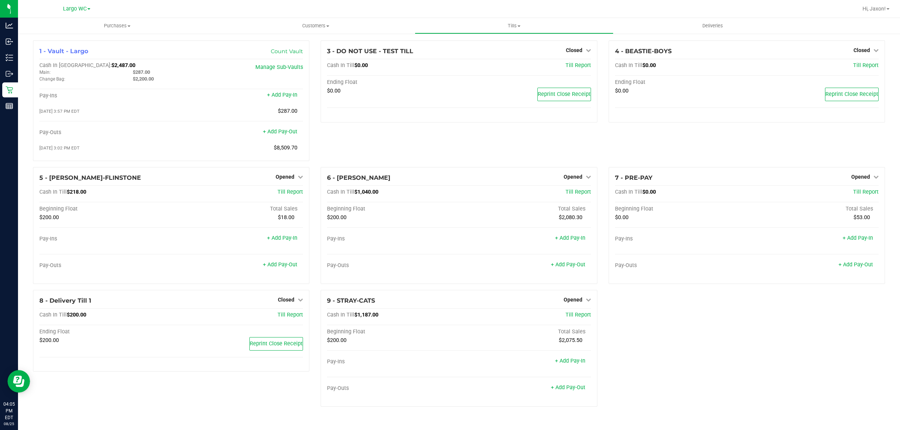
click at [777, 336] on div "1 - Vault - Largo Count Vault Cash In Vault: $2,487.00 Main: $287.00 Change Bag…" at bounding box center [458, 226] width 863 height 373
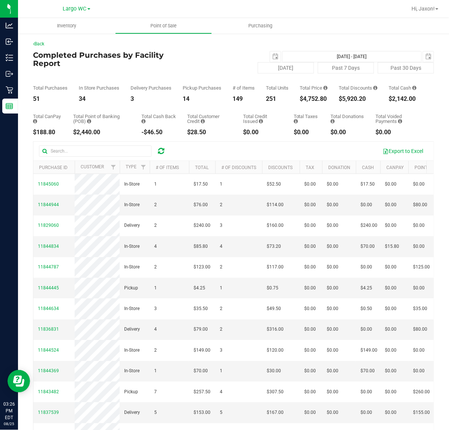
click at [325, 109] on div "Total CanPay $188.80 Total Point of Banking (POB) $2,440.00 Total Cash Back -$4…" at bounding box center [233, 118] width 401 height 33
click at [323, 100] on div "Total Price $4,752.80" at bounding box center [314, 93] width 28 height 16
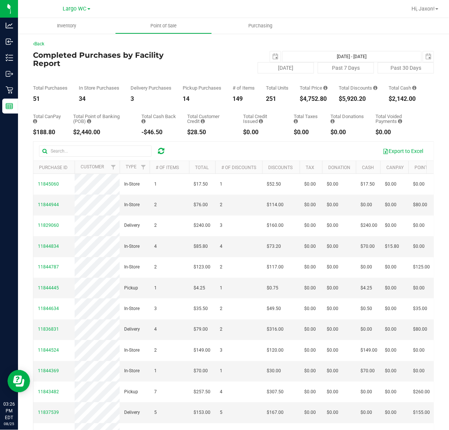
click at [323, 100] on div "Total Price $4,752.80" at bounding box center [314, 93] width 28 height 16
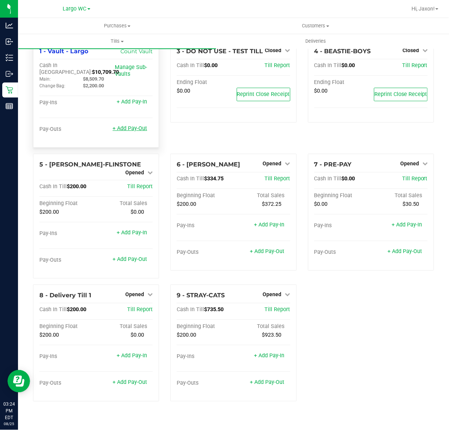
click at [129, 125] on link "+ Add Pay-Out" at bounding box center [129, 128] width 34 height 6
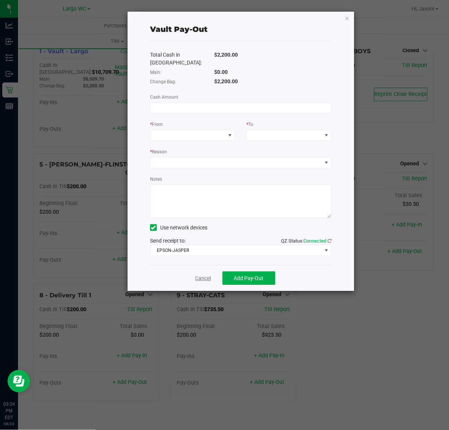
click at [199, 274] on link "Cancel" at bounding box center [203, 278] width 16 height 8
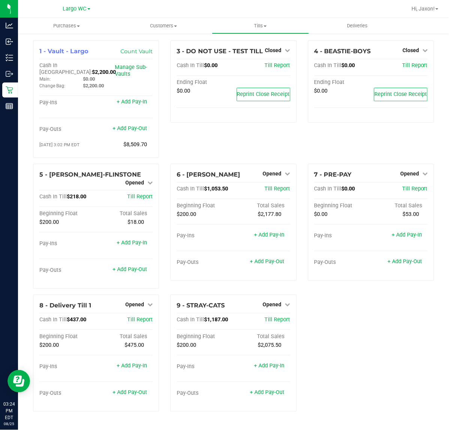
drag, startPoint x: 358, startPoint y: 334, endPoint x: 357, endPoint y: 339, distance: 5.5
click at [357, 337] on div "1 - Vault - Largo Count Vault Cash In Vault: $2,200.00 Main: $0.00 Change Bag: …" at bounding box center [233, 228] width 412 height 377
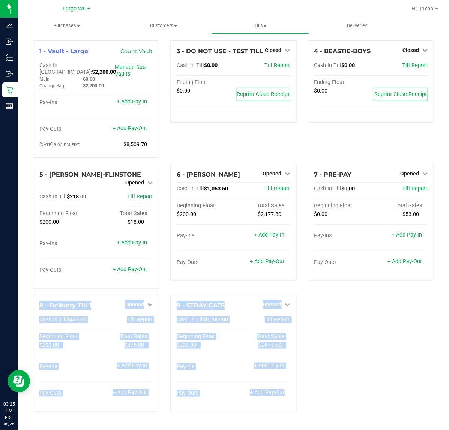
click at [362, 315] on div "1 - Vault - Largo Count Vault Cash In Vault: $2,200.00 Main: $0.00 Change Bag: …" at bounding box center [233, 228] width 412 height 377
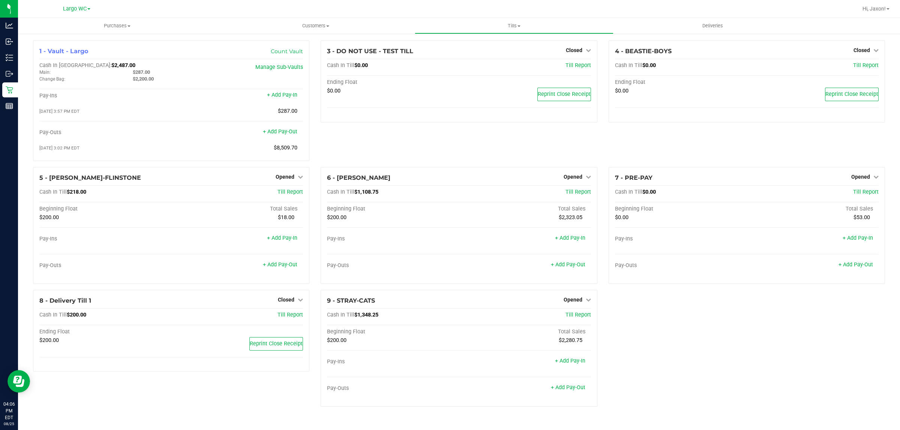
drag, startPoint x: 689, startPoint y: 350, endPoint x: 662, endPoint y: 347, distance: 27.5
click at [678, 352] on div "1 - Vault - Largo Count Vault Cash In Vault: $2,487.00 Main: $287.00 Change Bag…" at bounding box center [458, 226] width 863 height 373
click at [520, 136] on div "3 - DO NOT USE - TEST TILL Closed Open Till Cash In Till $0.00 Till Report Endi…" at bounding box center [459, 103] width 288 height 127
